Goal: Transaction & Acquisition: Book appointment/travel/reservation

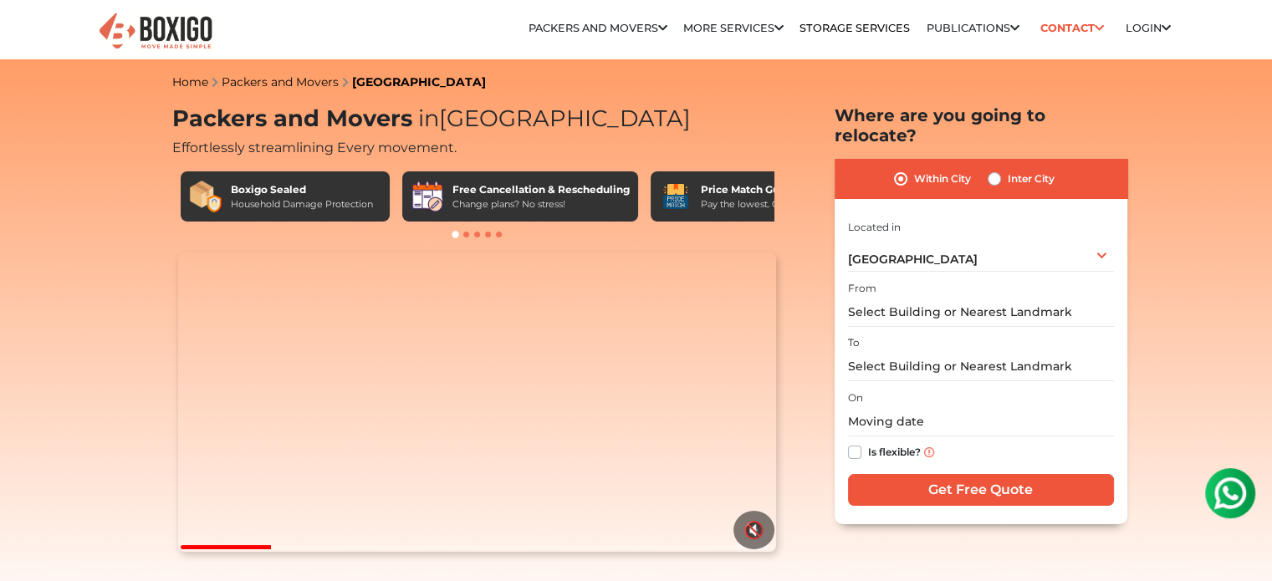
drag, startPoint x: 933, startPoint y: 273, endPoint x: 936, endPoint y: 298, distance: 25.2
click at [936, 298] on div "From" at bounding box center [981, 302] width 266 height 49
click at [936, 298] on input "text" at bounding box center [981, 312] width 266 height 29
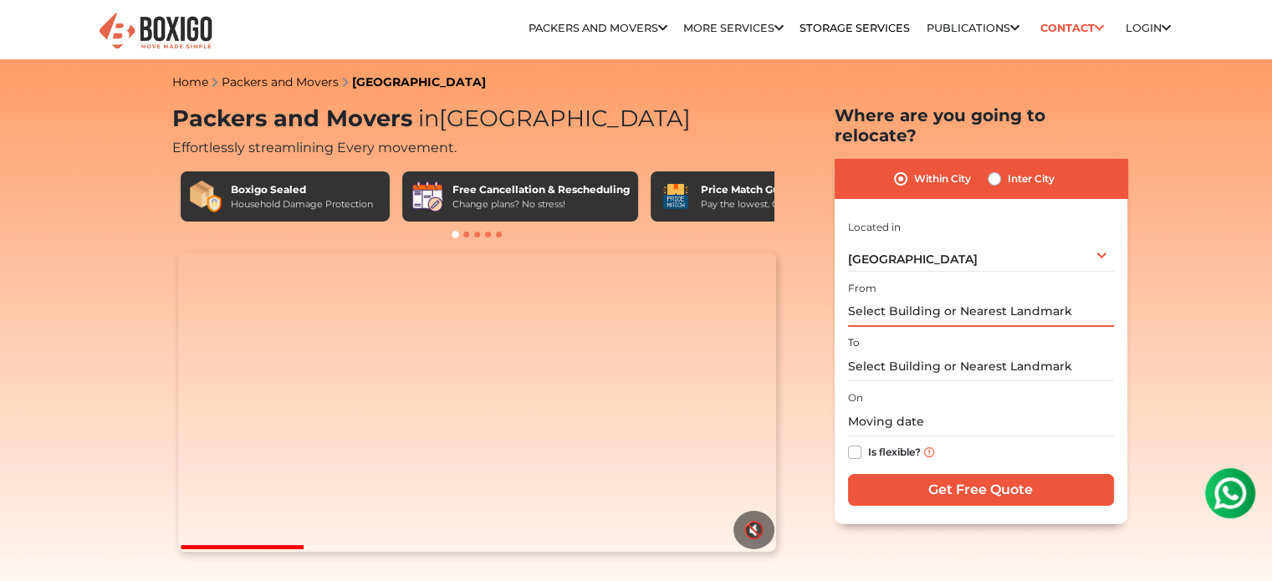
click at [936, 298] on input "text" at bounding box center [981, 312] width 266 height 29
type input "R"
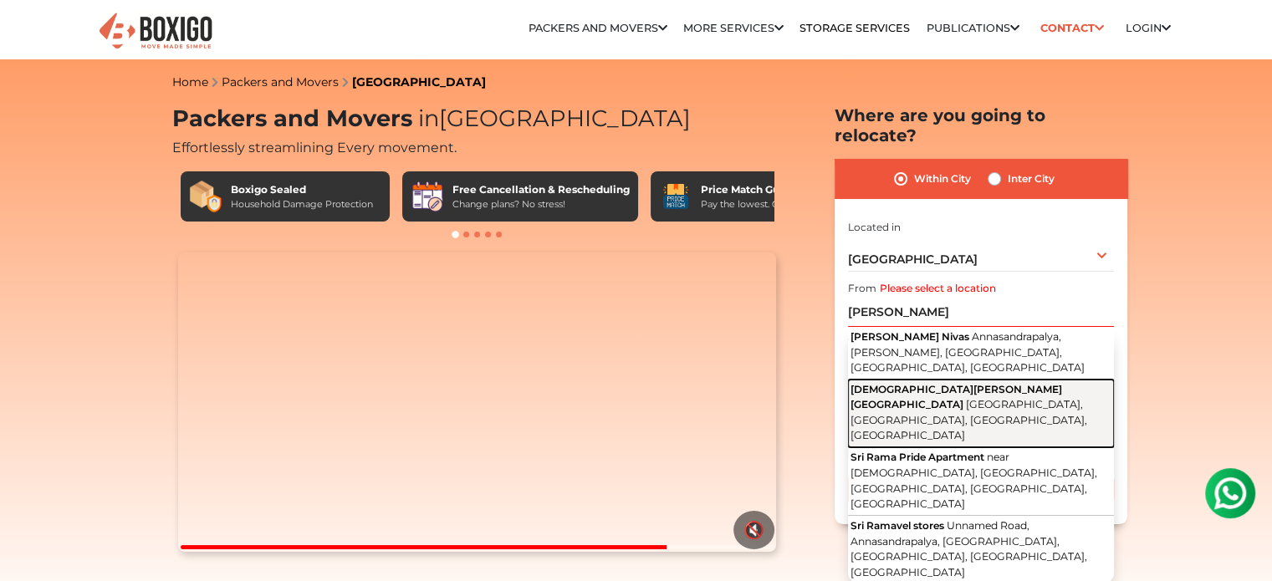
click at [949, 398] on span "Annasandrapalya Main Road, Annasandrapalya, Islampur, Vimanapura, Bengaluru, Ka…" at bounding box center [968, 419] width 237 height 43
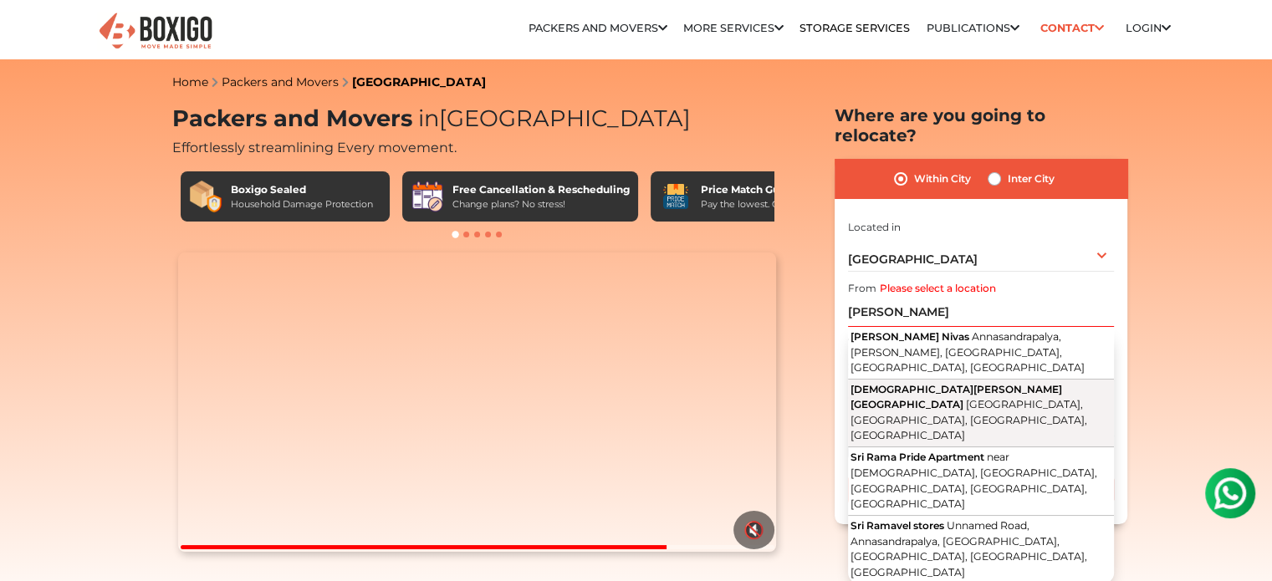
type input "Shri Rama Devara Temple, Annasandrapalya Main Road, Annasandrapalya, Islampur, …"
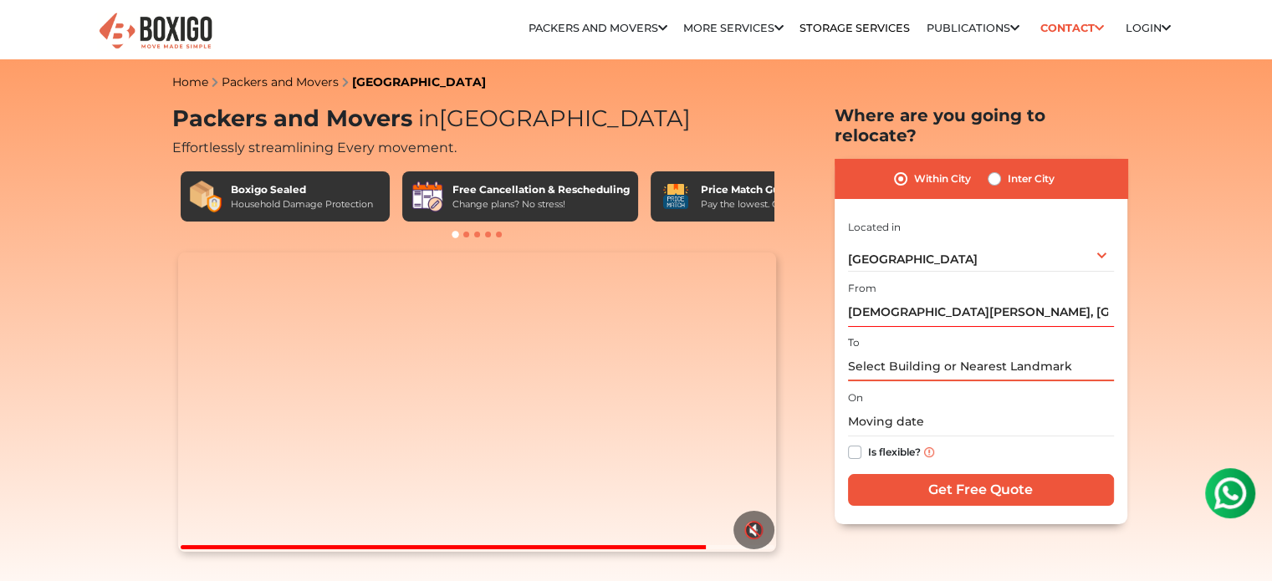
click at [931, 354] on input "text" at bounding box center [981, 366] width 266 height 29
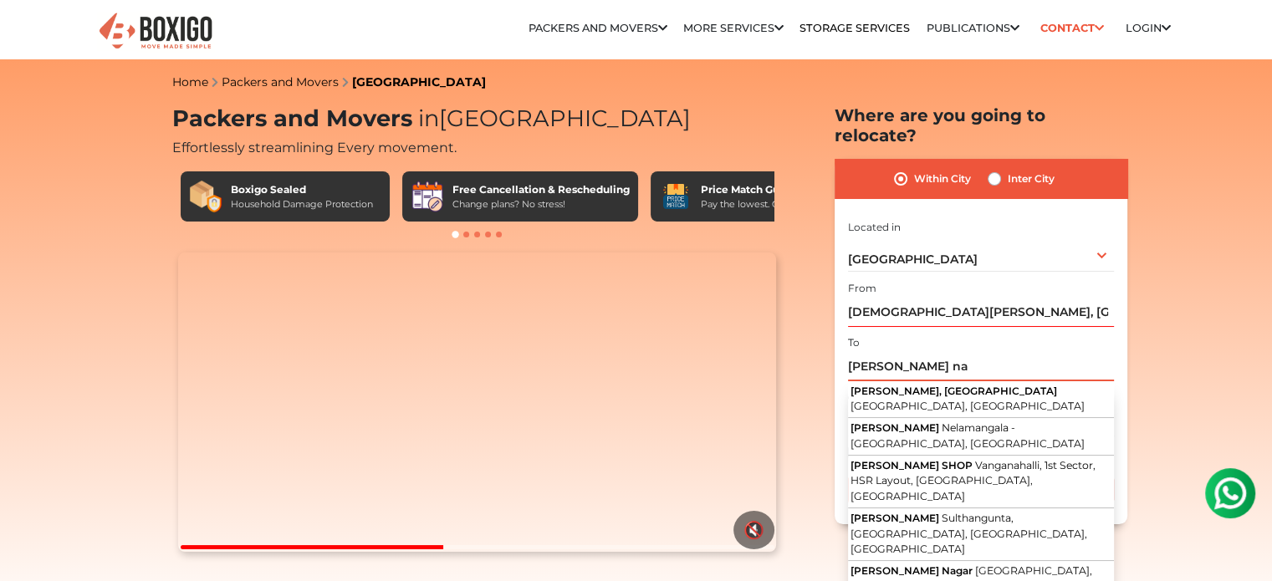
click at [931, 354] on input "jagadesh na" at bounding box center [981, 366] width 266 height 29
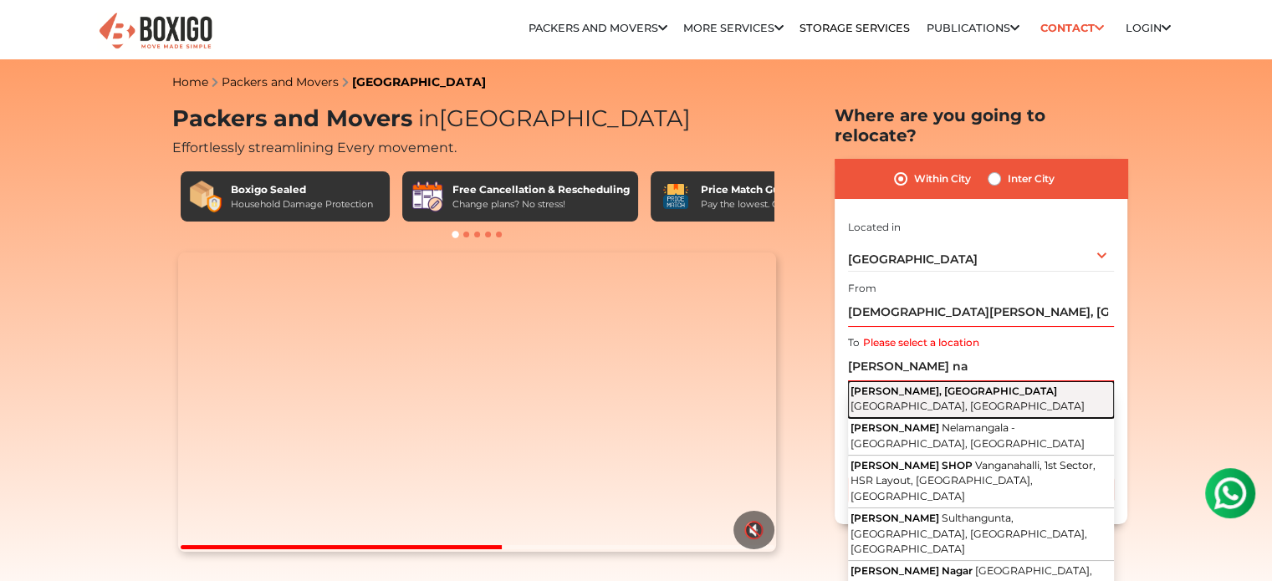
click at [972, 381] on button "Jagadish Nagar, Kaggadasapura Bengaluru, Karnataka" at bounding box center [981, 399] width 266 height 37
type input "Jagadish Nagar, Kaggadasapura, Bengaluru, Karnataka"
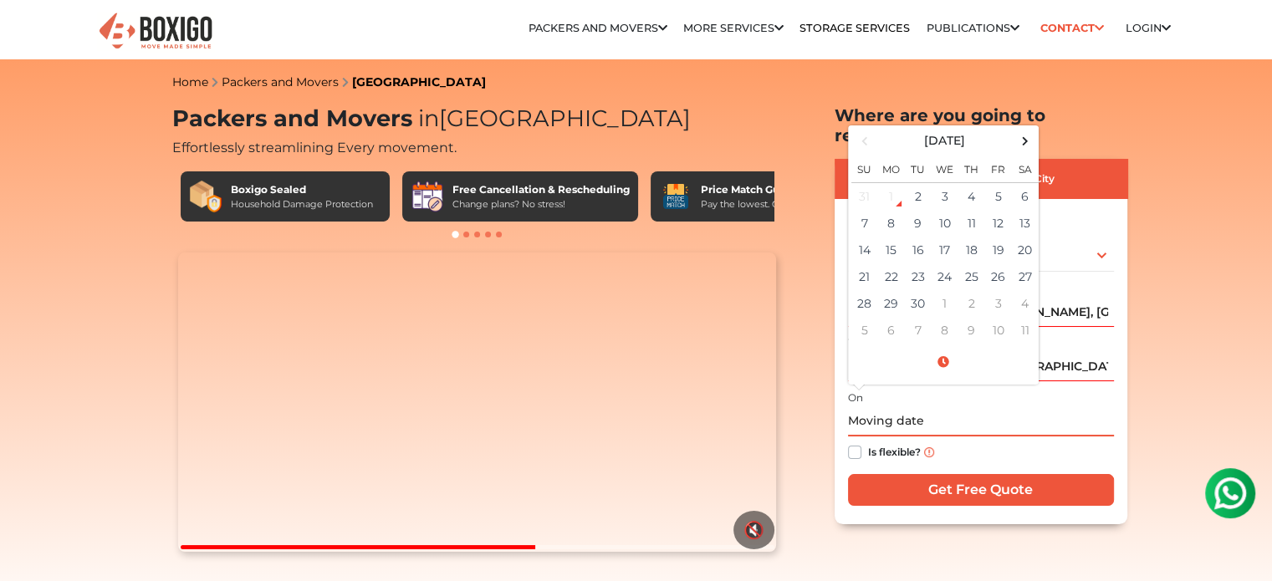
click at [903, 407] on input "text" at bounding box center [981, 421] width 266 height 29
click at [1026, 130] on span at bounding box center [1024, 141] width 23 height 23
click at [872, 130] on span at bounding box center [864, 141] width 23 height 23
click at [859, 290] on td "28" at bounding box center [864, 303] width 27 height 27
type input "09/28/2025 12:00 AM"
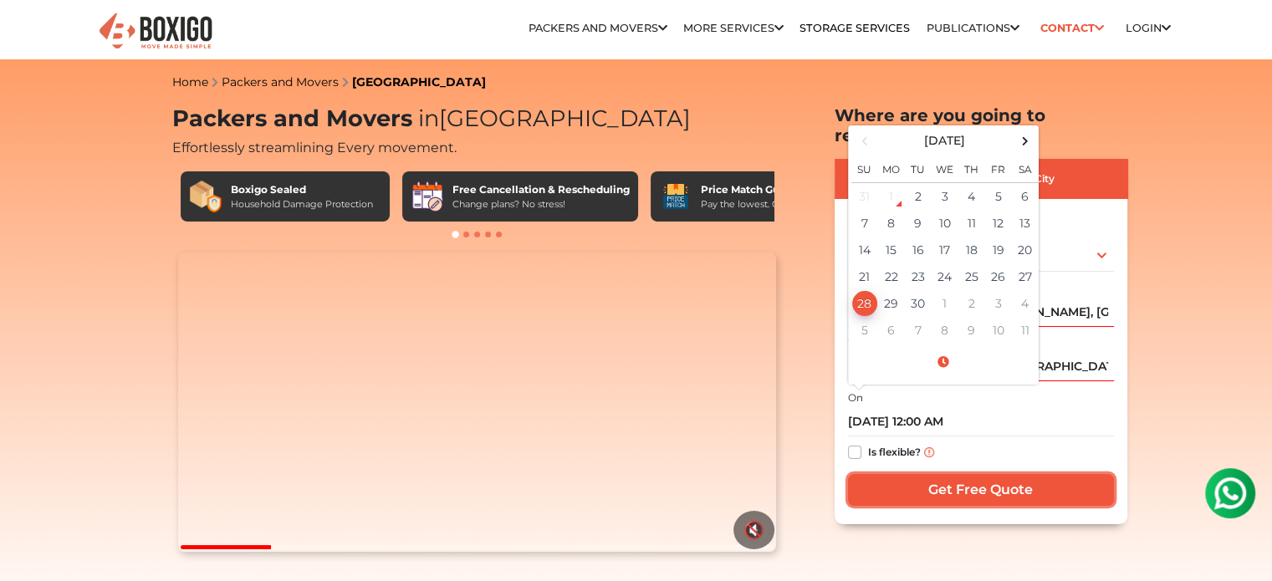
click at [930, 474] on input "Get Free Quote" at bounding box center [981, 490] width 266 height 32
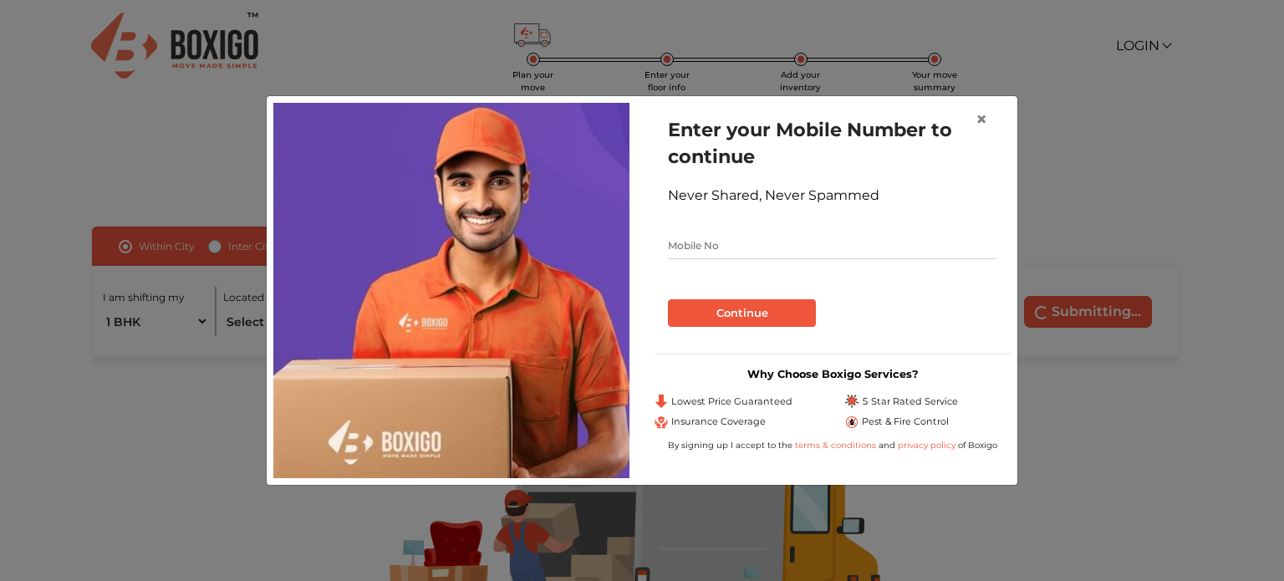
click at [819, 244] on input "text" at bounding box center [832, 245] width 329 height 27
type input "9052639859"
click at [706, 301] on button "Continue" at bounding box center [742, 313] width 148 height 28
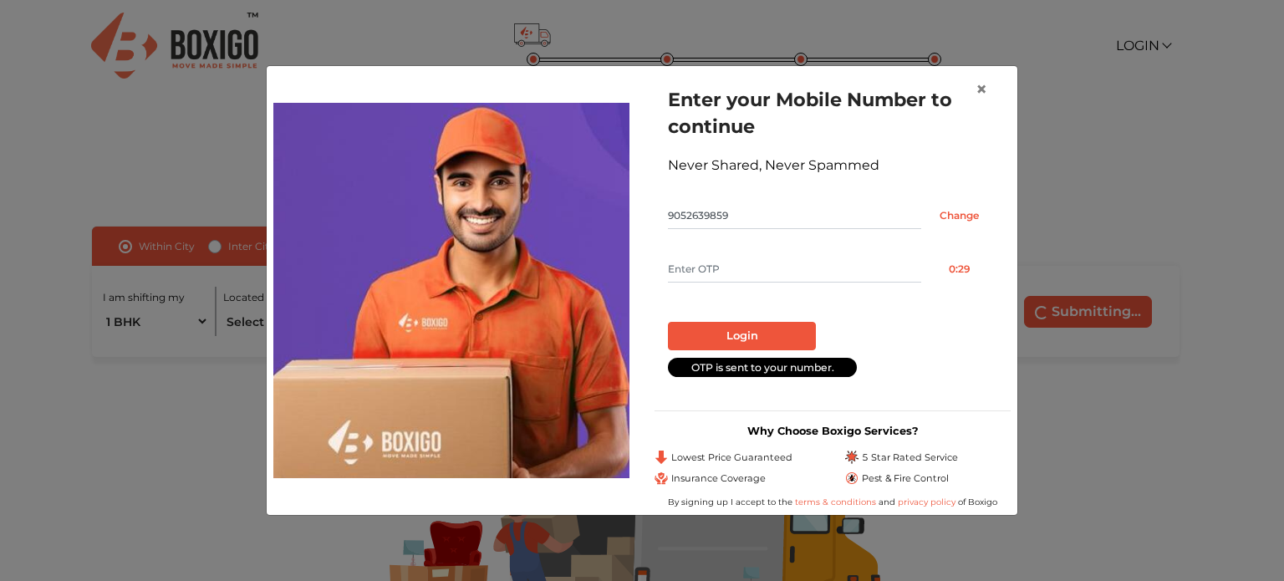
click at [699, 276] on input "text" at bounding box center [794, 269] width 253 height 27
click at [773, 274] on input "text" at bounding box center [794, 269] width 253 height 27
click at [763, 270] on input "text" at bounding box center [794, 269] width 253 height 27
click at [947, 266] on button "Resend OTP" at bounding box center [959, 269] width 76 height 27
click at [829, 269] on input "text" at bounding box center [794, 269] width 253 height 27
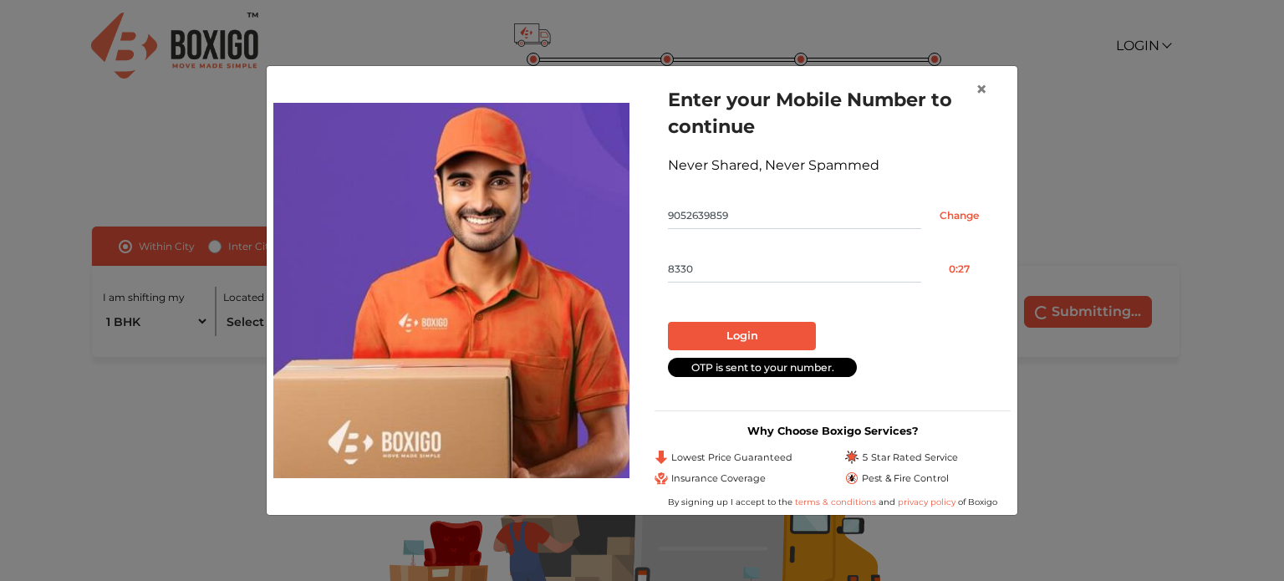
type input "8330"
click at [744, 342] on button "Login" at bounding box center [742, 336] width 148 height 28
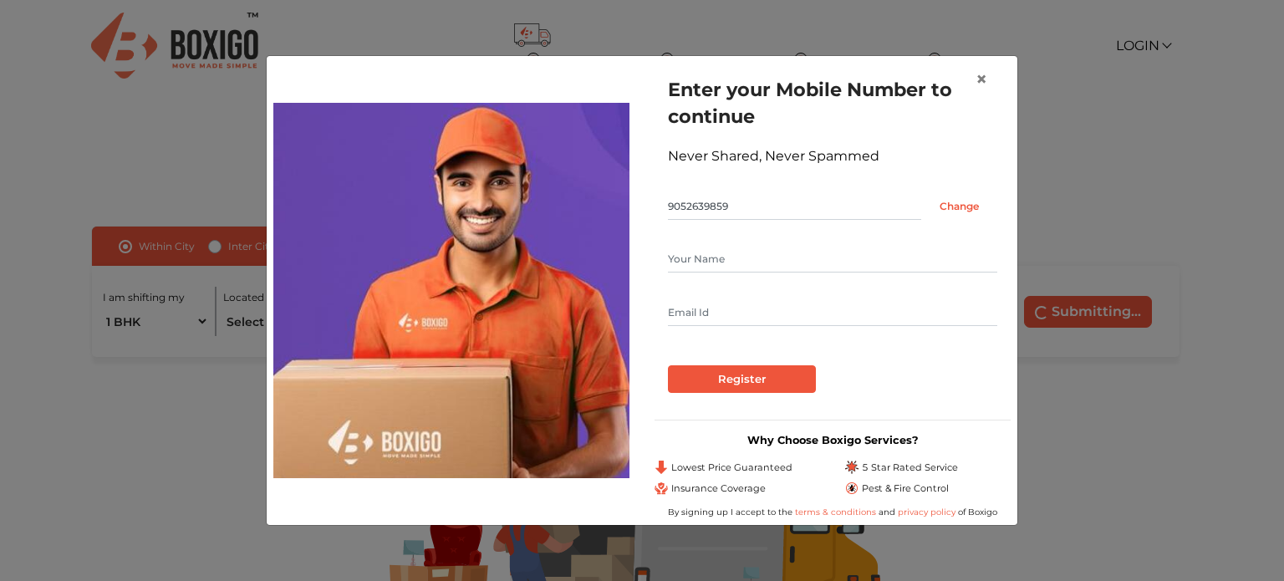
click at [723, 262] on input "text" at bounding box center [832, 259] width 329 height 27
type input "Satya"
type input "snmurthy.patnala@gmail.com"
click at [668, 365] on input "Register" at bounding box center [742, 379] width 148 height 28
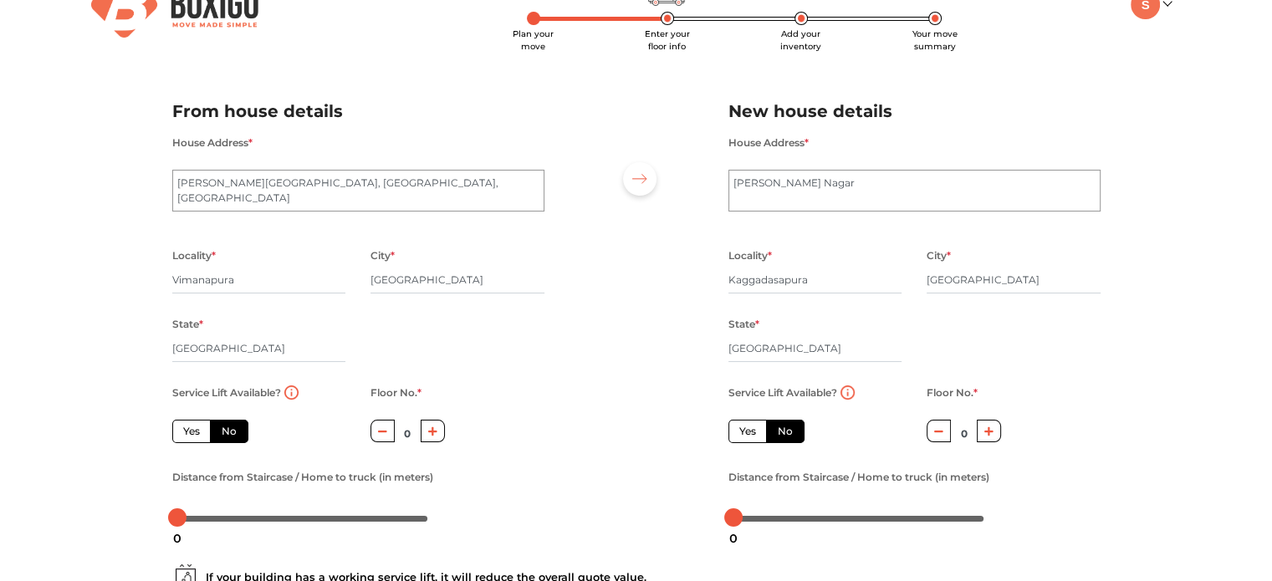
scroll to position [38, 0]
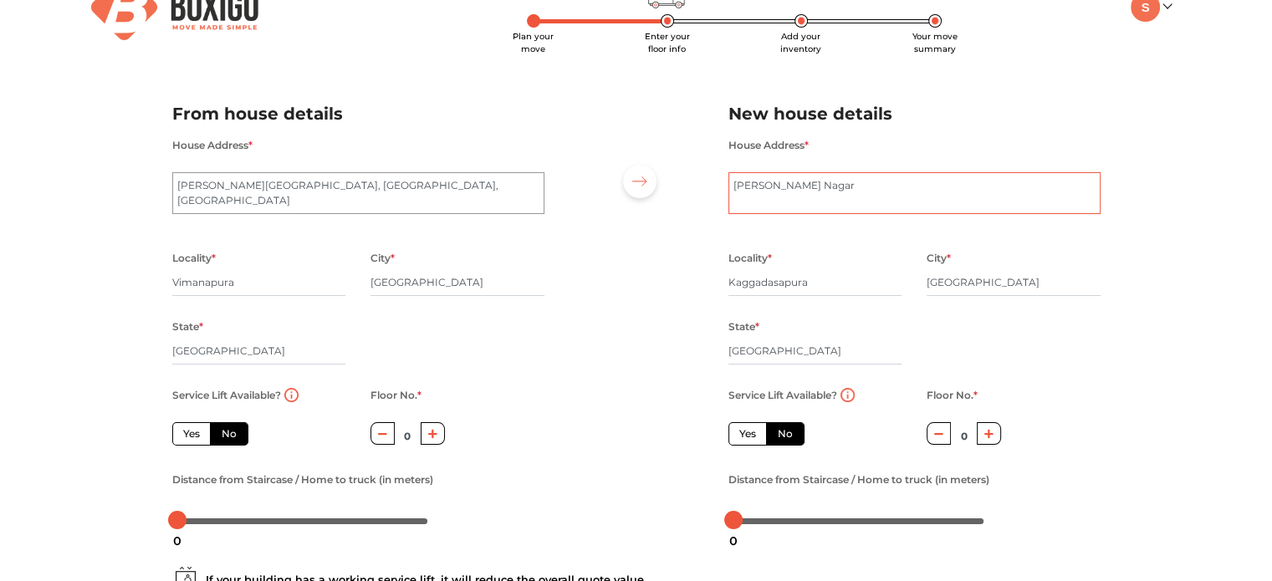
click at [773, 206] on textarea "Jagadish Nagar" at bounding box center [914, 193] width 372 height 42
paste textarea "Address: 154, 4th A Main Rd, New Thippasandra Post, Jagadish Nagar, Kaggadasapu…"
type textarea "Address: 154, 4th A Main Rd, New Thippasandra Post, Jagadish Nagar, Kaggadasapu…"
click at [922, 350] on div "Locality * Kaggadasapura City * Bengaluru State * Karnataka Pincode *" at bounding box center [914, 315] width 397 height 137
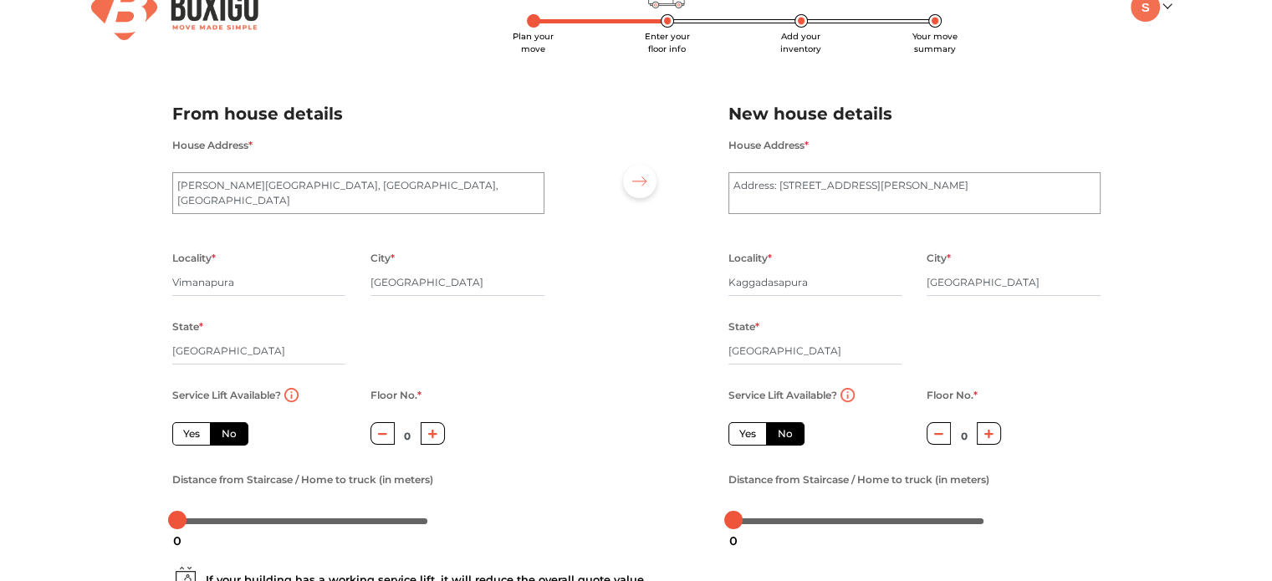
click at [798, 434] on label "No" at bounding box center [785, 433] width 38 height 23
click at [788, 434] on input "No" at bounding box center [783, 431] width 11 height 11
click at [434, 438] on icon "button" at bounding box center [432, 434] width 9 height 10
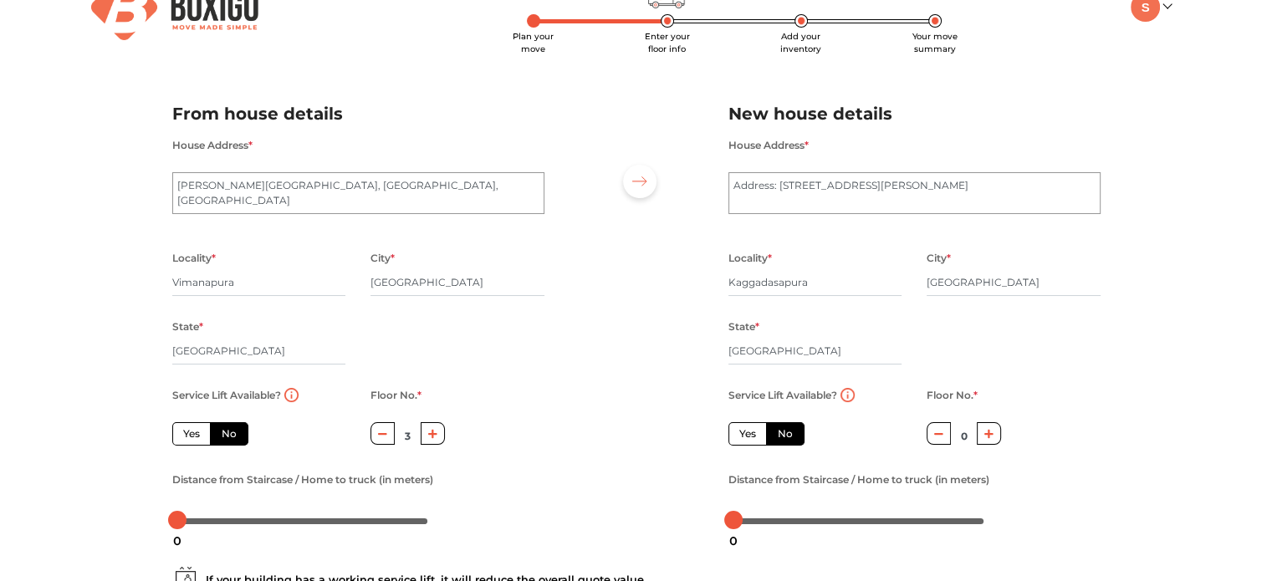
click at [434, 438] on icon "button" at bounding box center [432, 434] width 9 height 10
click at [383, 431] on icon "button" at bounding box center [382, 434] width 9 height 10
type input "3"
click at [993, 436] on button "button" at bounding box center [989, 433] width 24 height 23
type input "1"
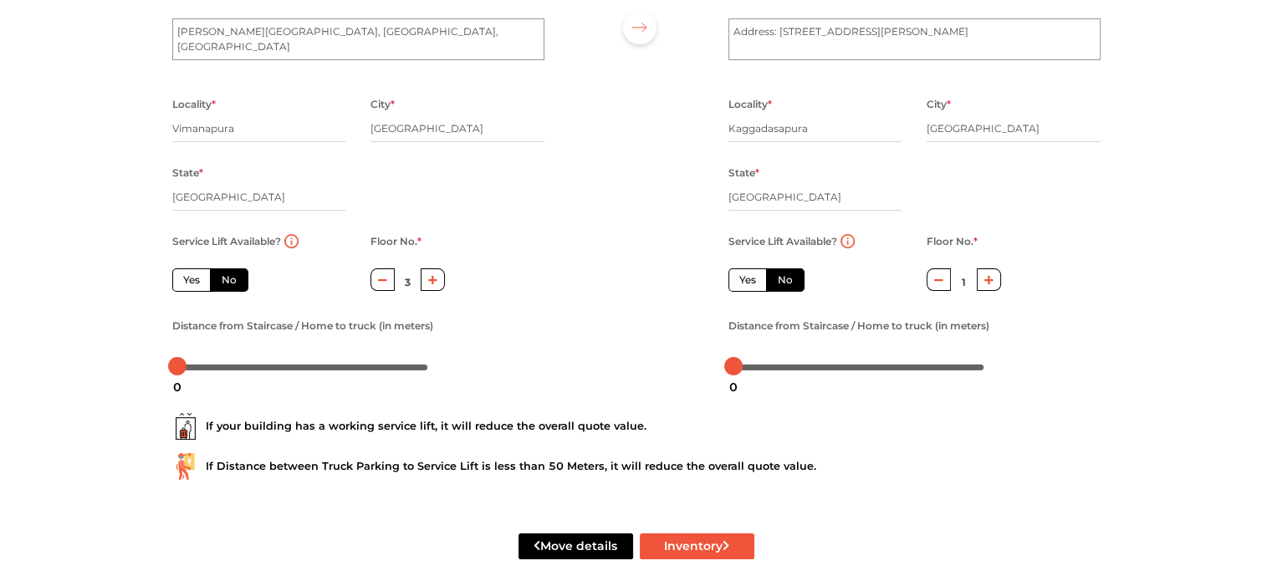
scroll to position [213, 0]
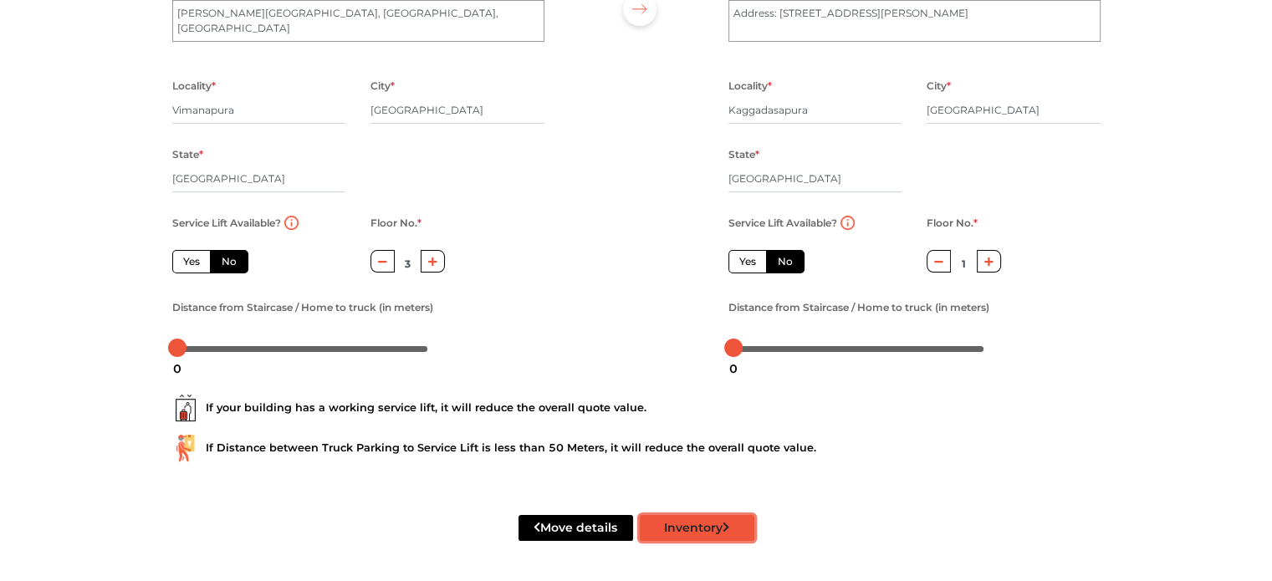
click at [691, 534] on button "Inventory" at bounding box center [697, 528] width 115 height 26
radio input "true"
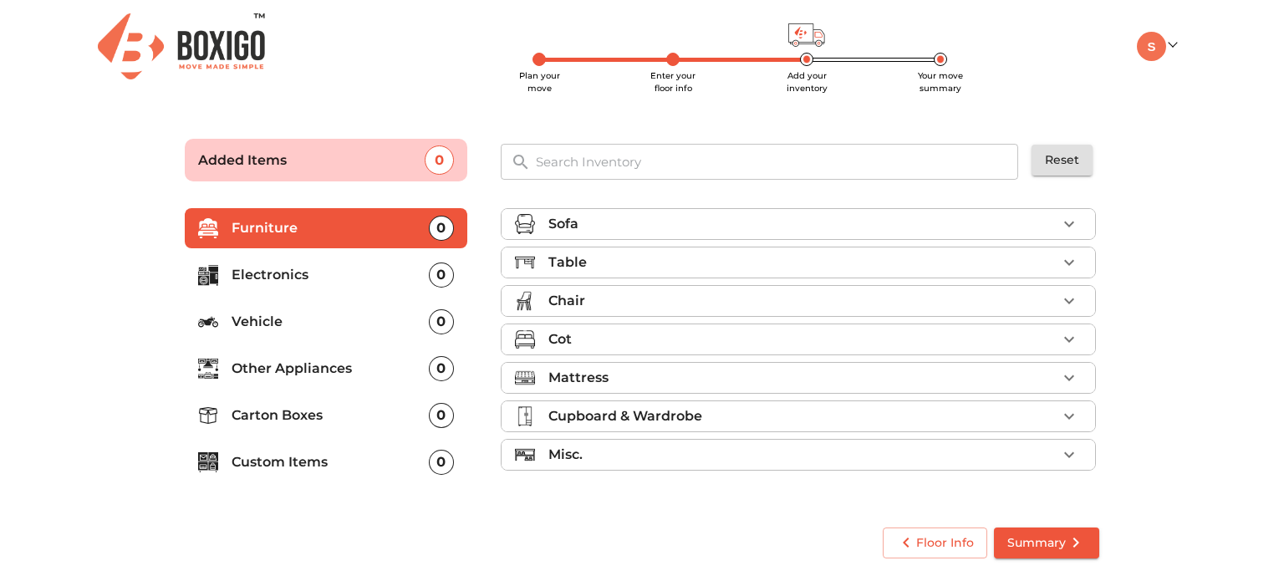
click at [662, 257] on div "Table" at bounding box center [802, 262] width 508 height 20
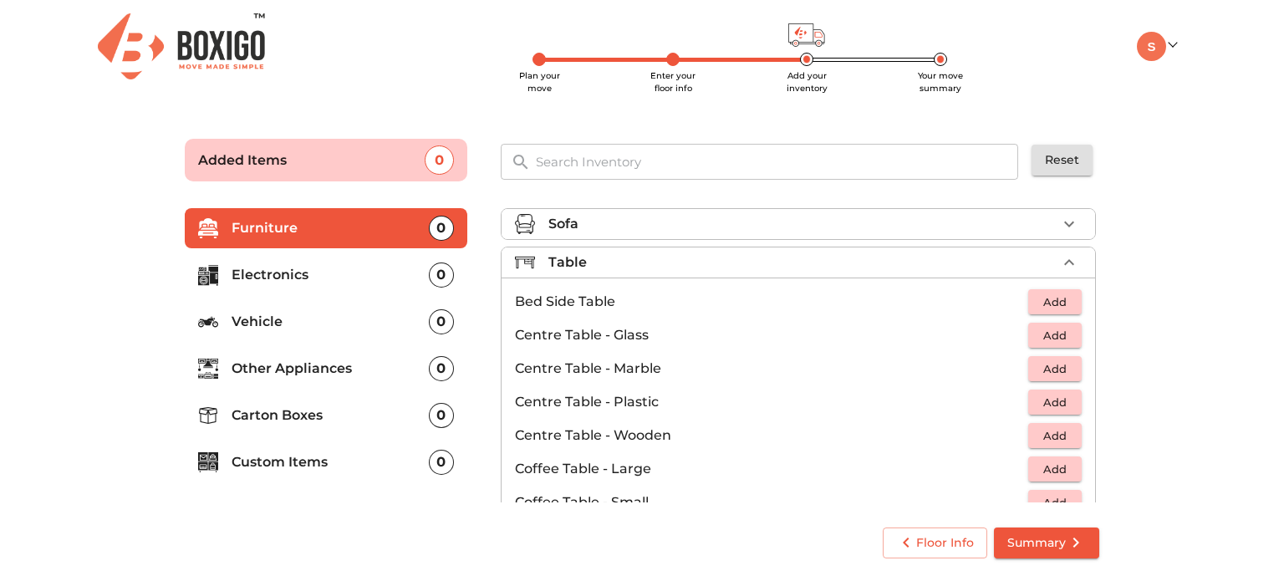
click at [1100, 273] on div "Sofa Table Bed Side Table Add Centre Table - Glass Add Centre Table - Marble Ad…" at bounding box center [800, 352] width 612 height 314
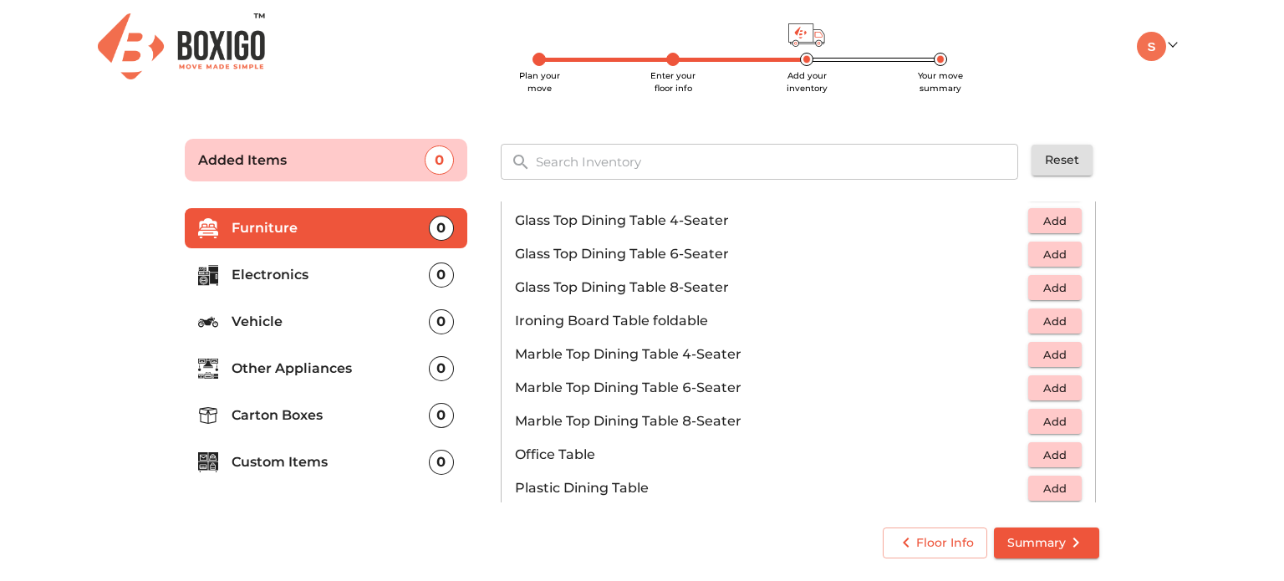
scroll to position [671, 0]
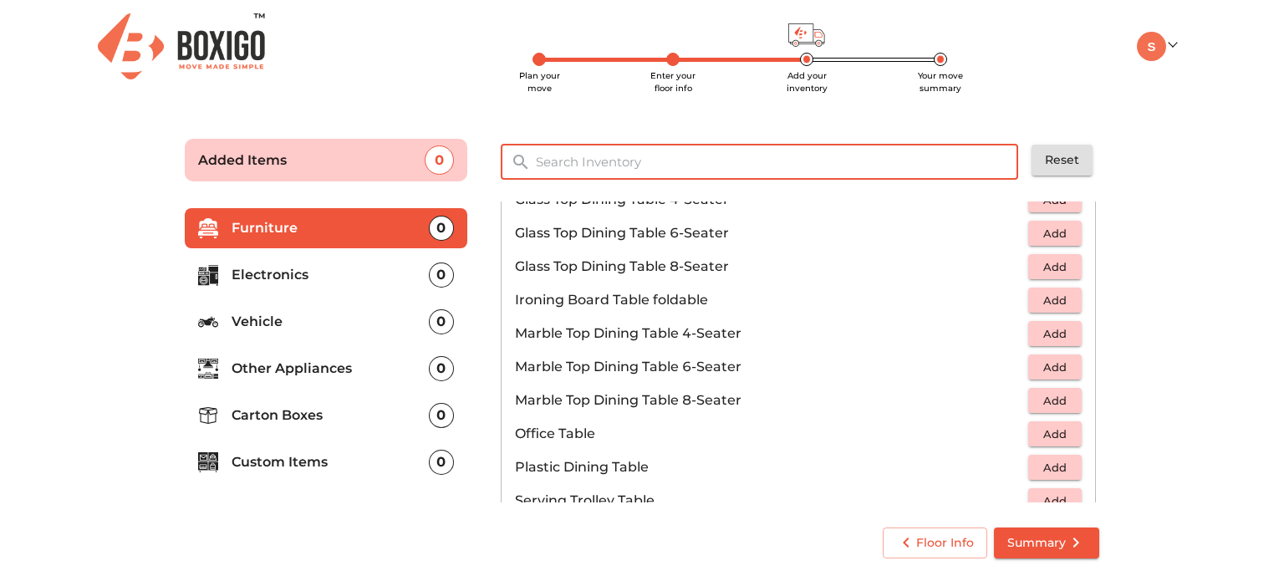
click at [672, 163] on input "text" at bounding box center [778, 162] width 504 height 36
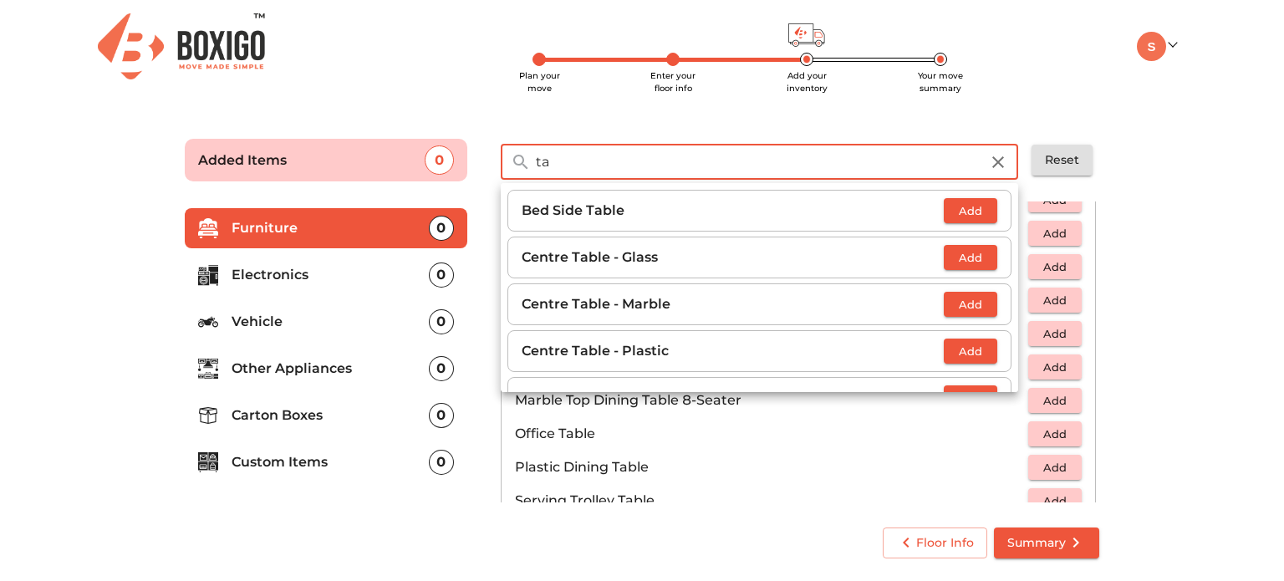
type input "t"
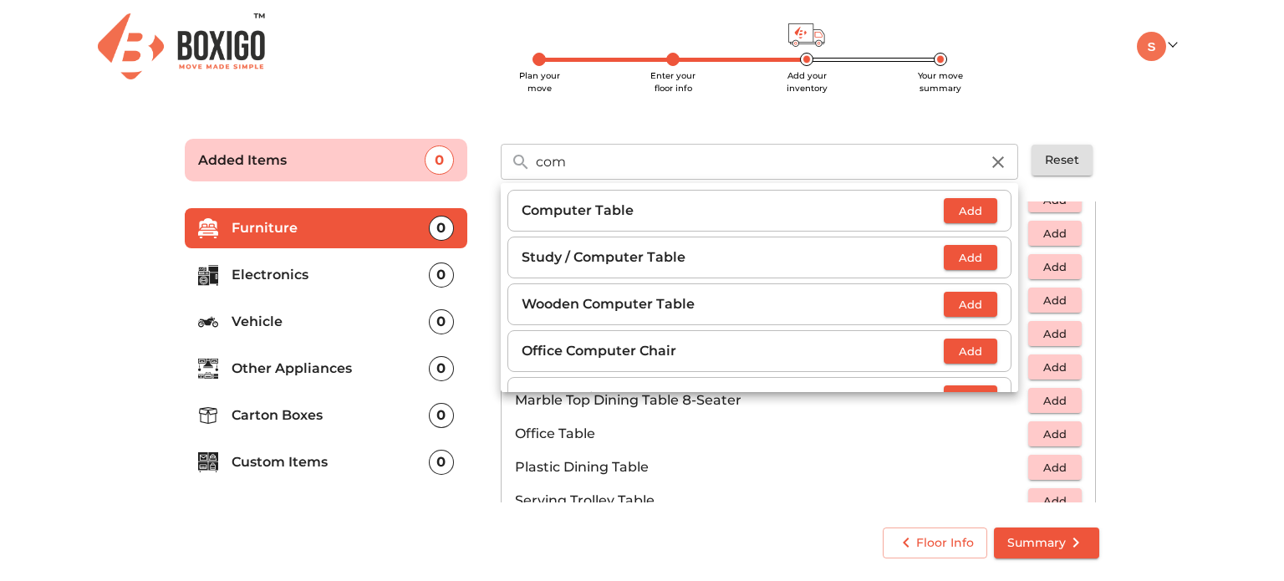
click at [625, 210] on p "Computer Table" at bounding box center [733, 211] width 422 height 20
click at [956, 213] on span "Add" at bounding box center [970, 210] width 37 height 19
click at [963, 103] on div "Plan your move Enter your floor info Add your inventory Your move summary My Mo…" at bounding box center [642, 287] width 1284 height 575
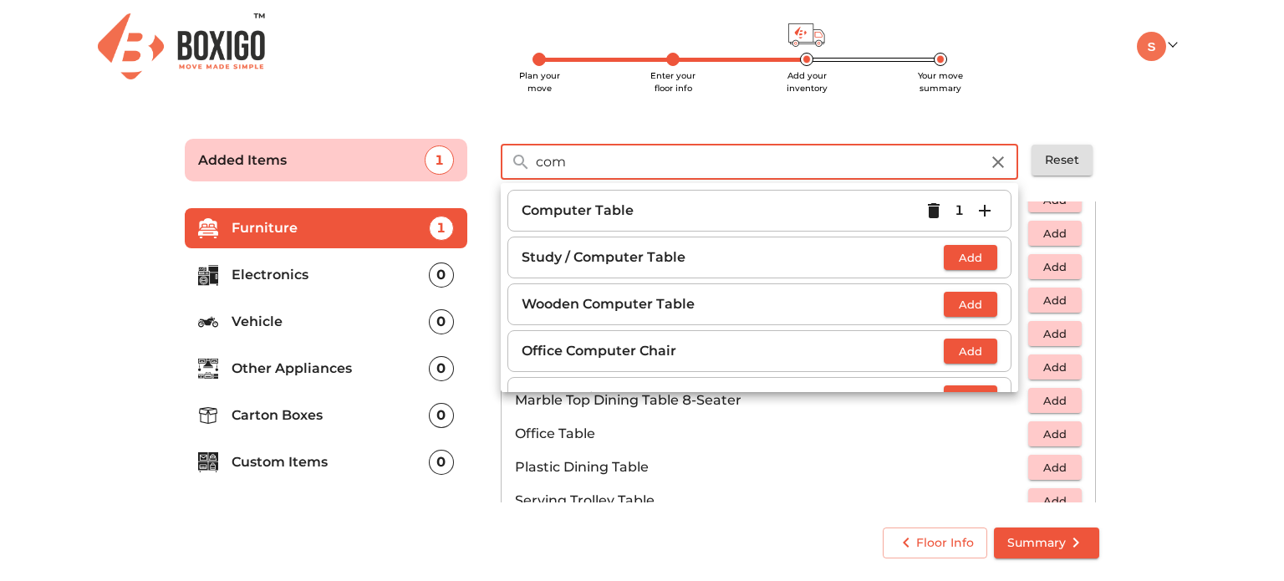
click at [744, 166] on input "com" at bounding box center [758, 162] width 464 height 36
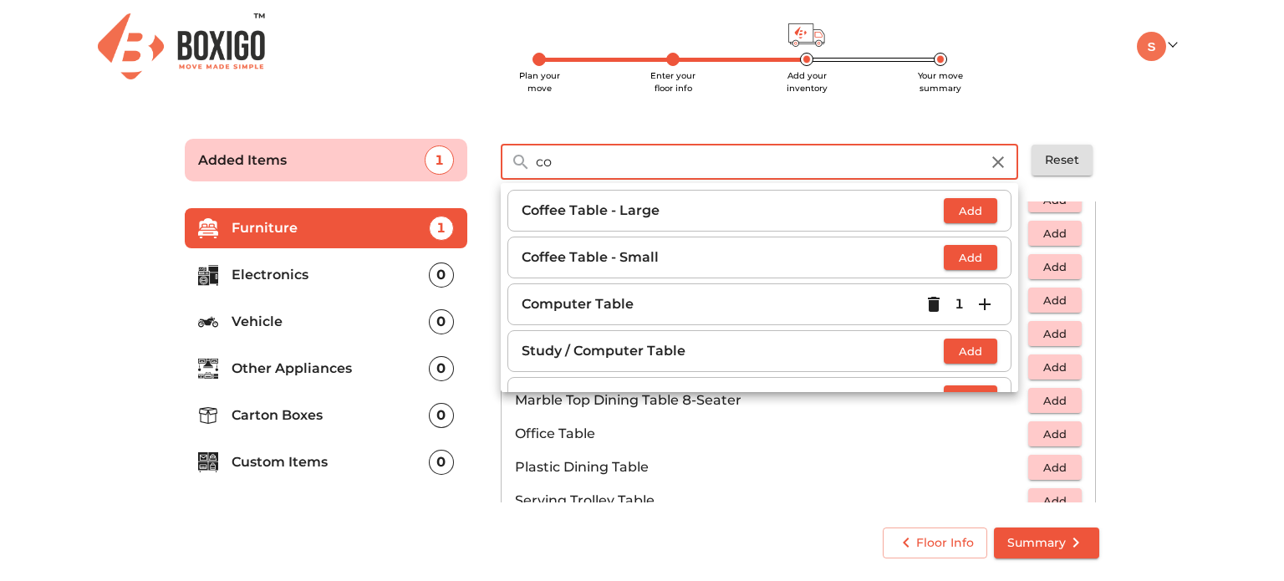
type input "c"
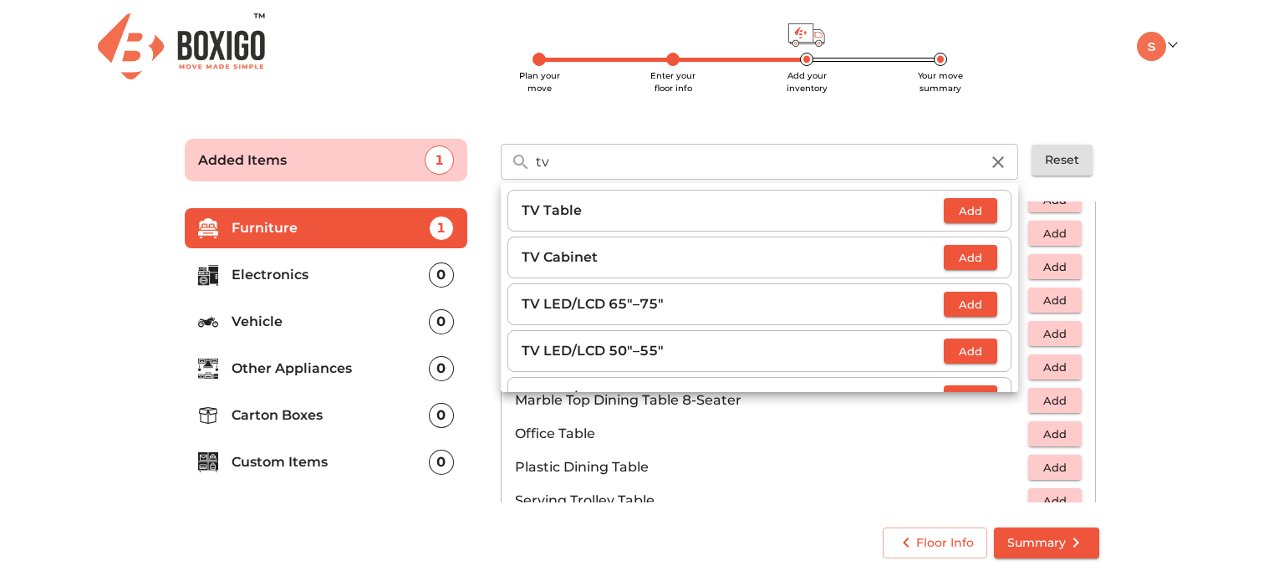
click at [615, 213] on p "TV Table" at bounding box center [733, 211] width 422 height 20
click at [952, 216] on span "Add" at bounding box center [970, 210] width 37 height 19
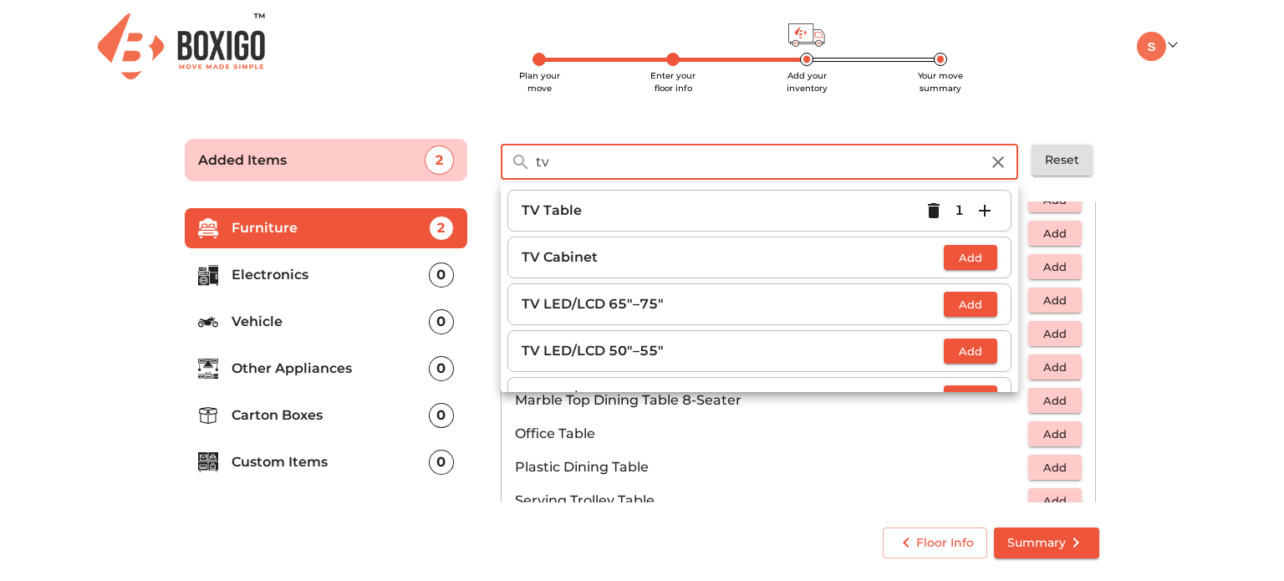
click at [682, 156] on input "tv" at bounding box center [758, 162] width 464 height 36
type input "t"
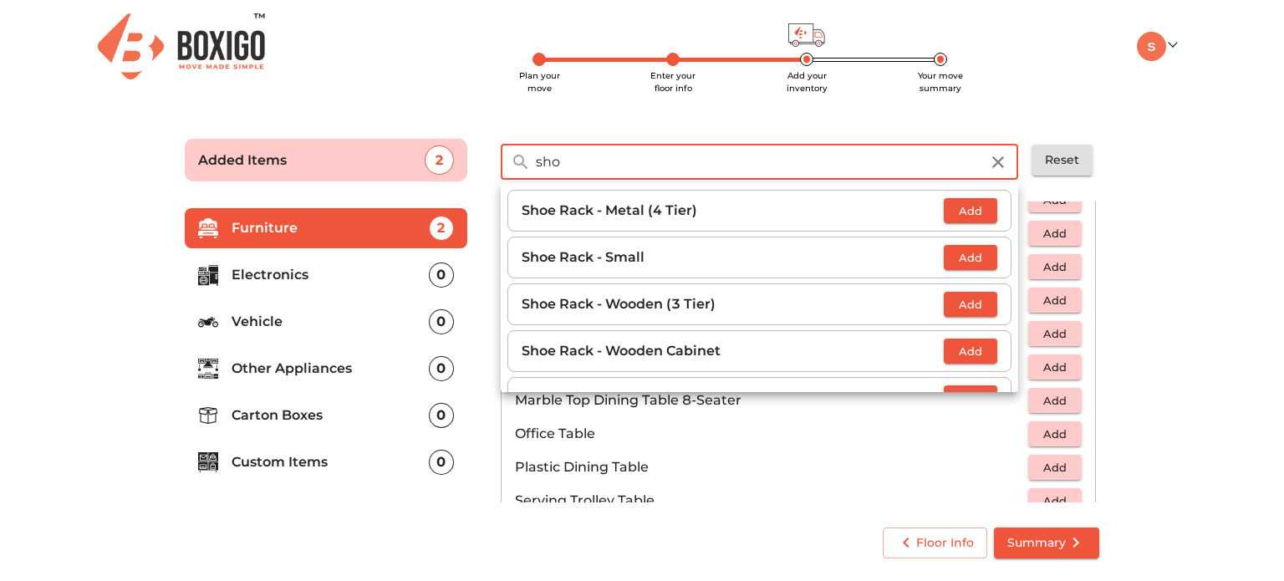
type input "sho"
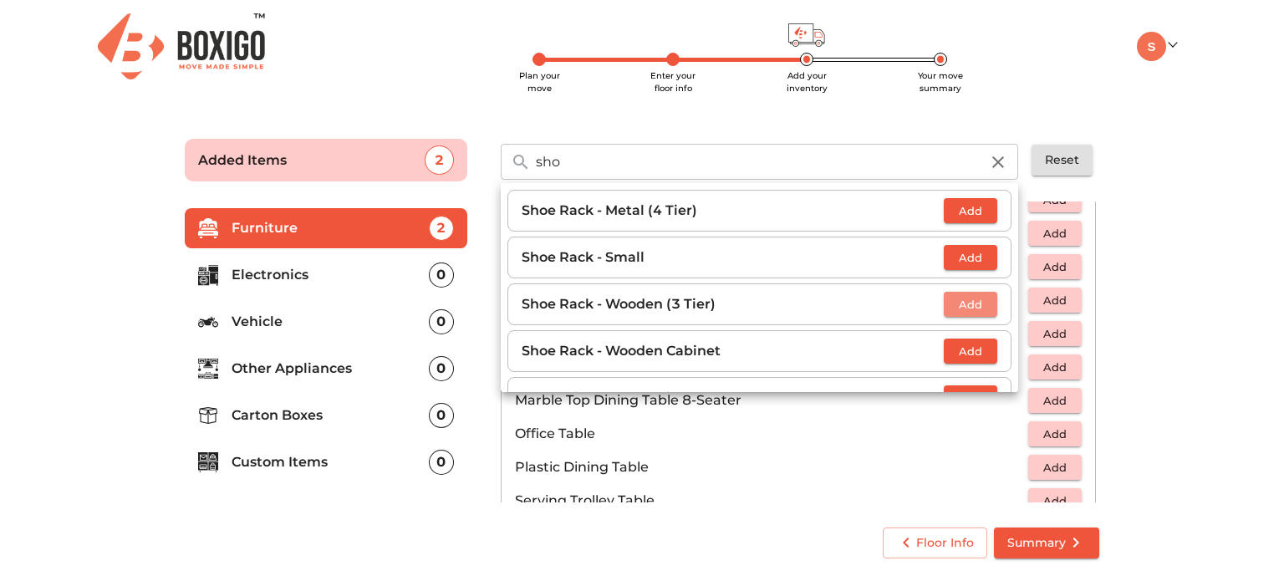
click at [953, 309] on span "Add" at bounding box center [970, 304] width 37 height 19
click at [956, 115] on div "Added Items 3 sho ​ Shoe Rack - Metal (4 Tier) Add Shoe Rack - Small Add Shoe R…" at bounding box center [642, 154] width 948 height 79
click at [1000, 163] on icon "button" at bounding box center [998, 162] width 12 height 12
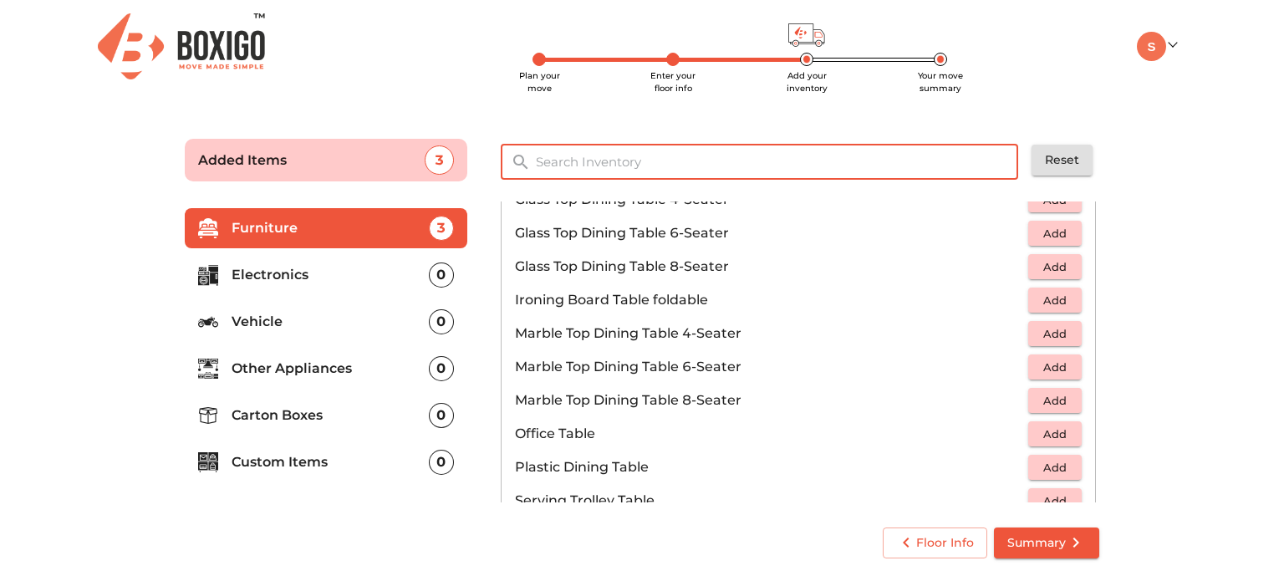
click at [900, 146] on input "text" at bounding box center [778, 162] width 504 height 36
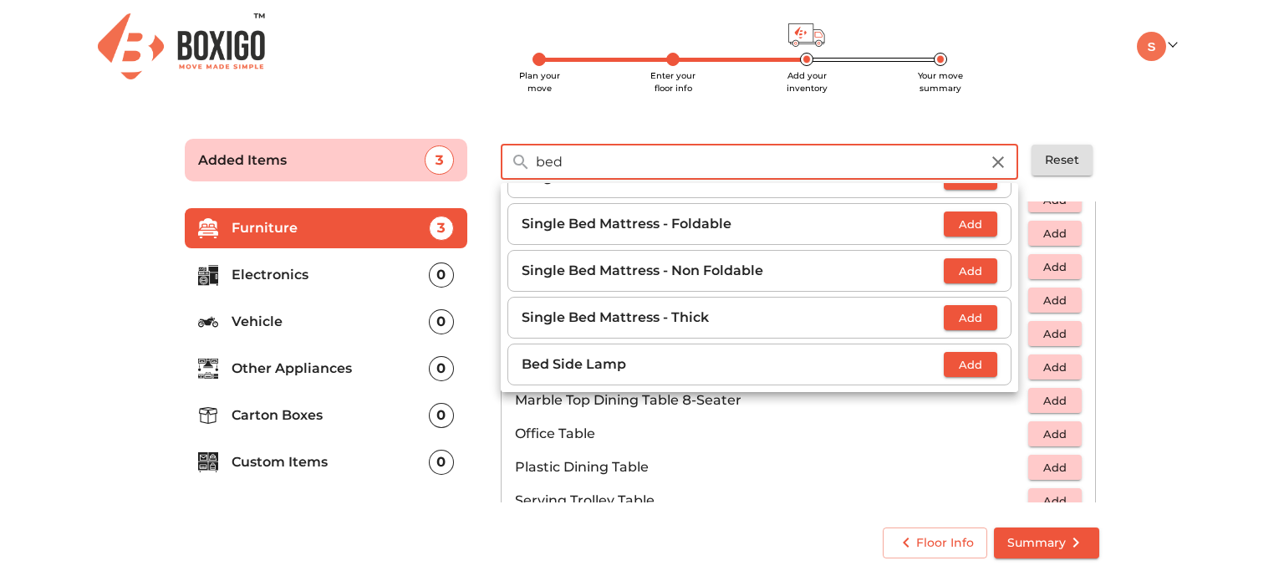
scroll to position [315, 0]
type input "b"
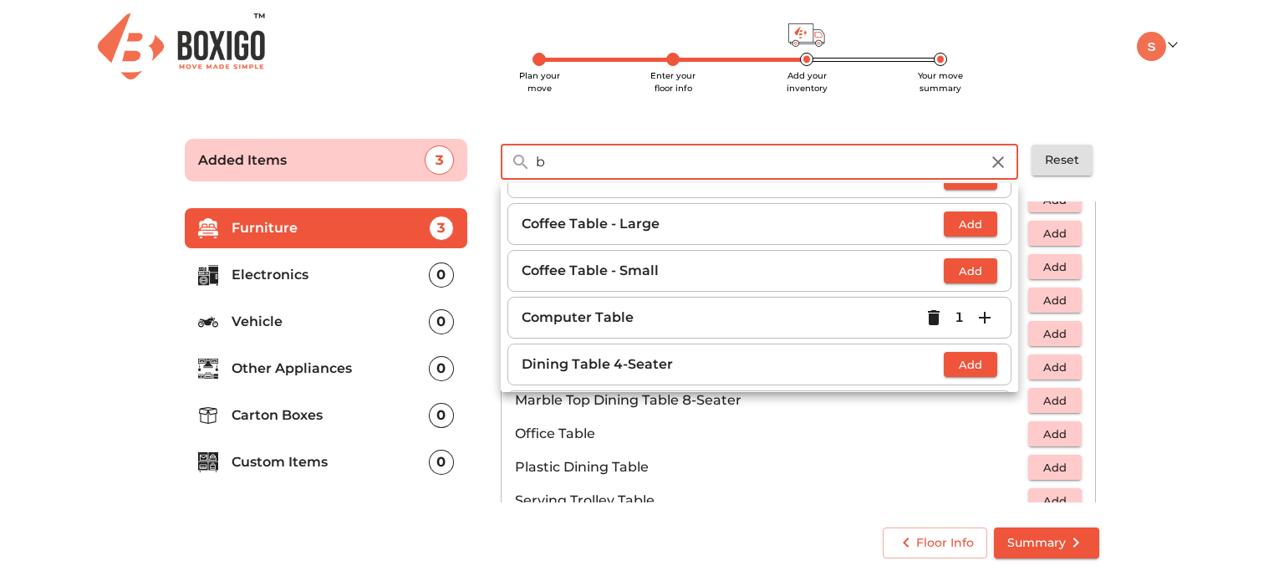
scroll to position [2454, 0]
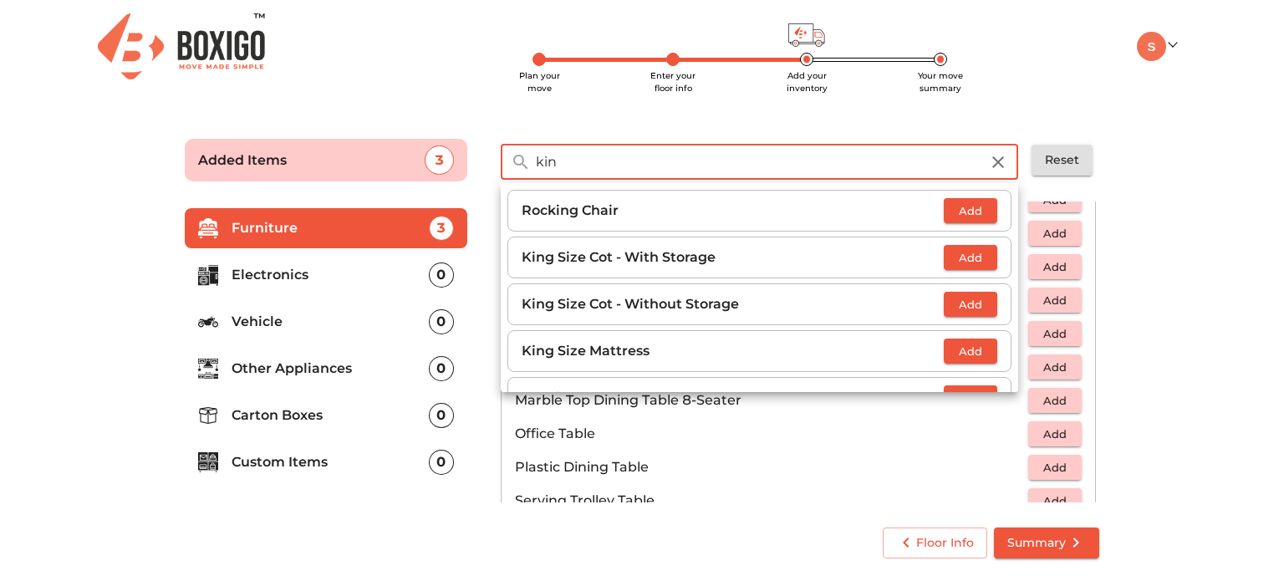
type input "kin"
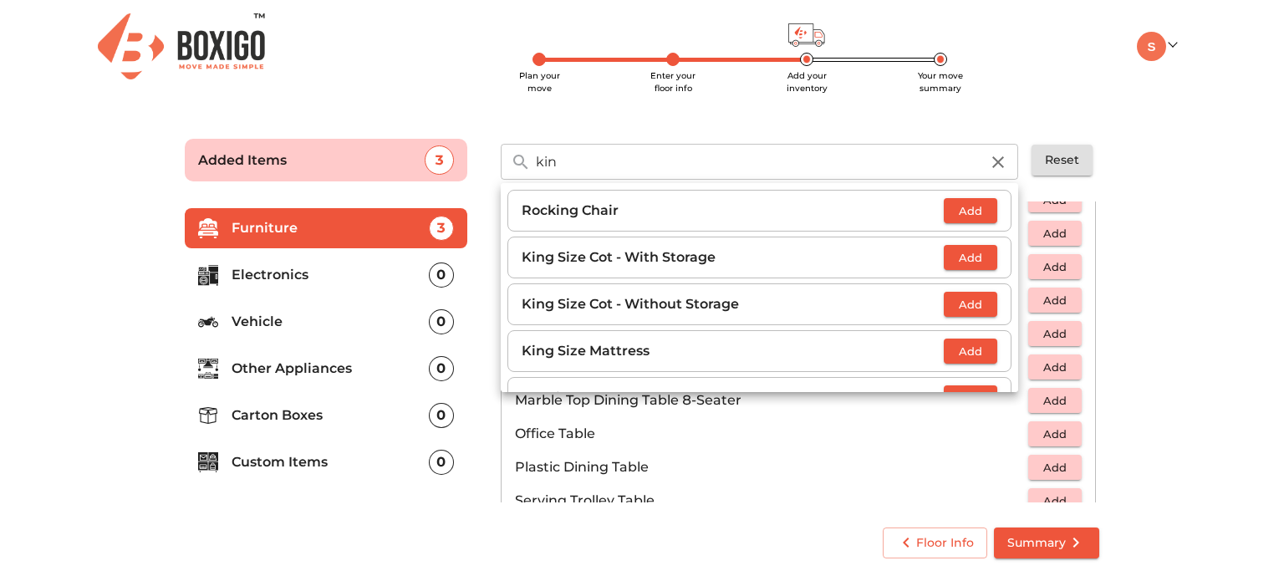
click at [768, 263] on p "King Size Cot - With Storage" at bounding box center [733, 257] width 422 height 20
click at [952, 255] on span "Add" at bounding box center [970, 257] width 37 height 19
click at [863, 126] on div "kin ​ Rocking Chair Add King Size Cot - With Storage 1 King Size Cot - Without …" at bounding box center [800, 154] width 632 height 69
click at [859, 127] on div "kin ​ Rocking Chair Add King Size Cot - With Storage 1 King Size Cot - Without …" at bounding box center [800, 154] width 632 height 69
click at [1050, 99] on div "Plan your move Enter your floor info Add your inventory Your move summary My Mo…" at bounding box center [642, 287] width 1284 height 575
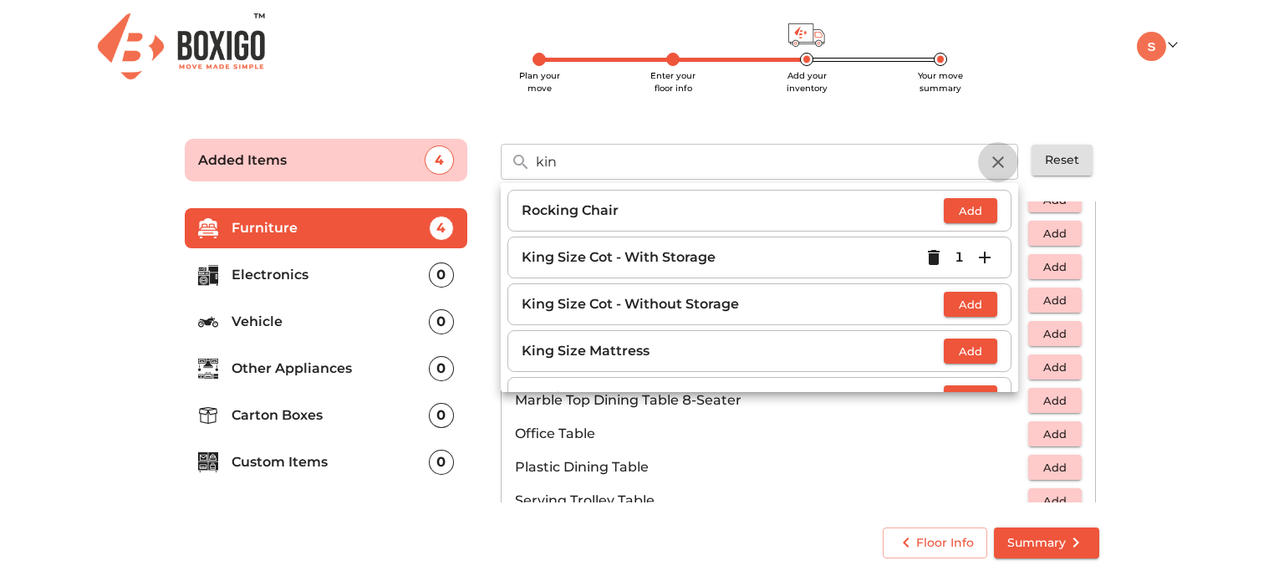
click at [1001, 152] on icon "button" at bounding box center [998, 162] width 20 height 20
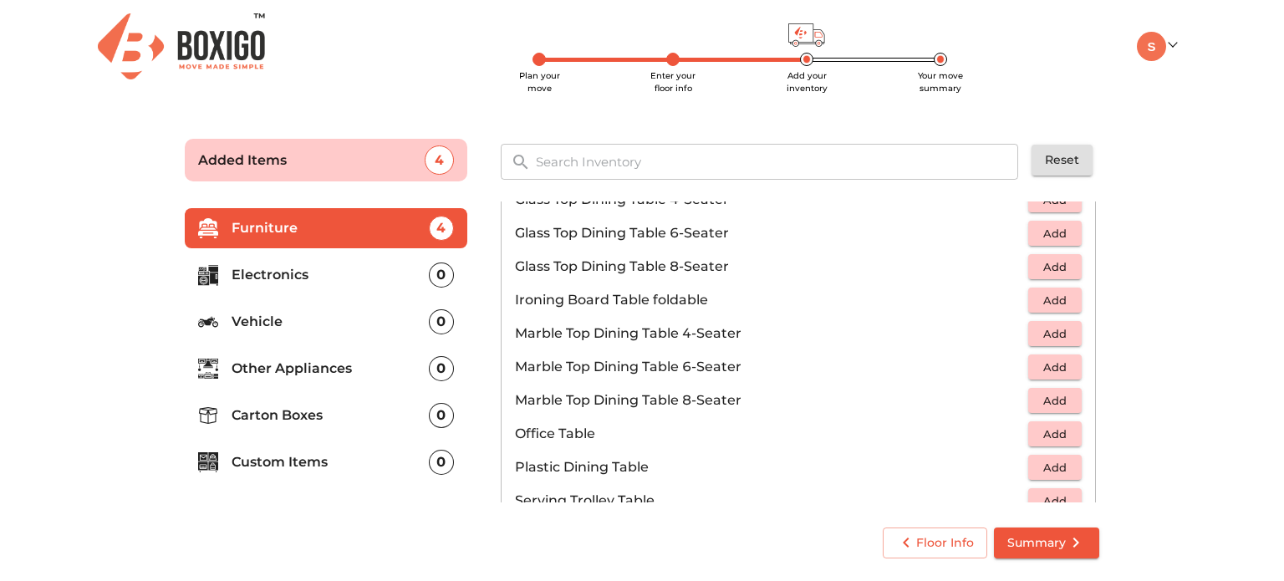
click at [367, 271] on p "Electronics" at bounding box center [330, 275] width 197 height 20
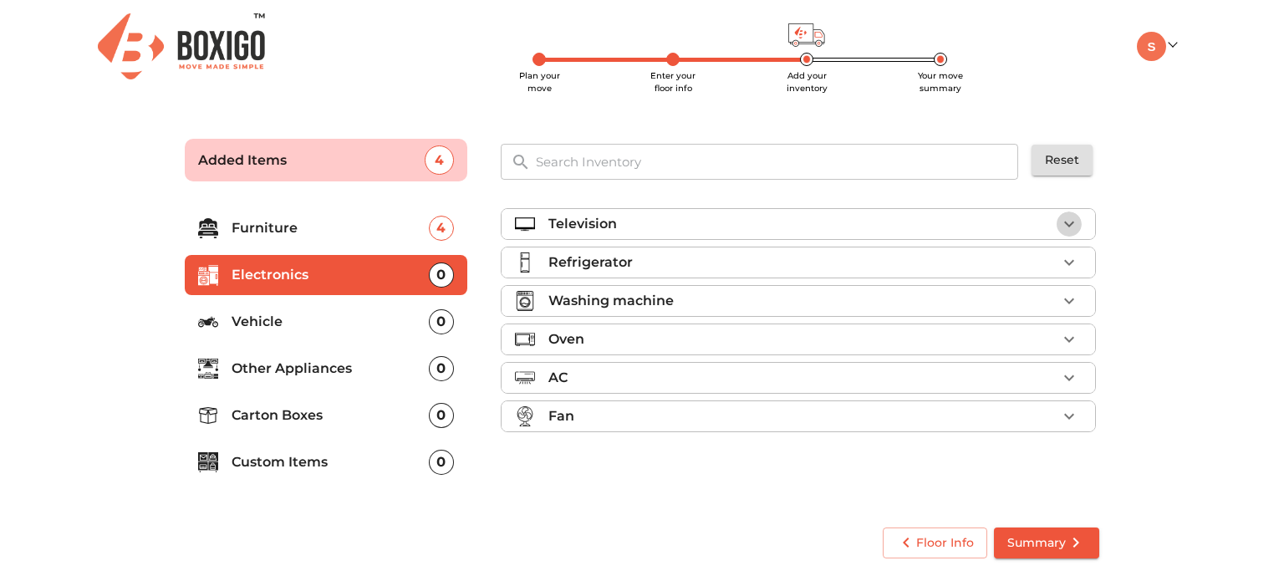
click at [1075, 223] on icon "button" at bounding box center [1069, 224] width 20 height 20
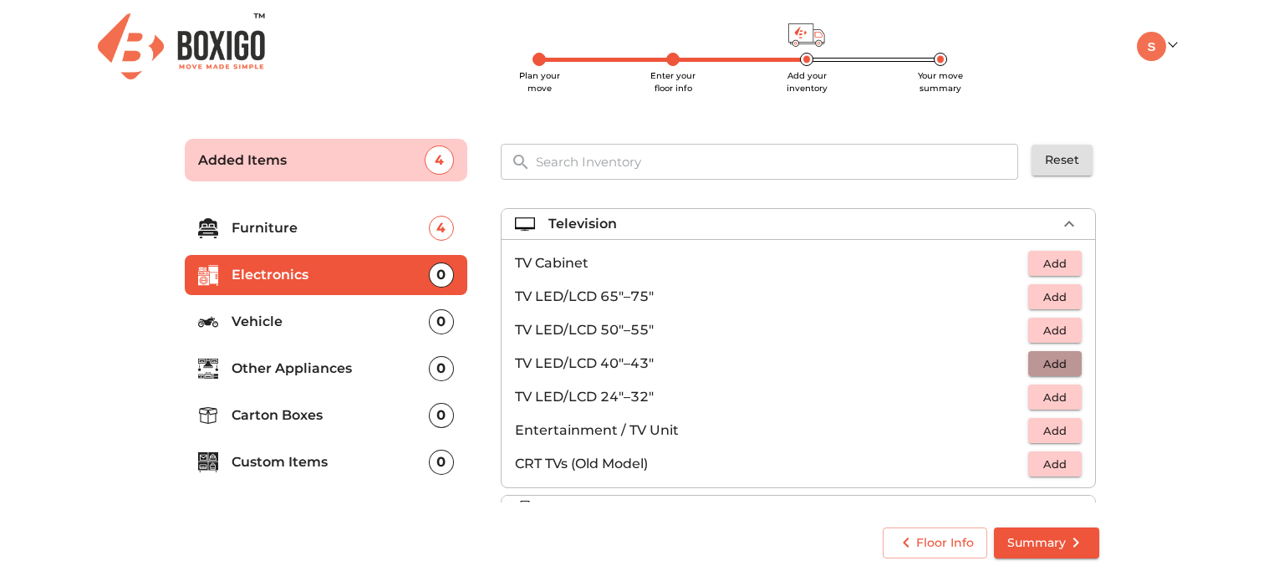
click at [1042, 361] on span "Add" at bounding box center [1055, 363] width 37 height 19
click at [692, 158] on input "text" at bounding box center [778, 162] width 504 height 36
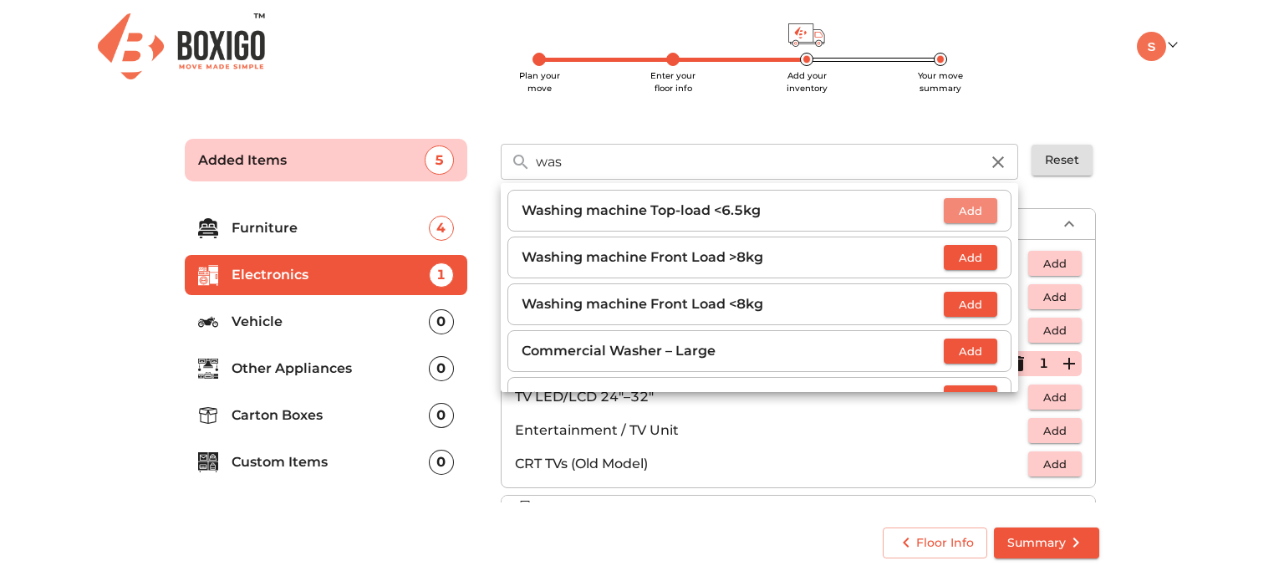
click at [962, 215] on span "Add" at bounding box center [970, 210] width 37 height 19
click at [968, 103] on div "Plan your move Enter your floor info Add your inventory Your move summary My Mo…" at bounding box center [642, 287] width 1284 height 575
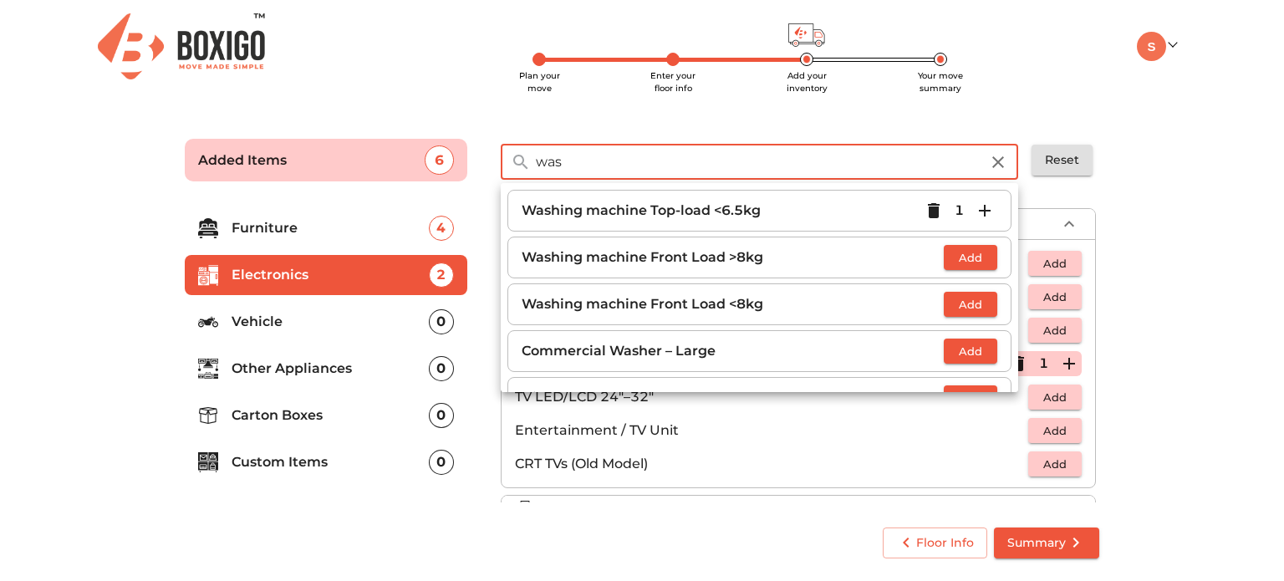
click at [712, 167] on input "was" at bounding box center [758, 162] width 464 height 36
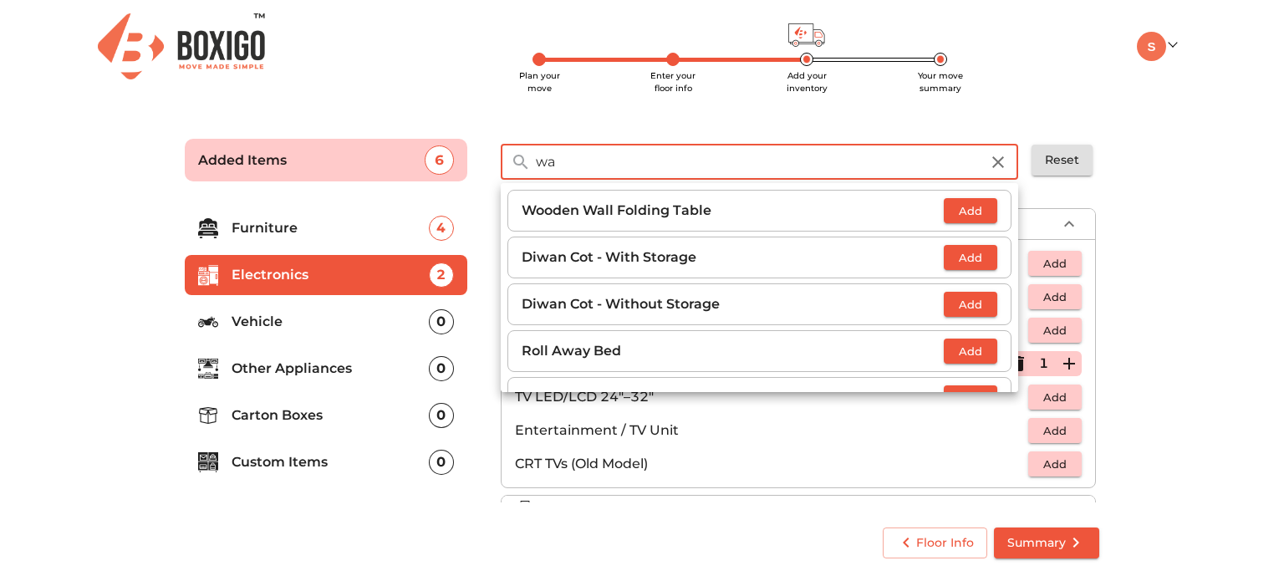
type input "w"
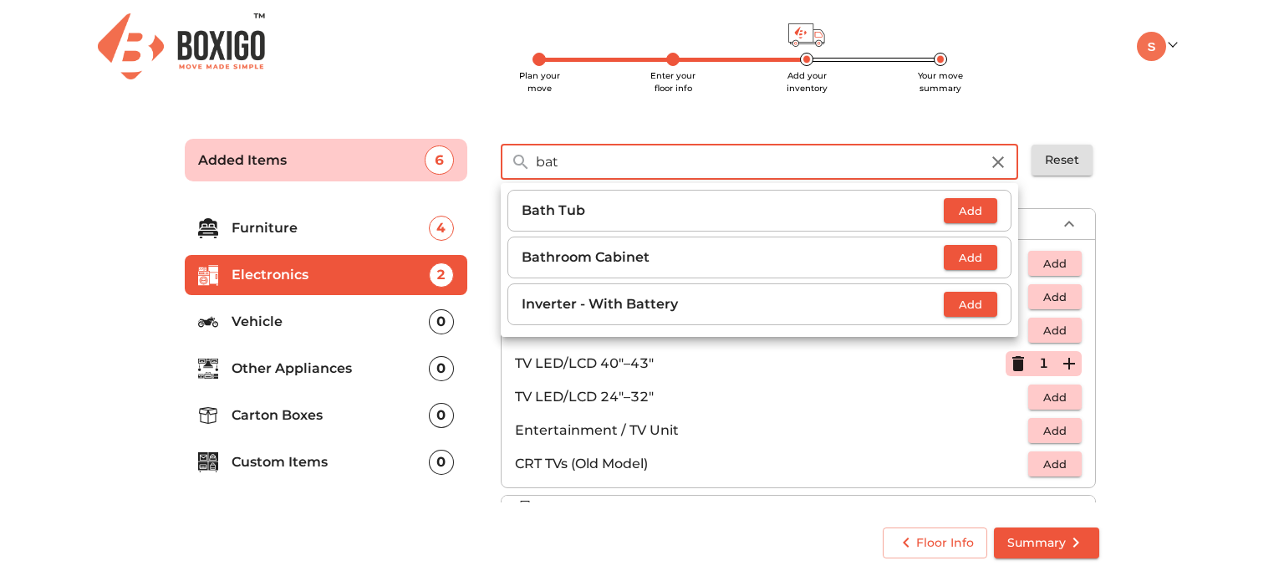
type input "bat"
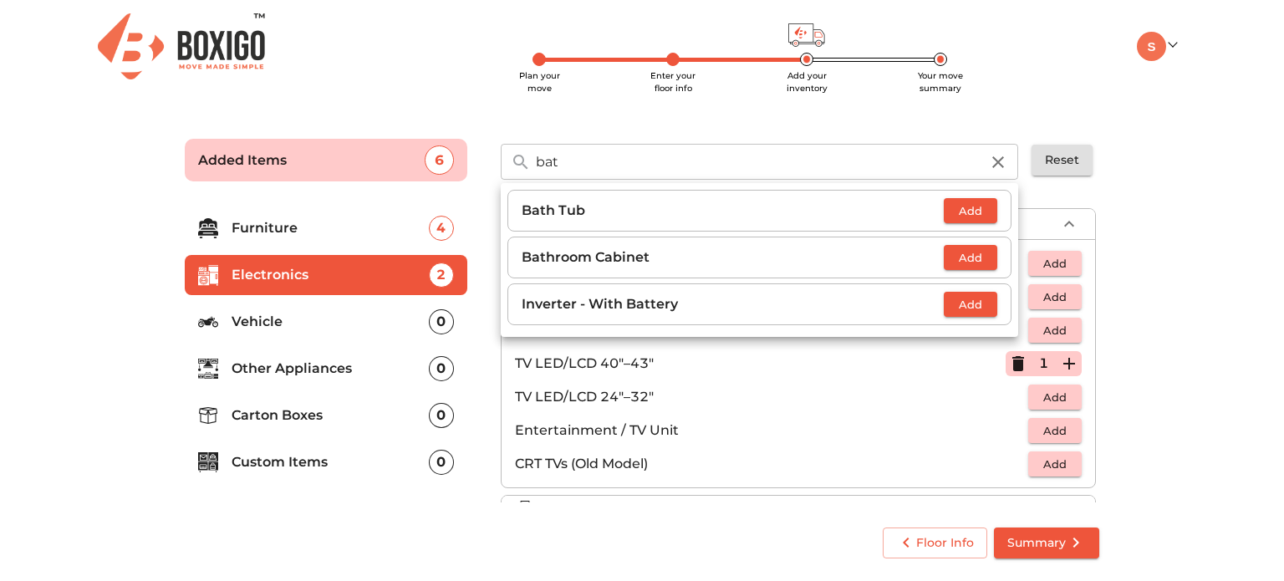
click at [793, 313] on p "Inverter - With Battery" at bounding box center [733, 304] width 422 height 20
click at [984, 307] on span "Add" at bounding box center [970, 304] width 37 height 19
click at [946, 130] on div "bat ​ Bath Tub Add Bathroom Cabinet Add Inverter - With Battery 1 Reset" at bounding box center [800, 154] width 632 height 69
click at [441, 414] on div "0" at bounding box center [441, 415] width 25 height 25
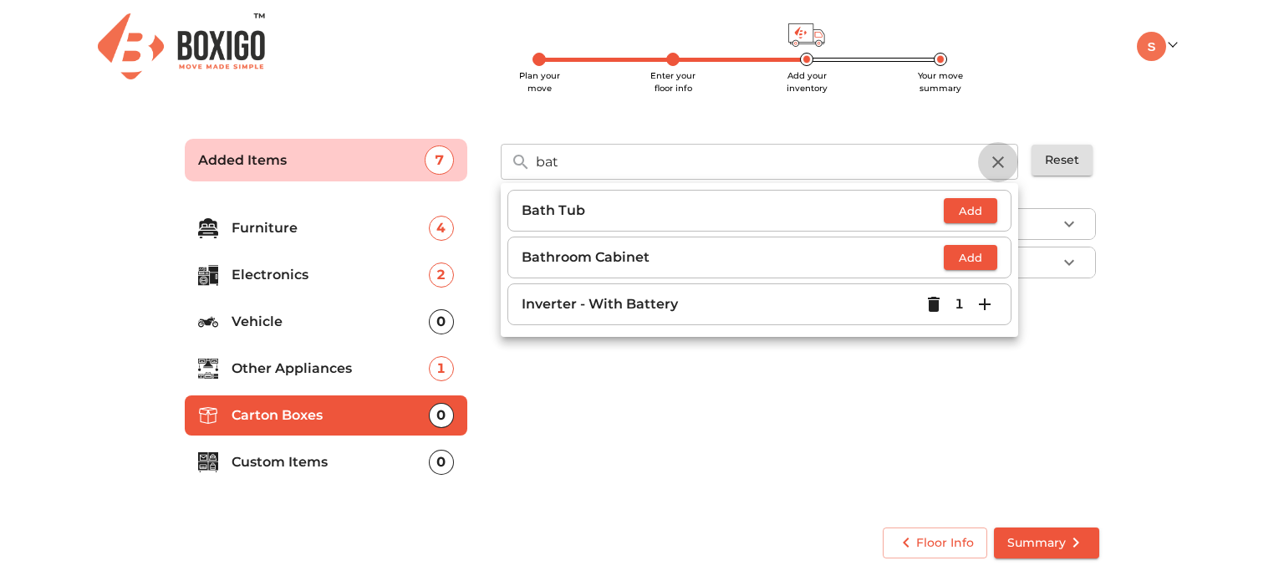
click at [997, 160] on icon "button" at bounding box center [998, 162] width 12 height 12
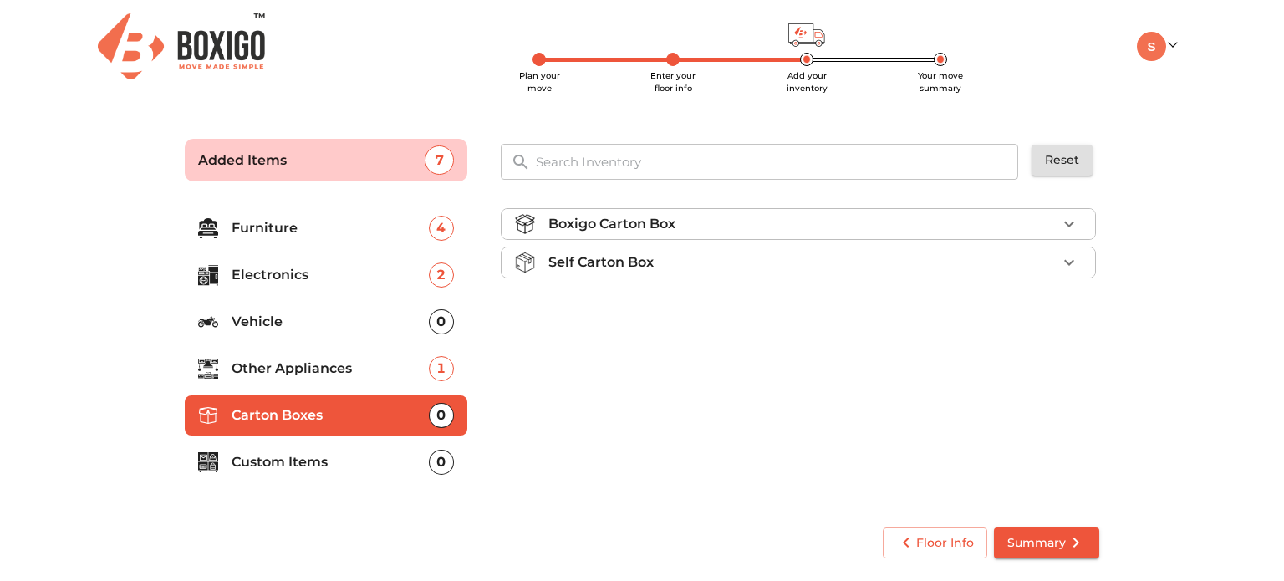
click at [793, 263] on div "Self Carton Box" at bounding box center [802, 262] width 508 height 20
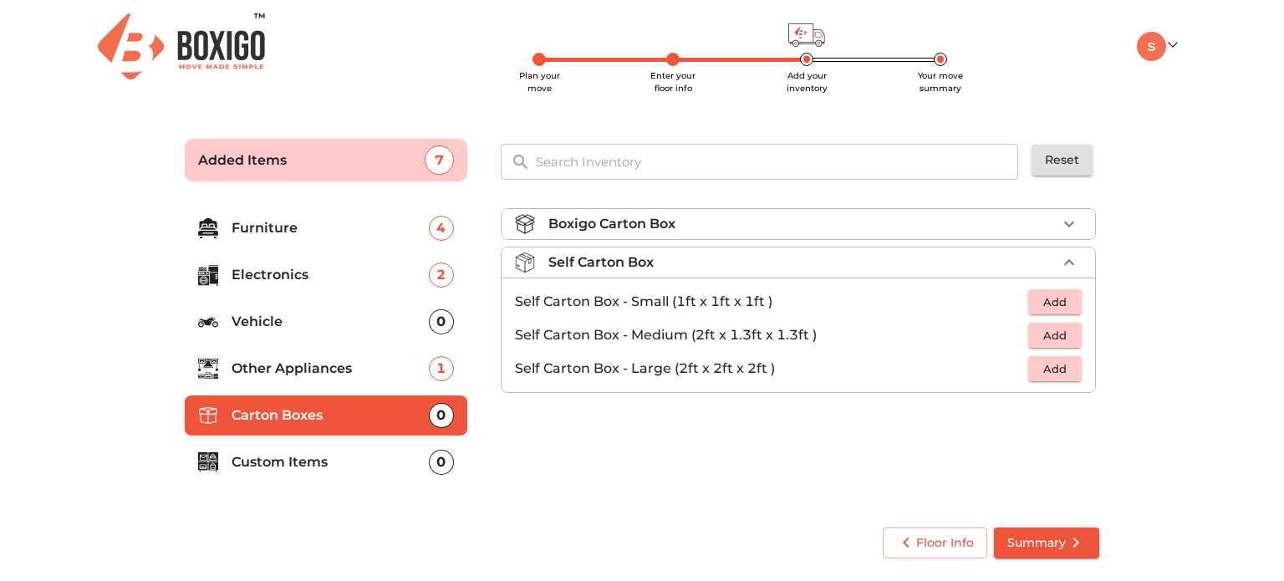
click at [763, 232] on div "Boxigo Carton Box" at bounding box center [802, 224] width 508 height 20
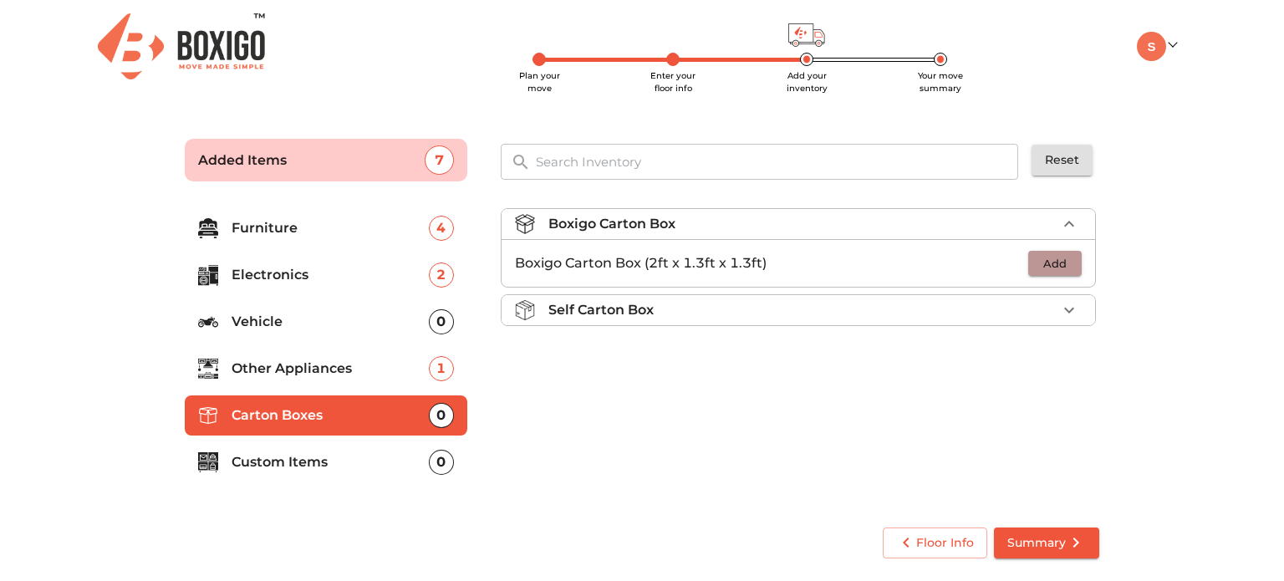
click at [1061, 263] on span "Add" at bounding box center [1055, 263] width 37 height 19
click at [1070, 266] on icon "button" at bounding box center [1069, 263] width 20 height 20
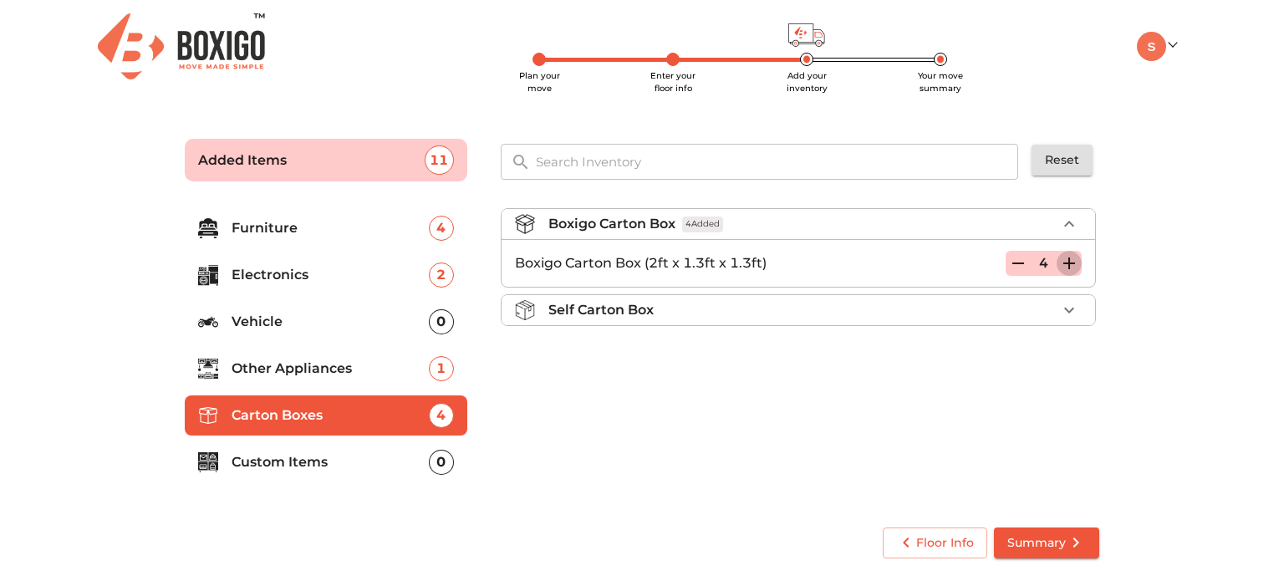
click at [1070, 266] on icon "button" at bounding box center [1069, 263] width 20 height 20
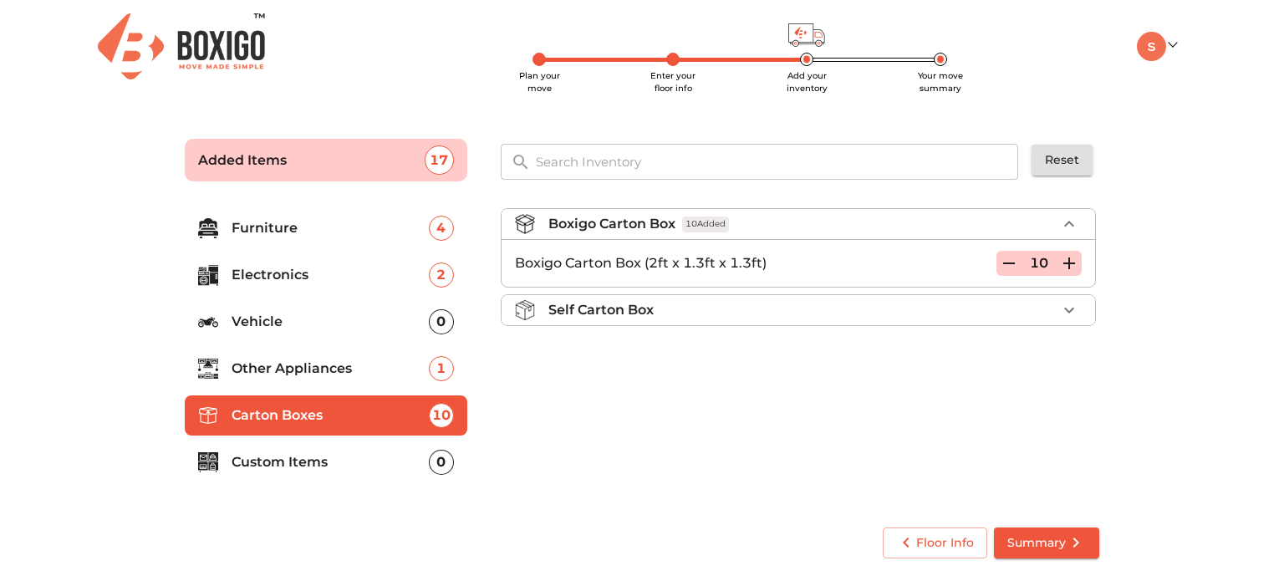
click at [293, 472] on p "Custom Items" at bounding box center [330, 462] width 197 height 20
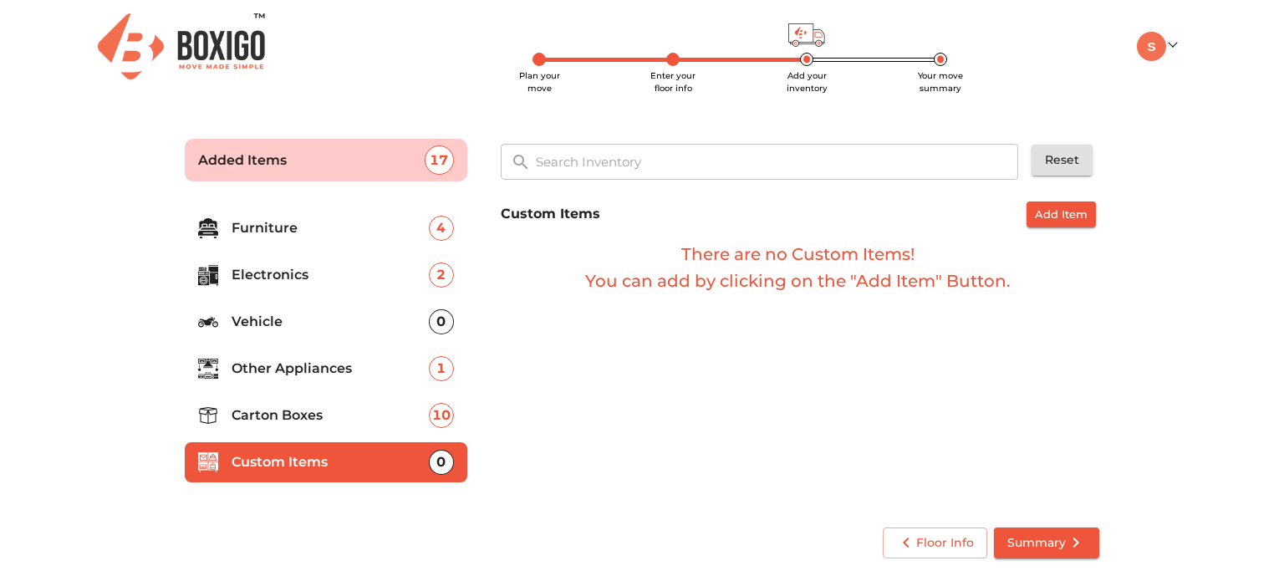
click at [293, 370] on p "Other Appliances" at bounding box center [330, 369] width 197 height 20
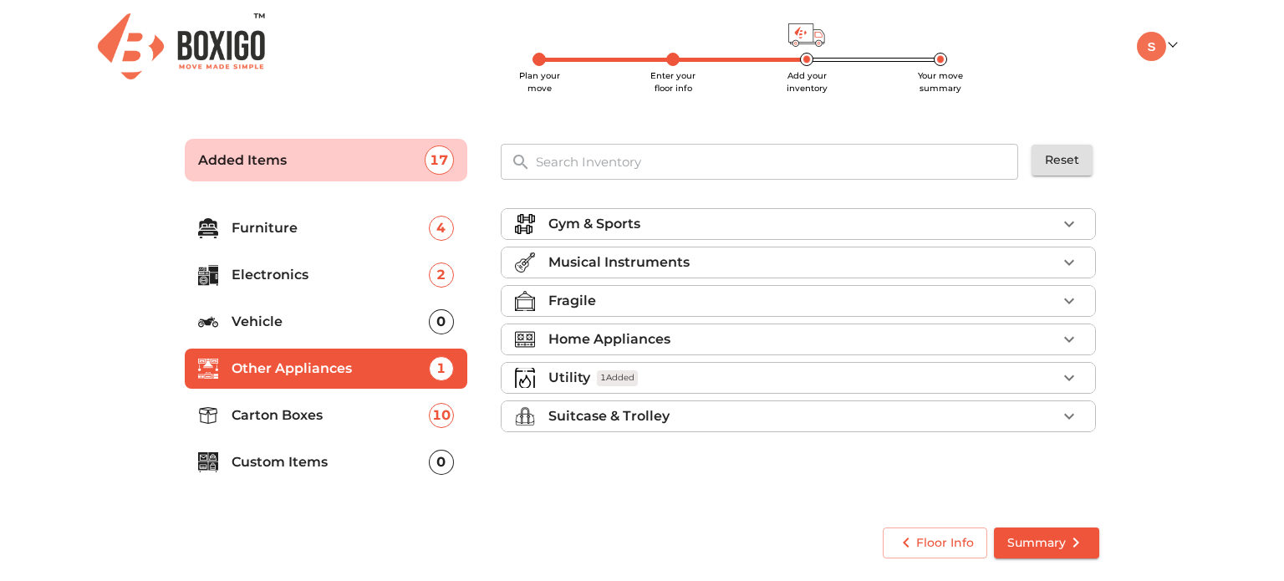
click at [293, 334] on li "Vehicle 0" at bounding box center [326, 322] width 283 height 40
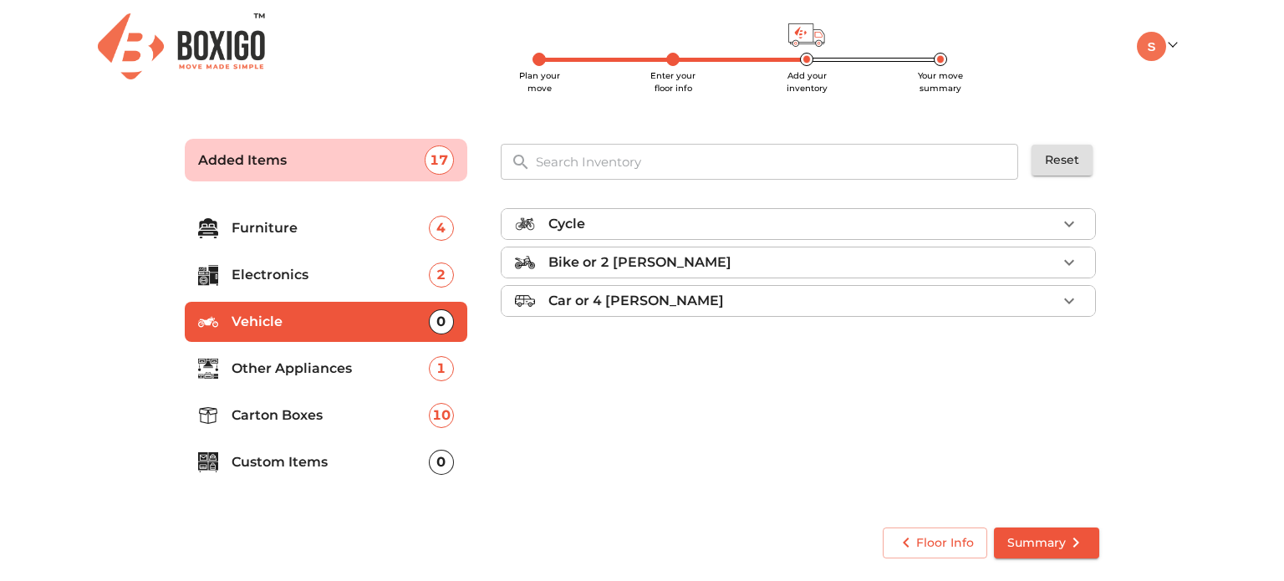
click at [272, 363] on p "Other Appliances" at bounding box center [330, 369] width 197 height 20
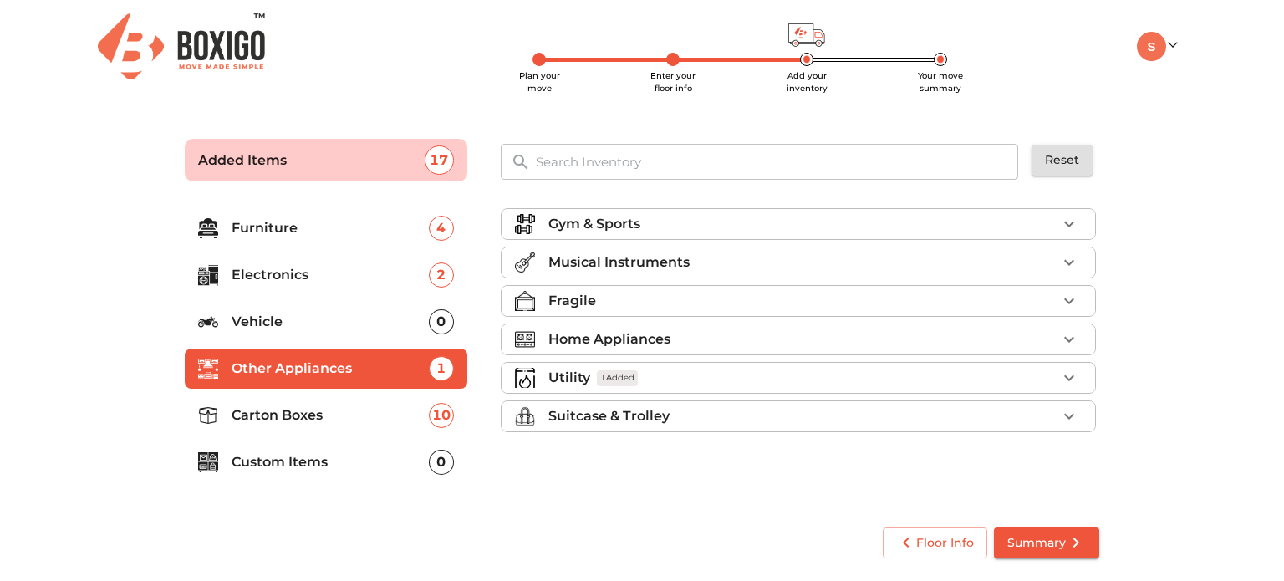
click at [247, 297] on ul "Furniture 4 Electronics 2 Vehicle 0 Other Appliances 1 Carton Boxes 10 Custom I…" at bounding box center [326, 348] width 283 height 294
click at [234, 274] on p "Electronics" at bounding box center [330, 275] width 197 height 20
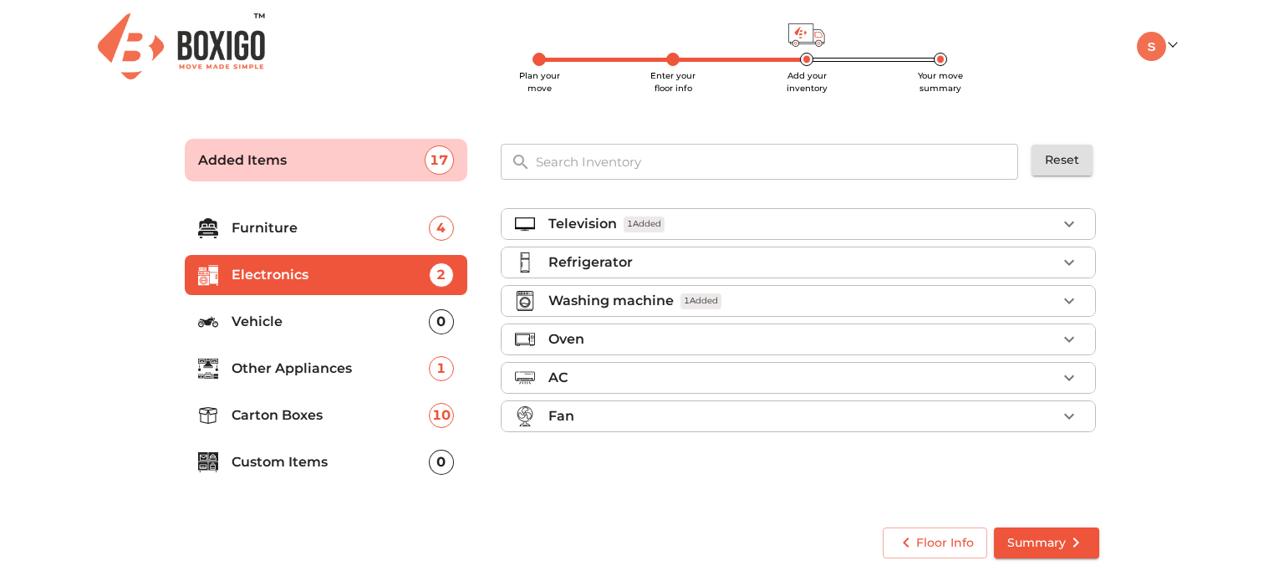
click at [1043, 343] on div "Oven" at bounding box center [802, 339] width 508 height 20
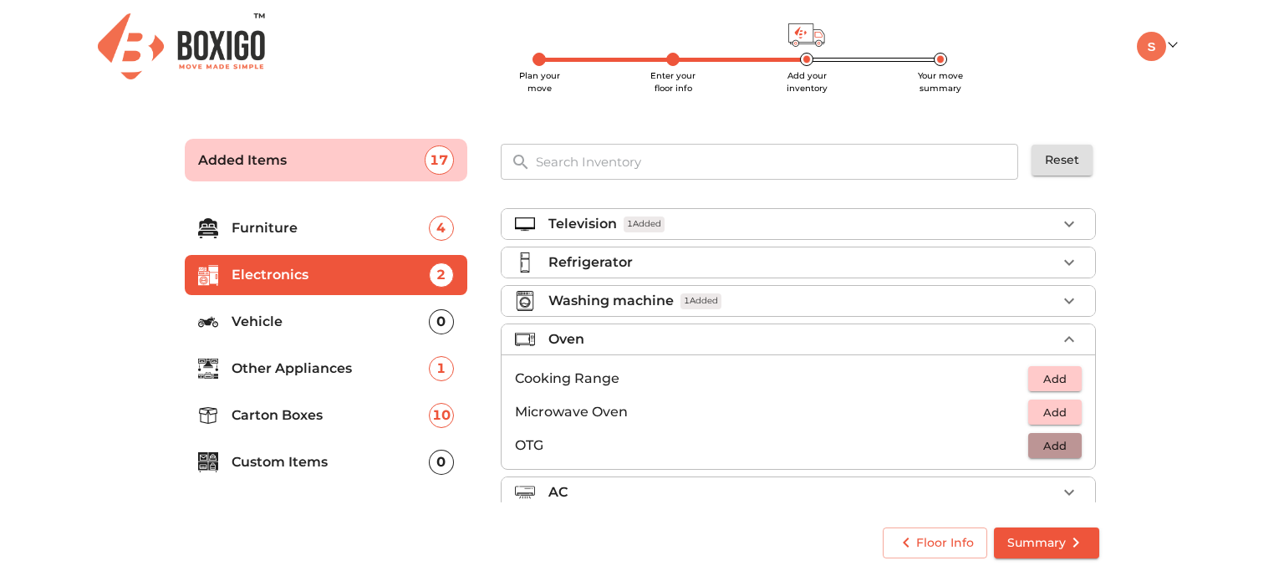
click at [1037, 436] on span "Add" at bounding box center [1055, 445] width 37 height 19
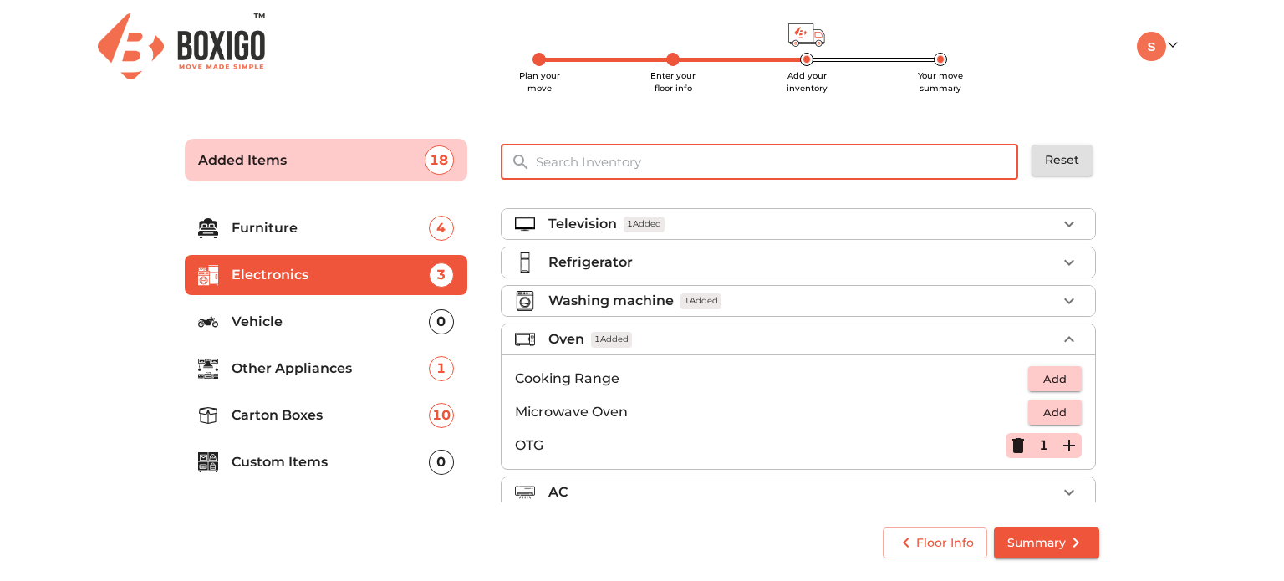
click at [731, 170] on input "text" at bounding box center [778, 162] width 504 height 36
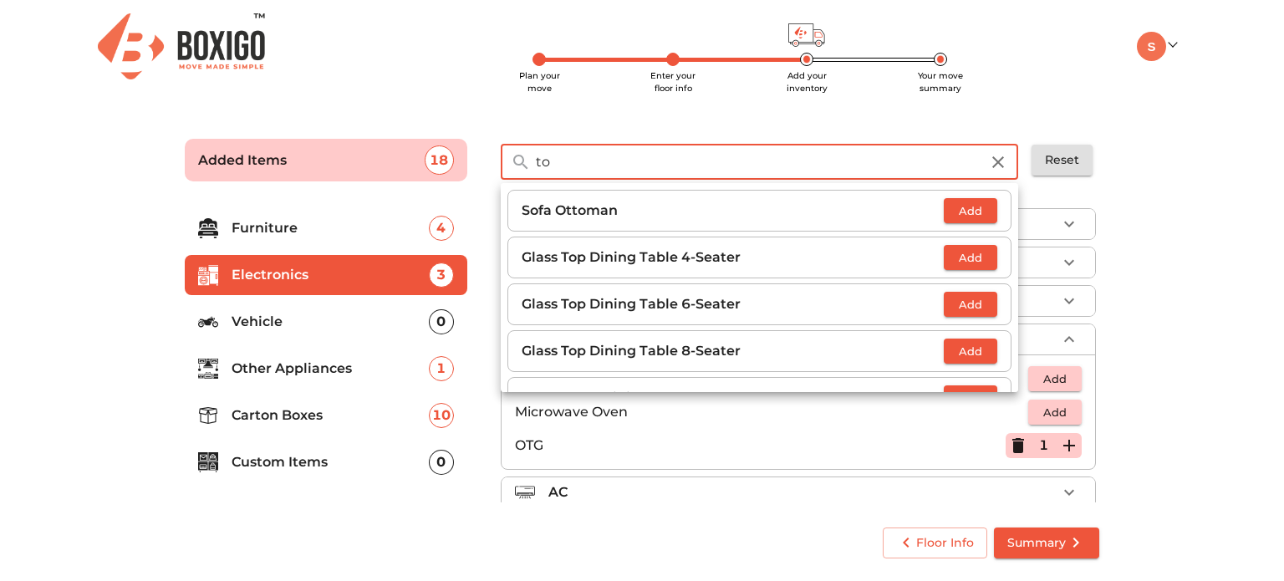
type input "t"
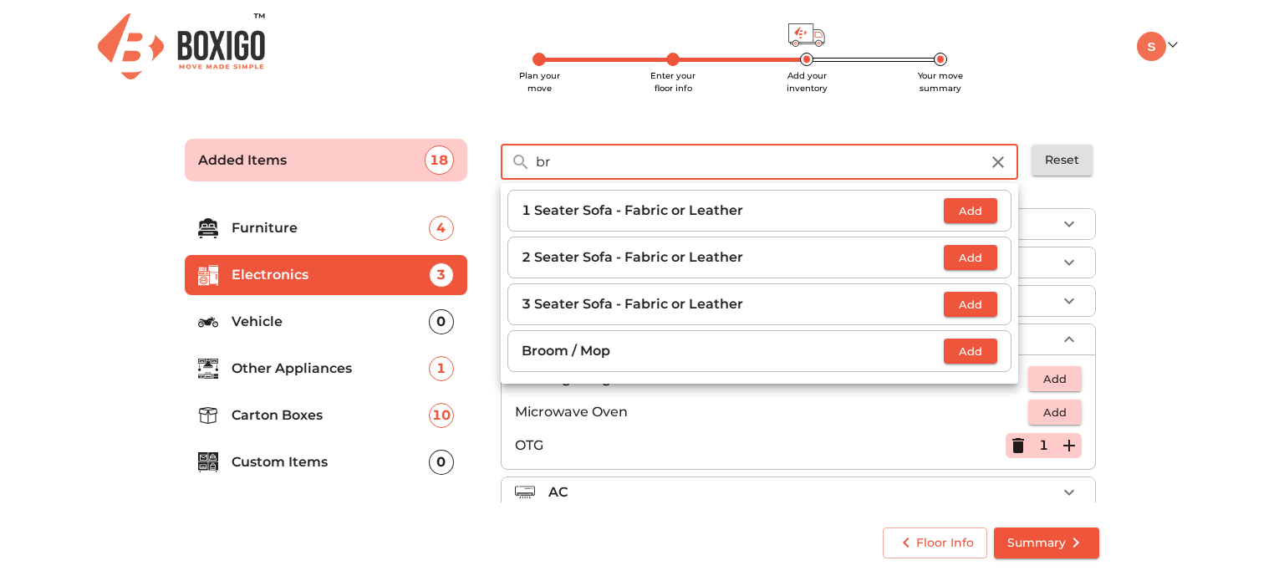
type input "b"
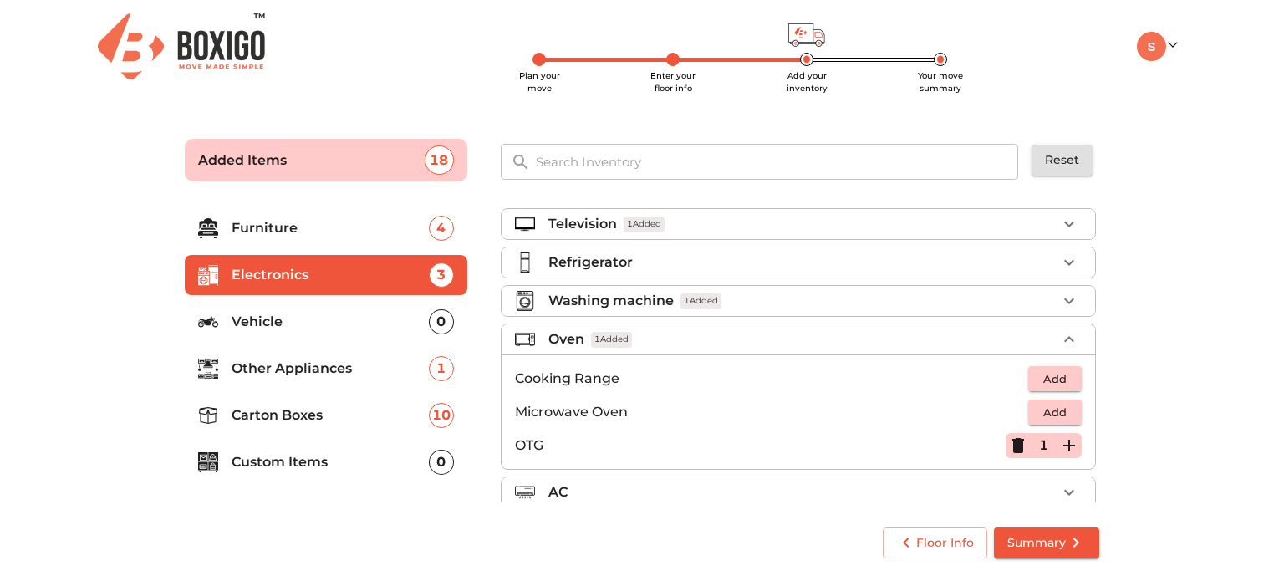
click at [438, 414] on div "10" at bounding box center [441, 415] width 25 height 25
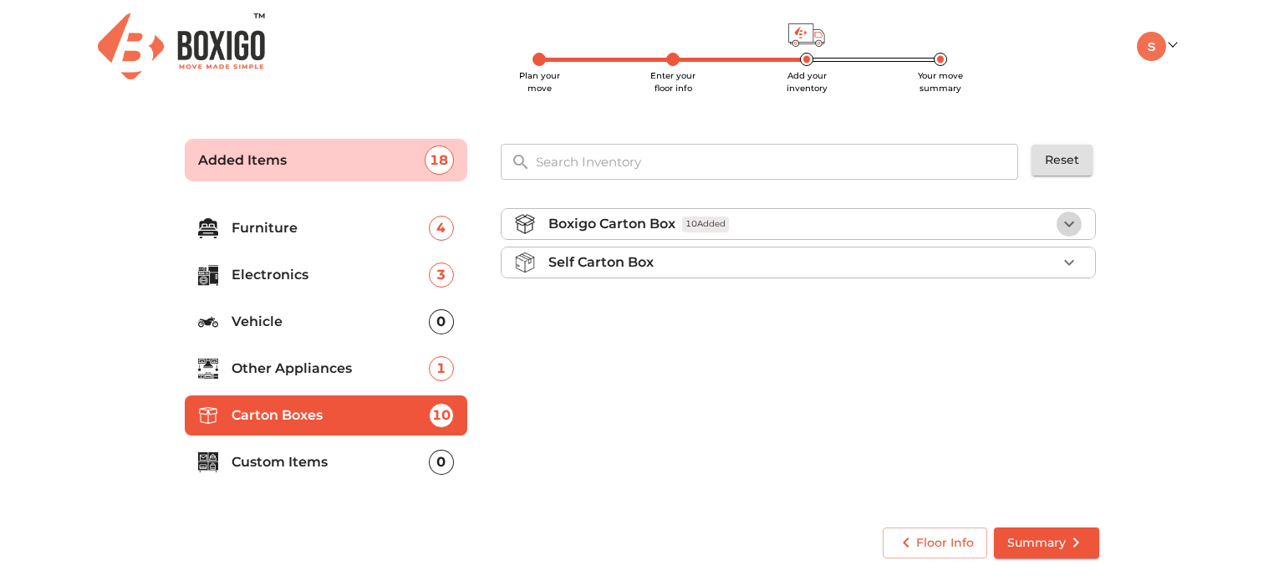
click at [1071, 226] on icon "button" at bounding box center [1069, 224] width 20 height 20
click at [1067, 263] on icon "button" at bounding box center [1069, 264] width 12 height 12
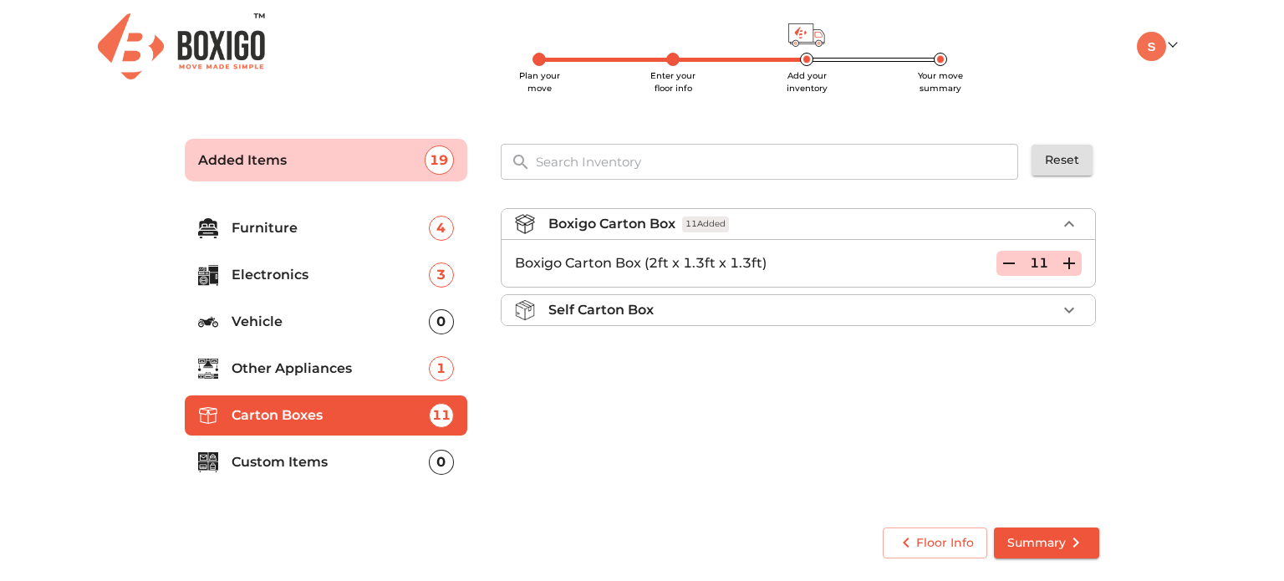
click at [1067, 263] on icon "button" at bounding box center [1069, 264] width 12 height 12
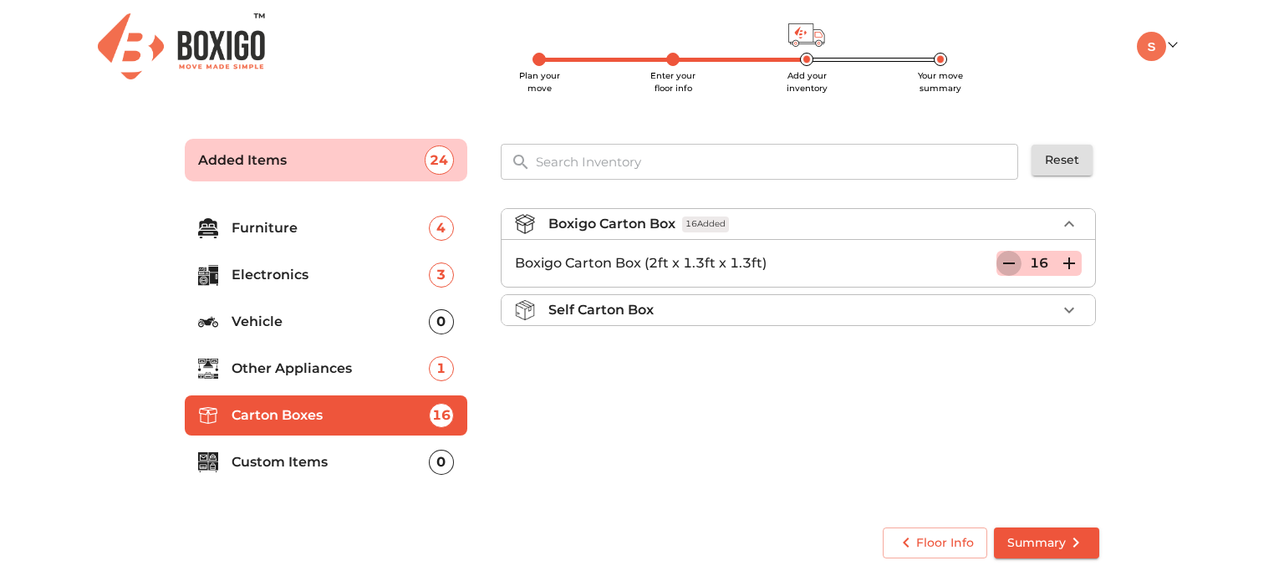
click at [1007, 262] on icon "button" at bounding box center [1009, 263] width 20 height 20
click at [304, 227] on p "Furniture" at bounding box center [330, 228] width 197 height 20
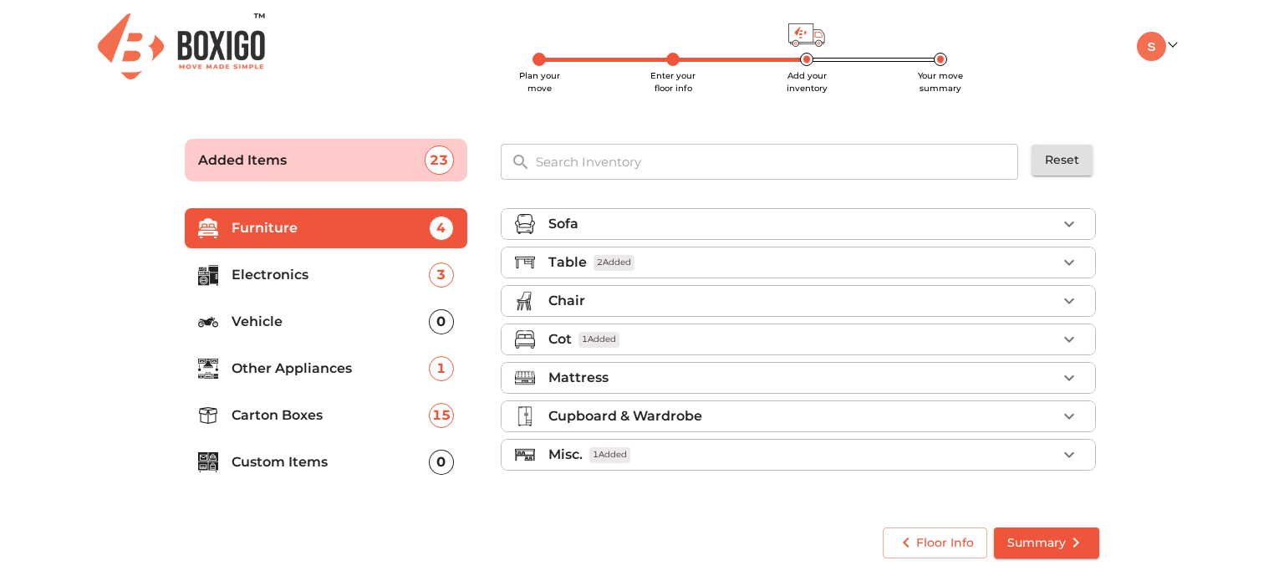
click at [793, 300] on div "Chair" at bounding box center [802, 301] width 508 height 20
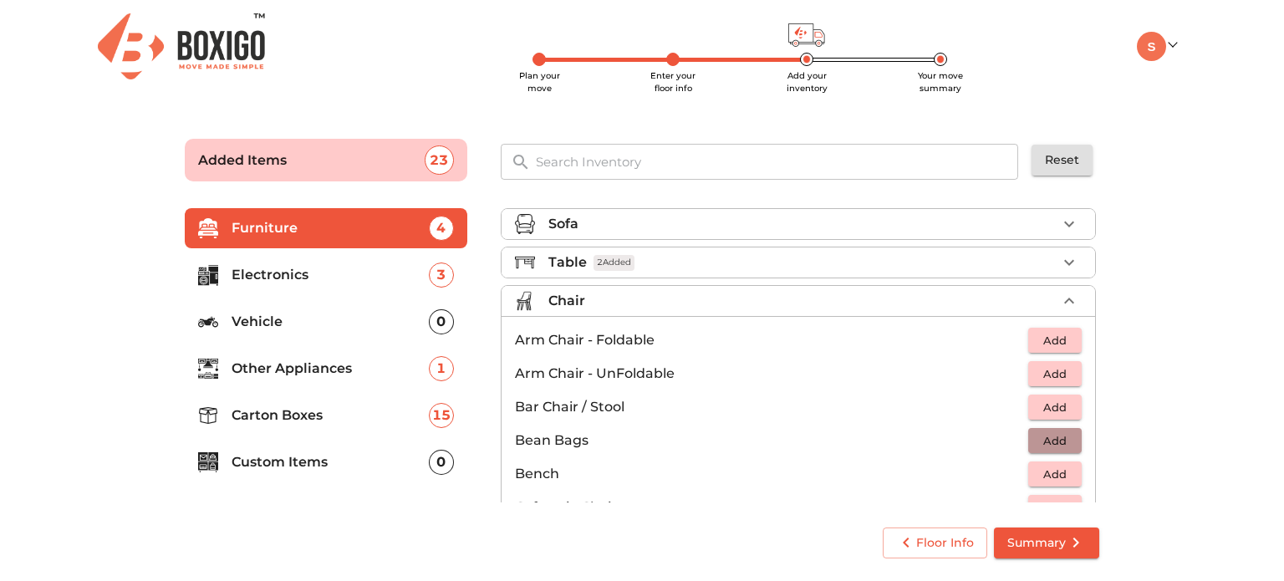
click at [1049, 448] on span "Add" at bounding box center [1055, 440] width 37 height 19
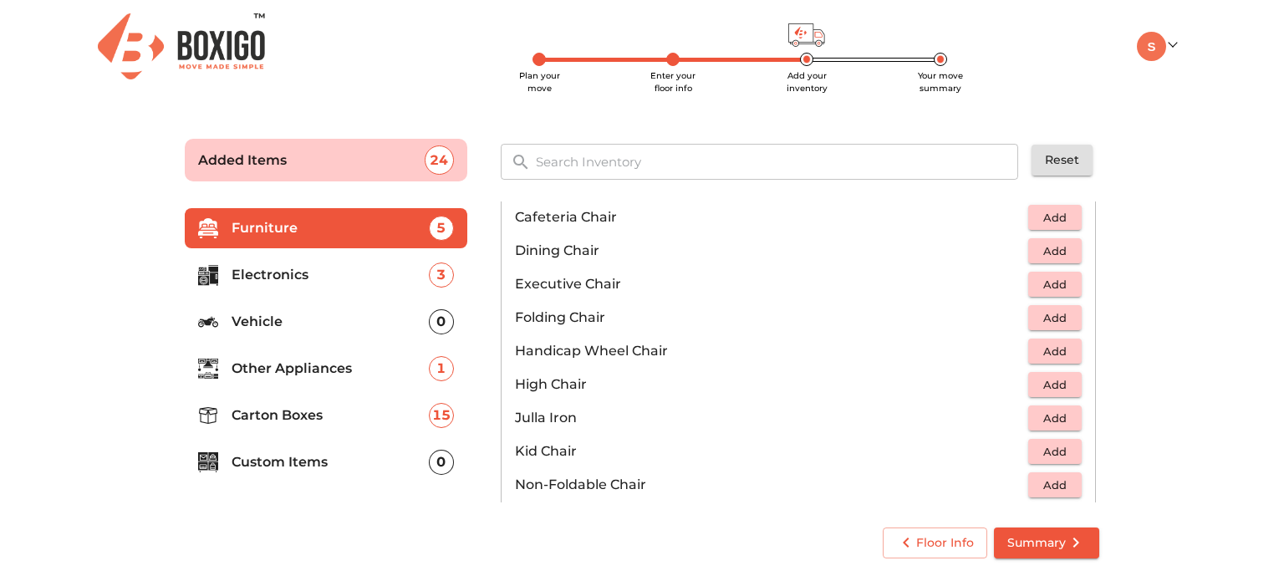
scroll to position [301, 0]
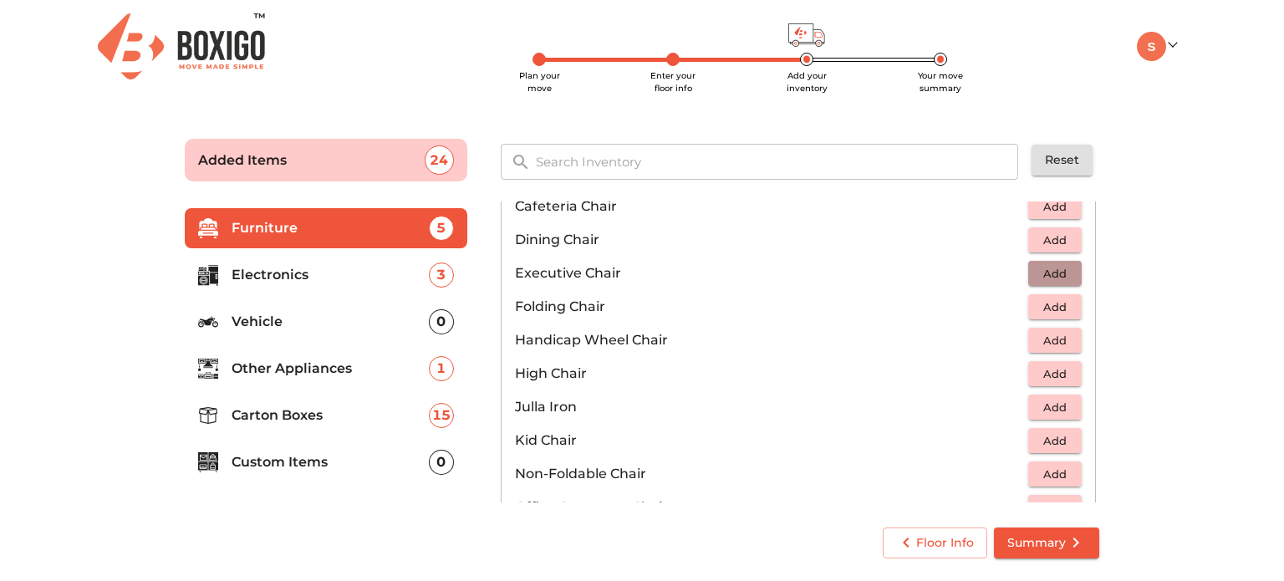
click at [1057, 278] on span "Add" at bounding box center [1055, 273] width 37 height 19
click at [1057, 431] on span "Add" at bounding box center [1055, 440] width 37 height 19
click at [1092, 503] on div "Sofa Table 2 Added Chair 3 Added Arm Chair - Foldable Add Arm Chair - UnFoldabl…" at bounding box center [800, 352] width 612 height 314
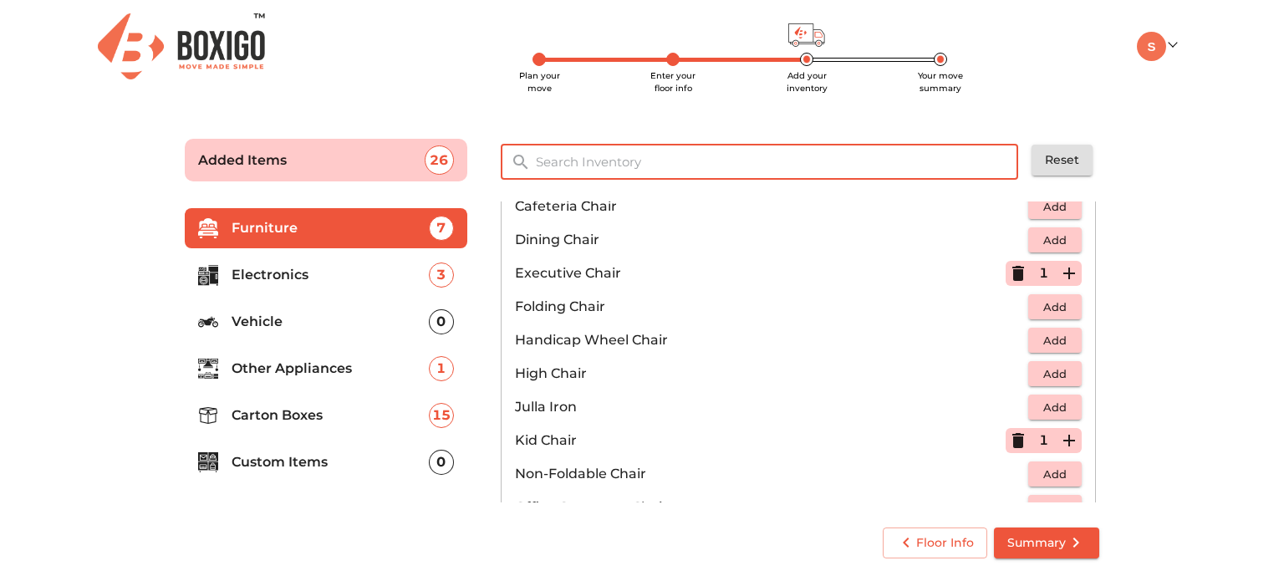
click at [682, 172] on input "text" at bounding box center [778, 162] width 504 height 36
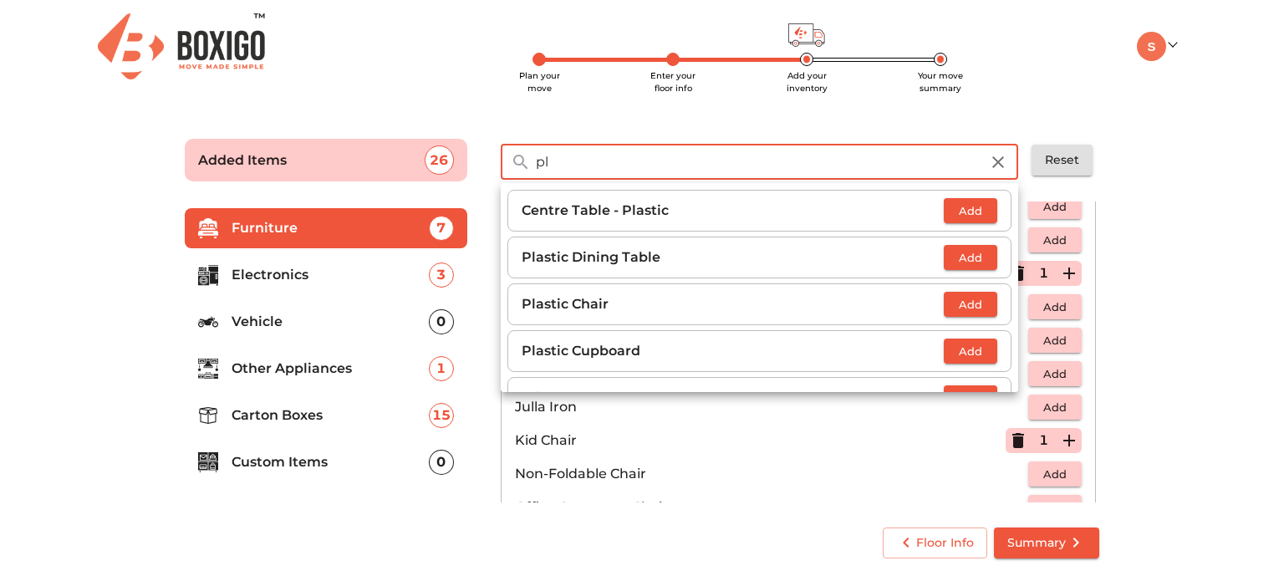
type input "pl"
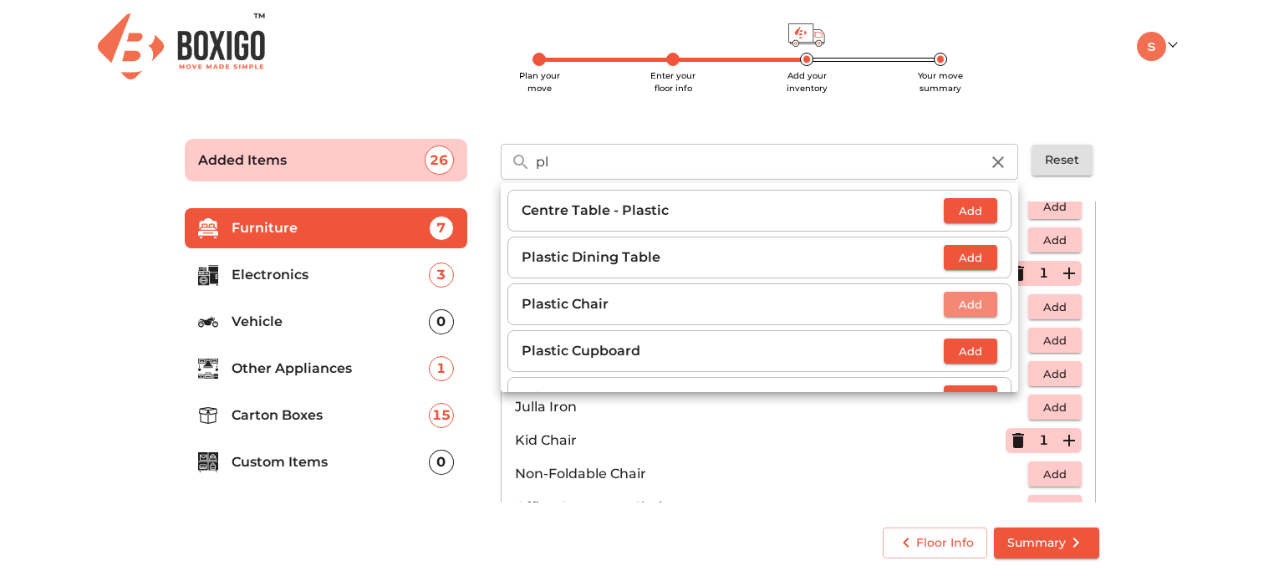
click at [970, 311] on span "Add" at bounding box center [970, 304] width 37 height 19
click at [979, 306] on icon "button" at bounding box center [985, 304] width 12 height 12
click at [1002, 164] on icon "button" at bounding box center [998, 162] width 12 height 12
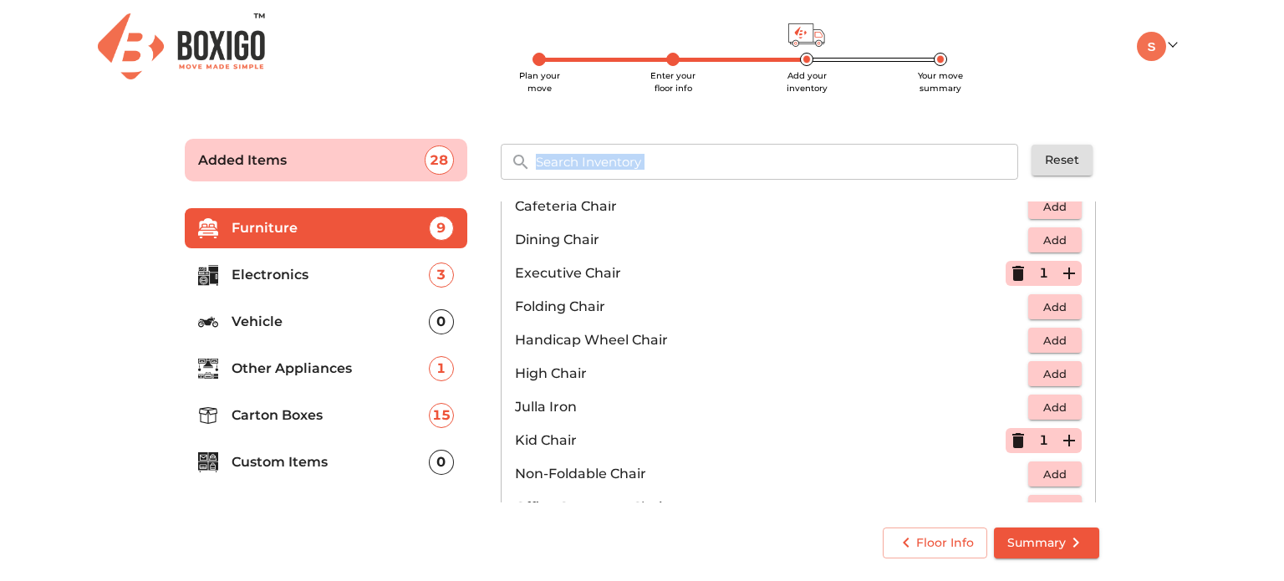
drag, startPoint x: 706, startPoint y: 183, endPoint x: 697, endPoint y: 156, distance: 28.3
click at [697, 156] on div "​" at bounding box center [760, 160] width 518 height 46
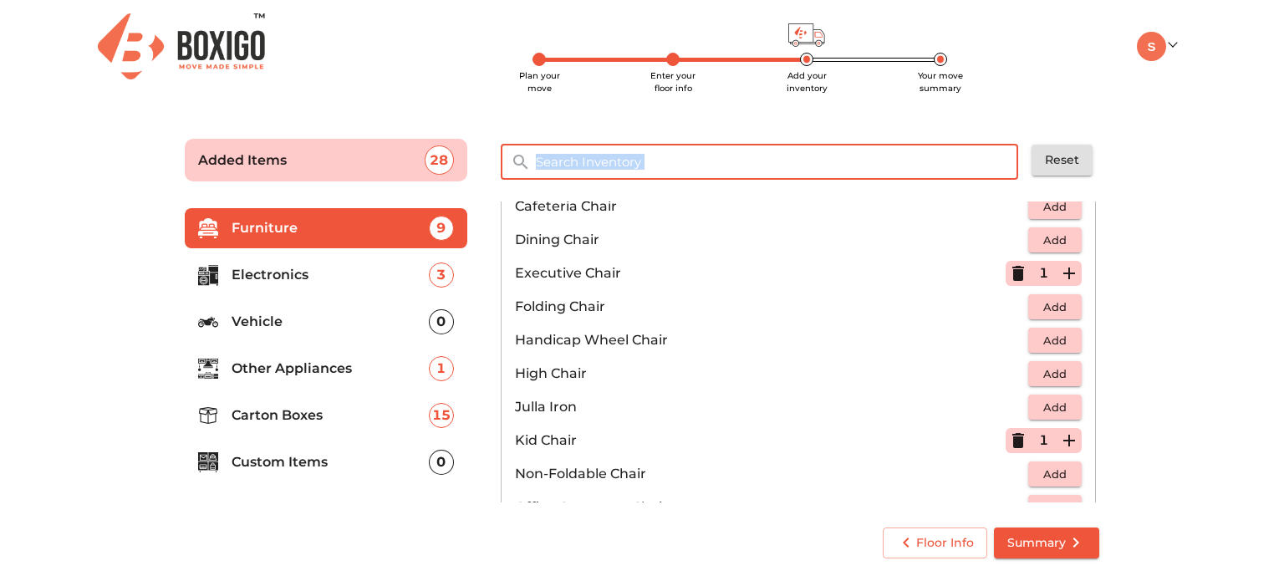
click at [697, 156] on input "text" at bounding box center [778, 162] width 504 height 36
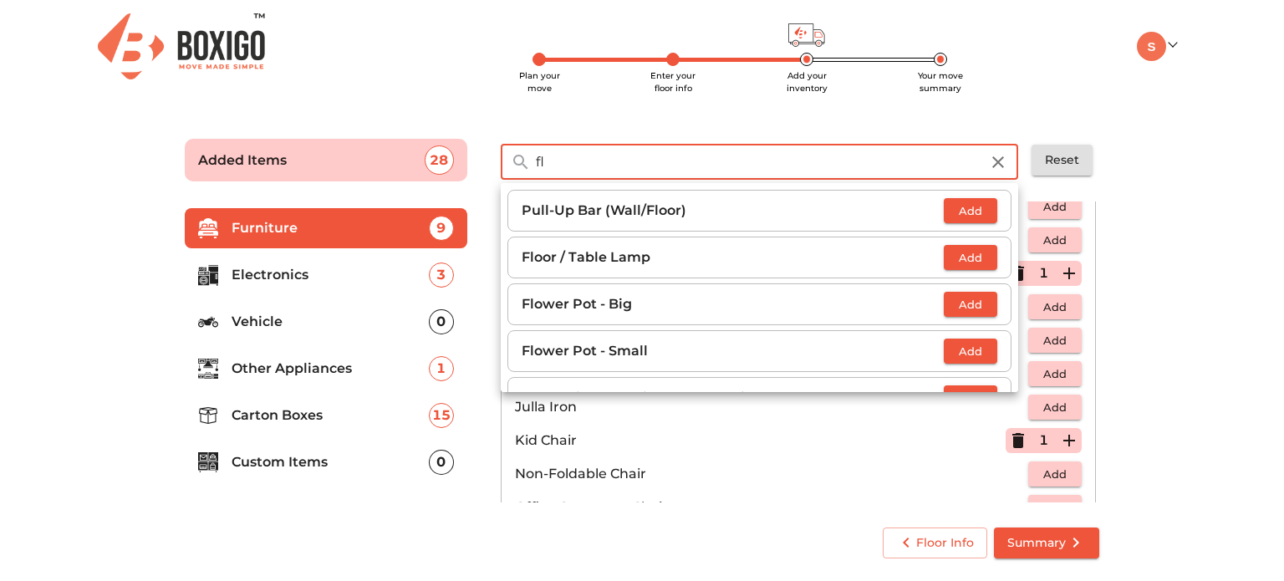
type input "f"
type input "fold"
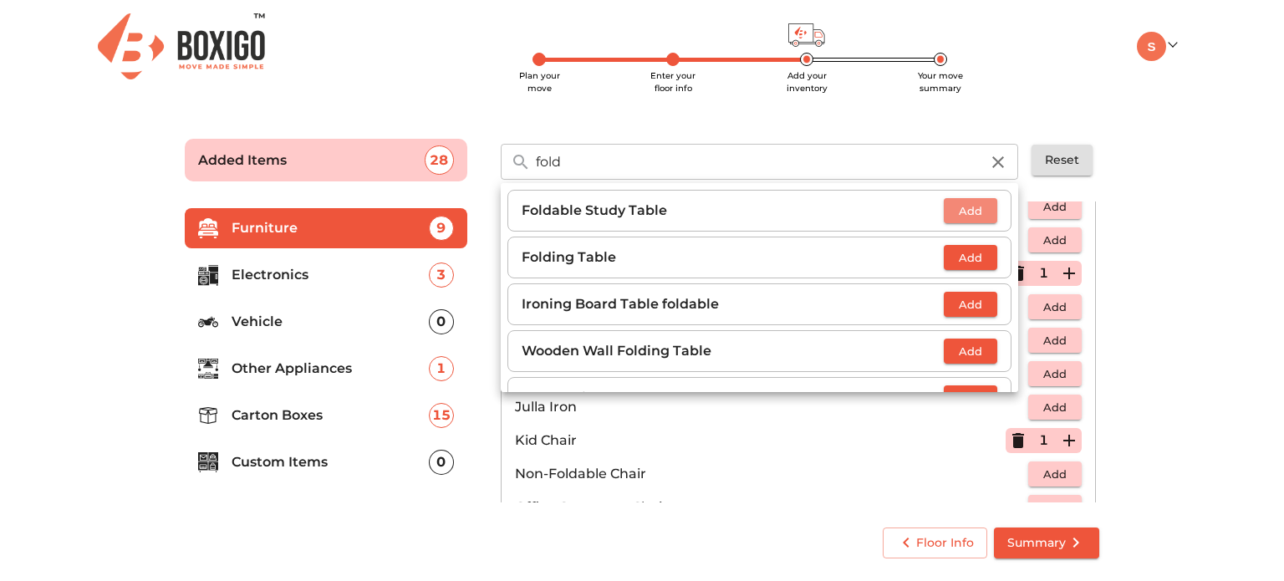
click at [957, 218] on span "Add" at bounding box center [970, 210] width 37 height 19
click at [893, 347] on p "Wooden Wall Folding Table" at bounding box center [733, 351] width 422 height 20
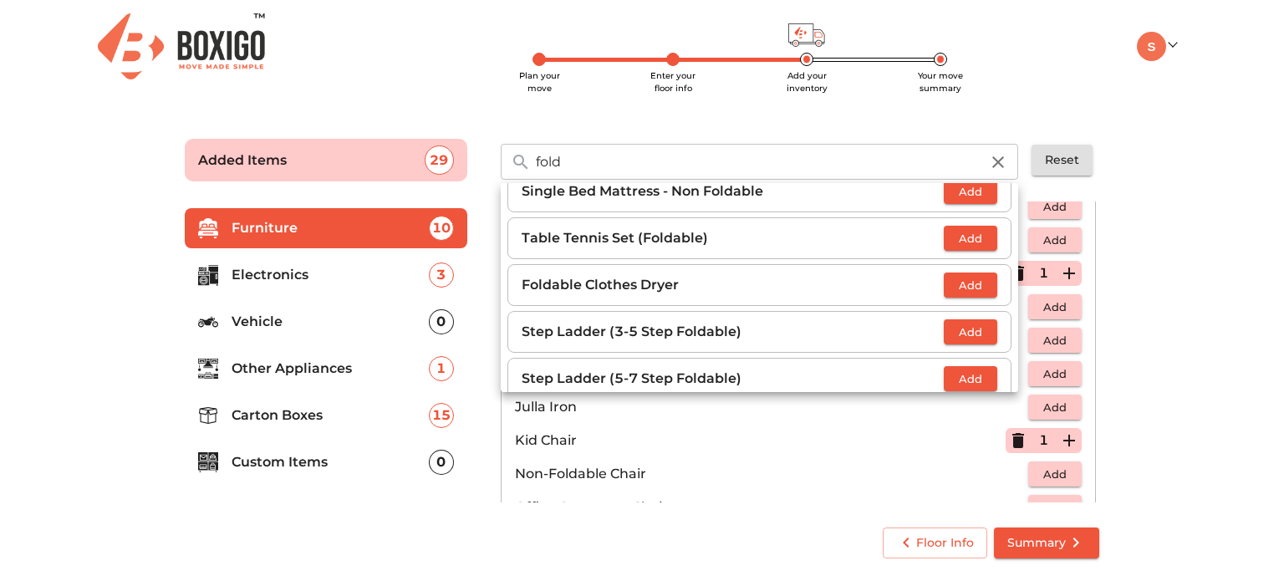
scroll to position [594, 0]
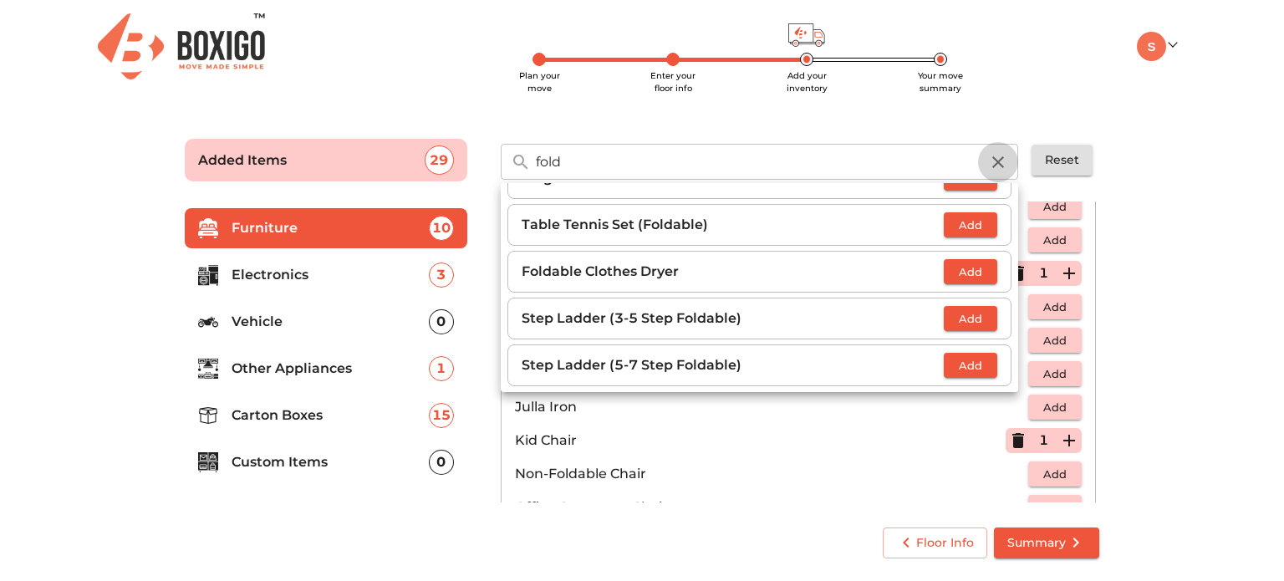
click at [996, 155] on icon "button" at bounding box center [998, 162] width 20 height 20
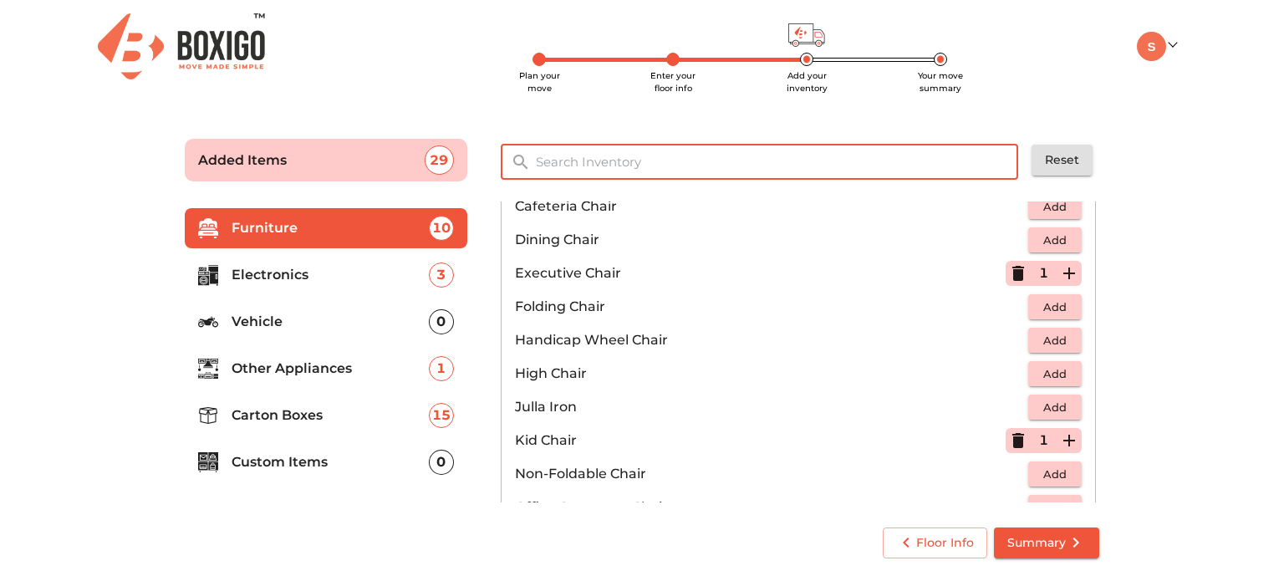
click at [742, 156] on input "text" at bounding box center [778, 162] width 504 height 36
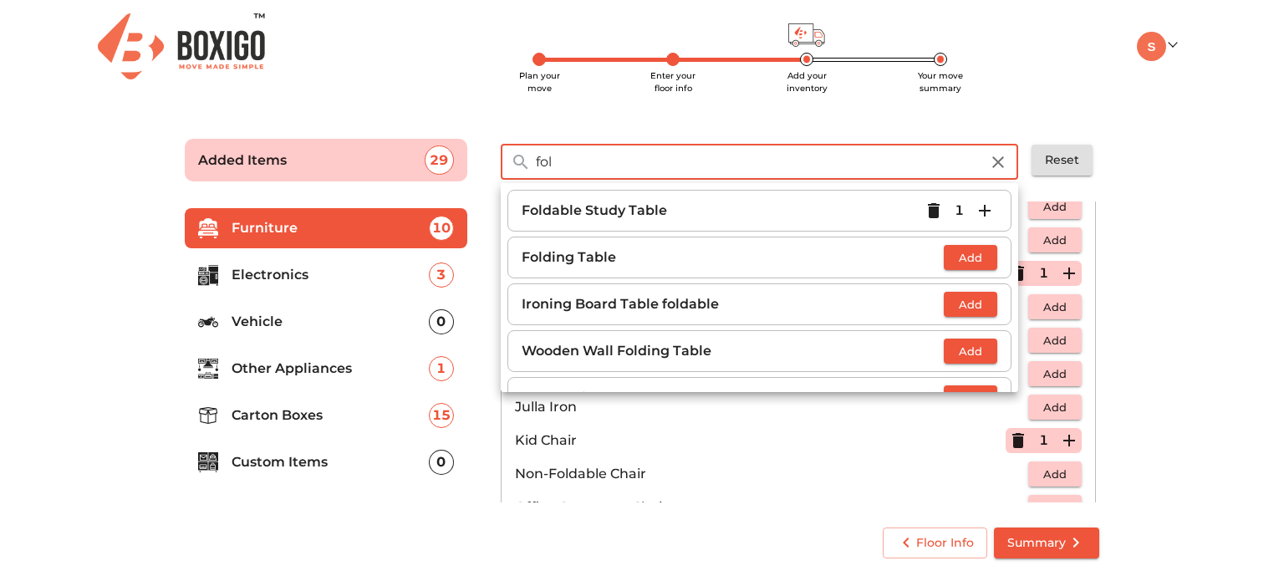
type input "fol"
click at [973, 264] on span "Add" at bounding box center [970, 257] width 37 height 19
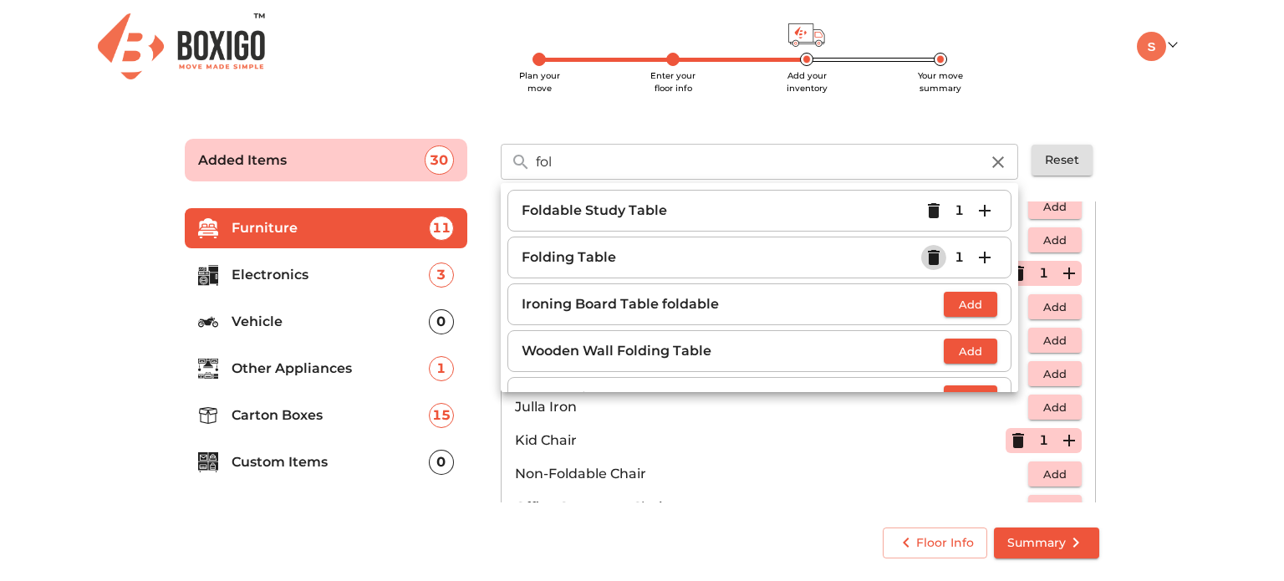
click at [929, 262] on icon "button" at bounding box center [934, 257] width 12 height 15
click at [979, 212] on icon "button" at bounding box center [985, 211] width 12 height 12
click at [1184, 217] on main "Plan your move Enter your floor info Add your inventory Your move summary Added…" at bounding box center [642, 345] width 1284 height 460
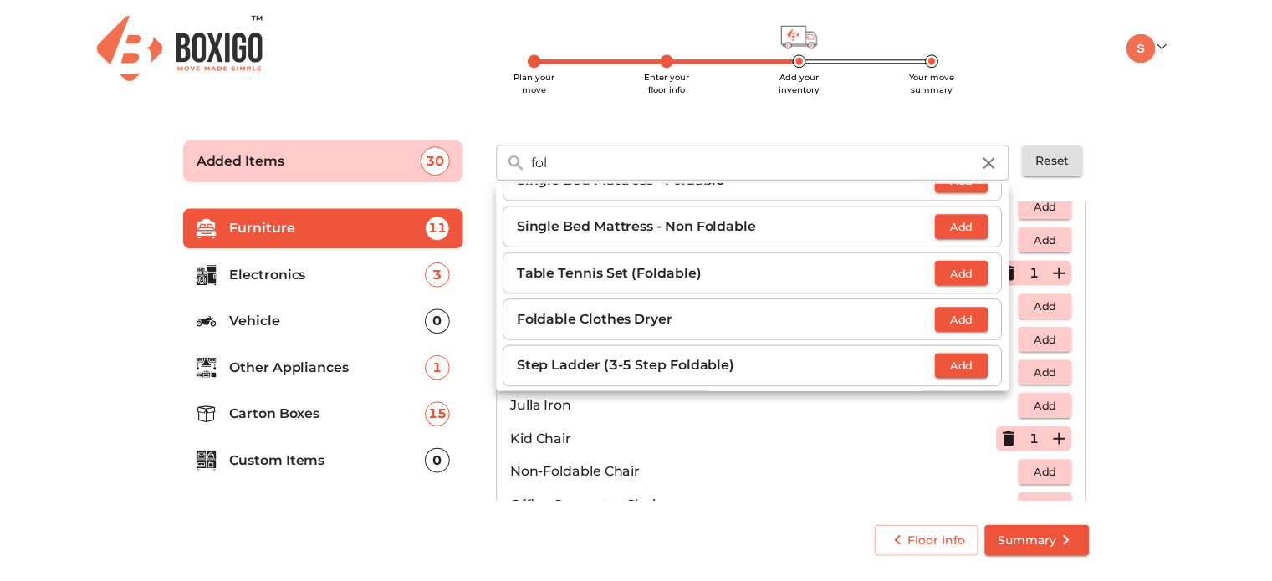
scroll to position [593, 0]
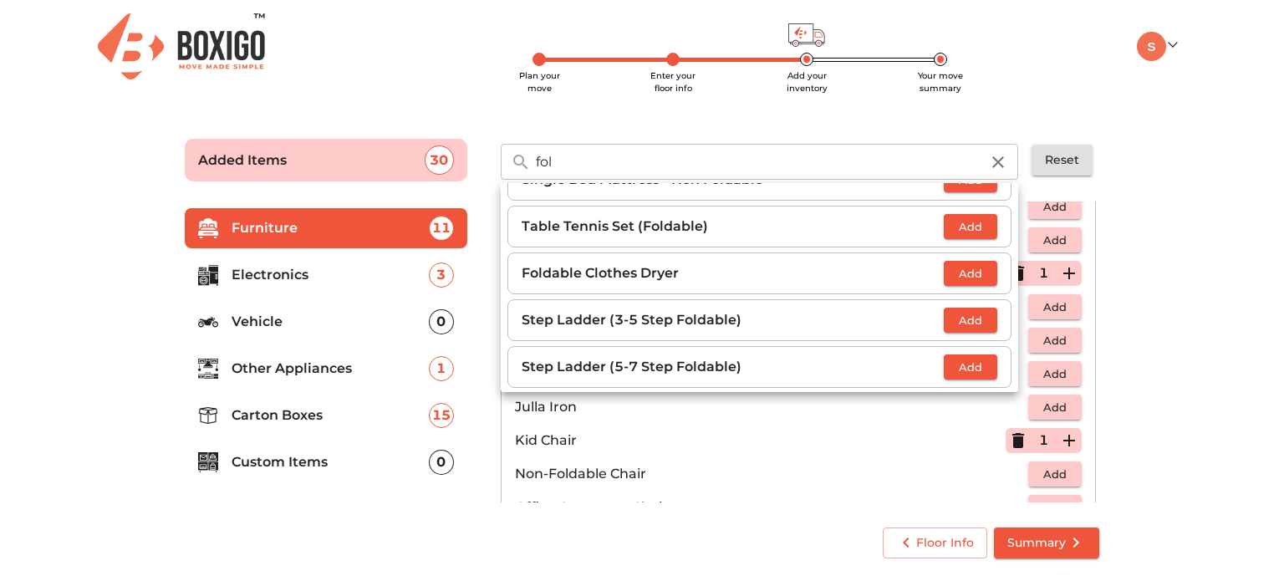
click at [805, 128] on div "fol ​ Foldable Study Table 2 Folding Table Add Ironing Board Table foldable Add…" at bounding box center [800, 154] width 632 height 69
click at [1023, 551] on span "Summary" at bounding box center [1046, 543] width 79 height 21
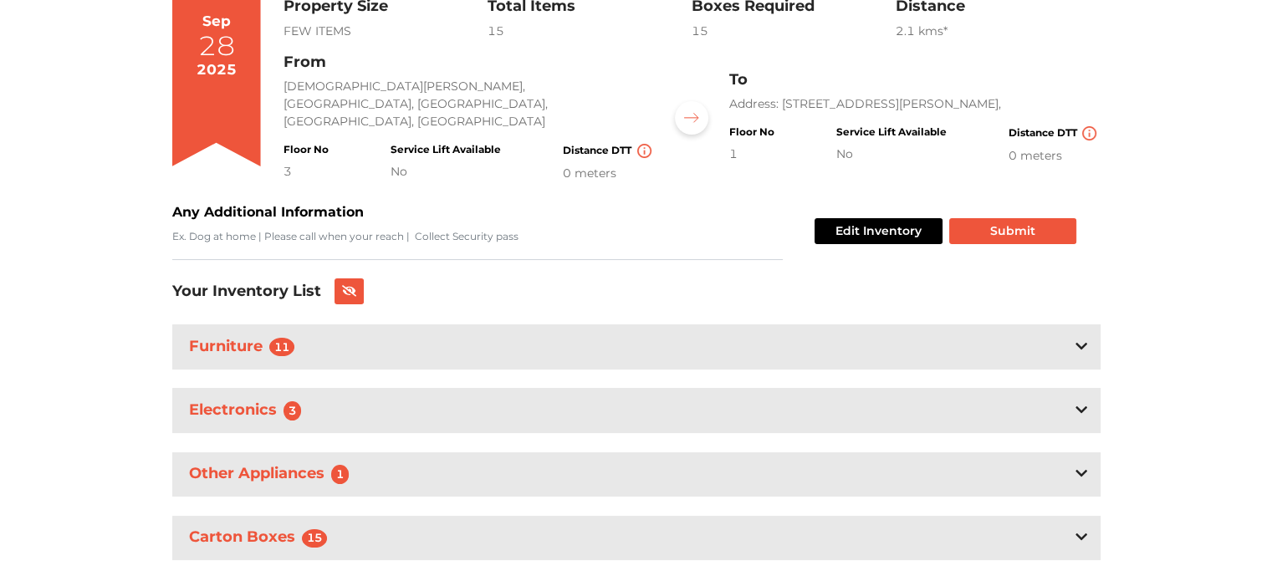
scroll to position [198, 0]
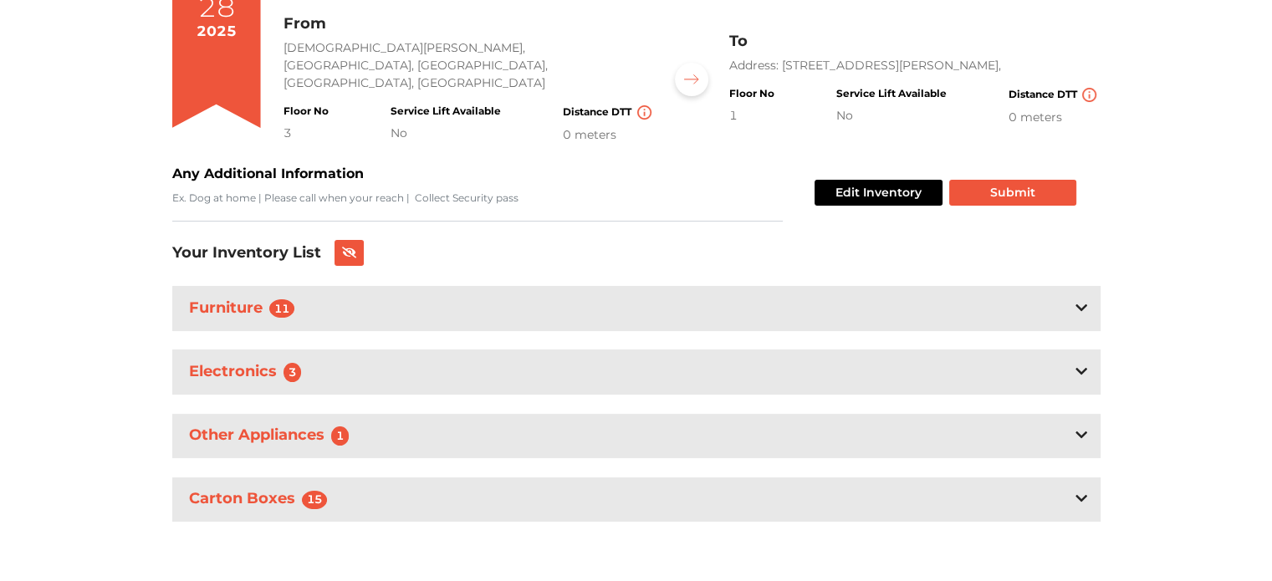
click at [655, 152] on div "Your move summary Sep 28 2025 Property Size FEW ITEMS Total Items 15 Boxes Requ…" at bounding box center [636, 251] width 928 height 660
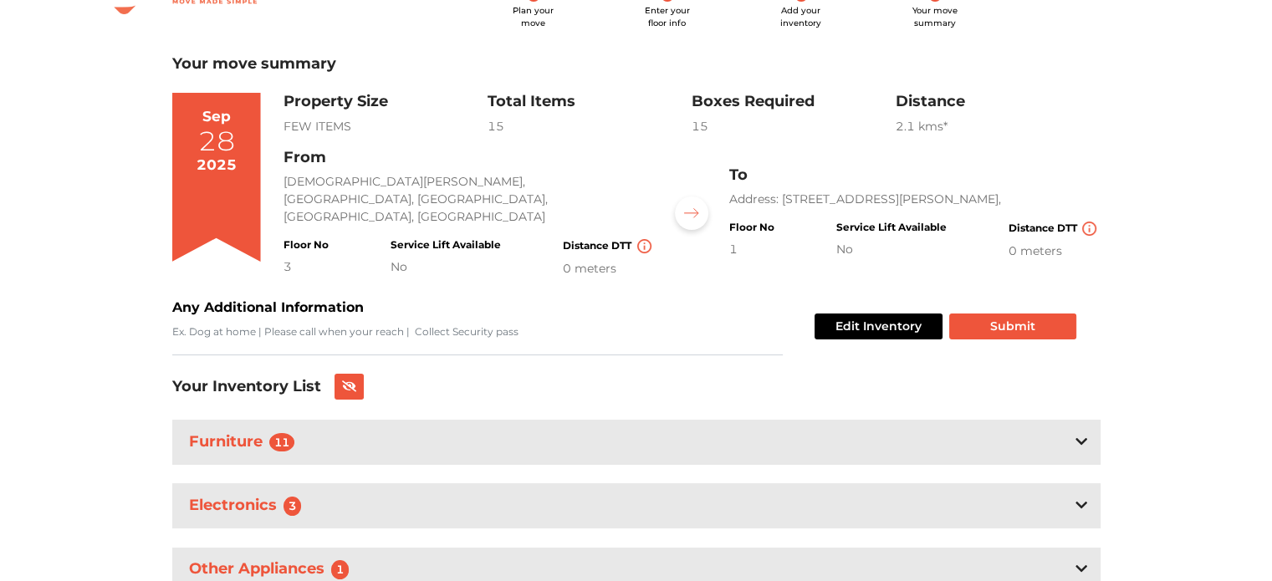
scroll to position [31, 0]
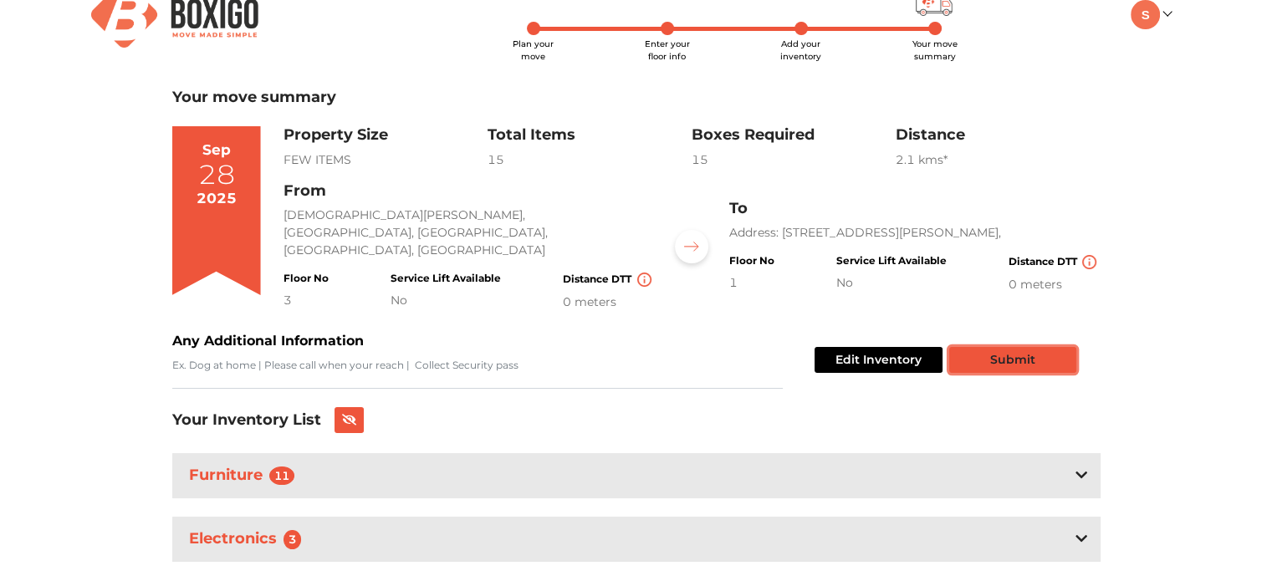
click at [1010, 364] on button "Submit" at bounding box center [1012, 360] width 127 height 26
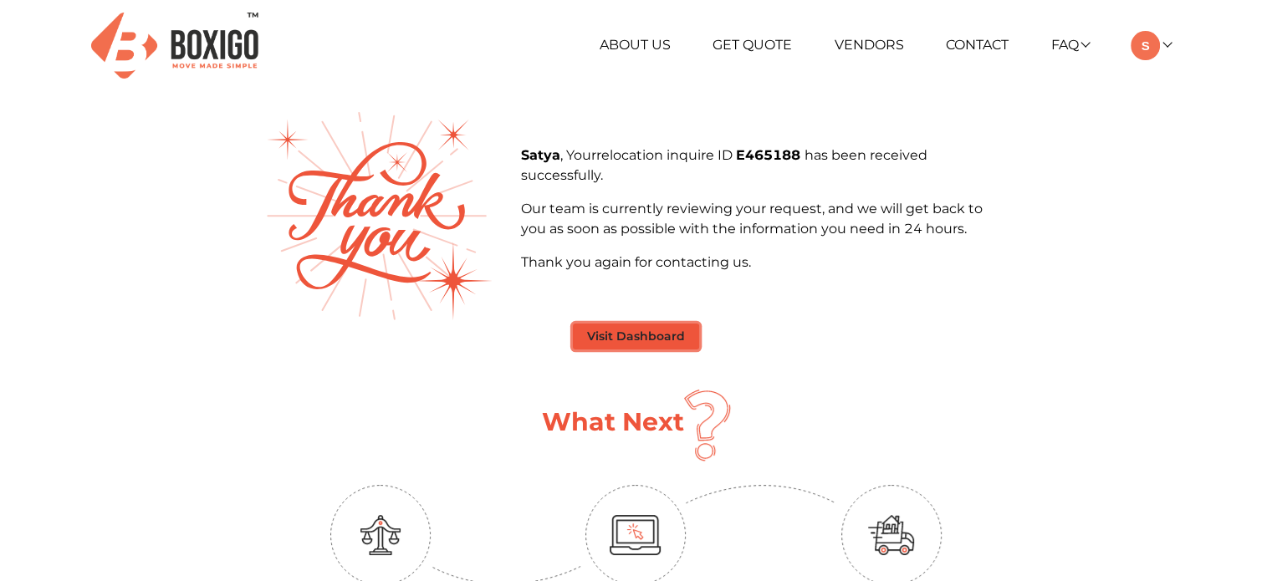
click at [671, 337] on button "Visit Dashboard" at bounding box center [636, 337] width 126 height 26
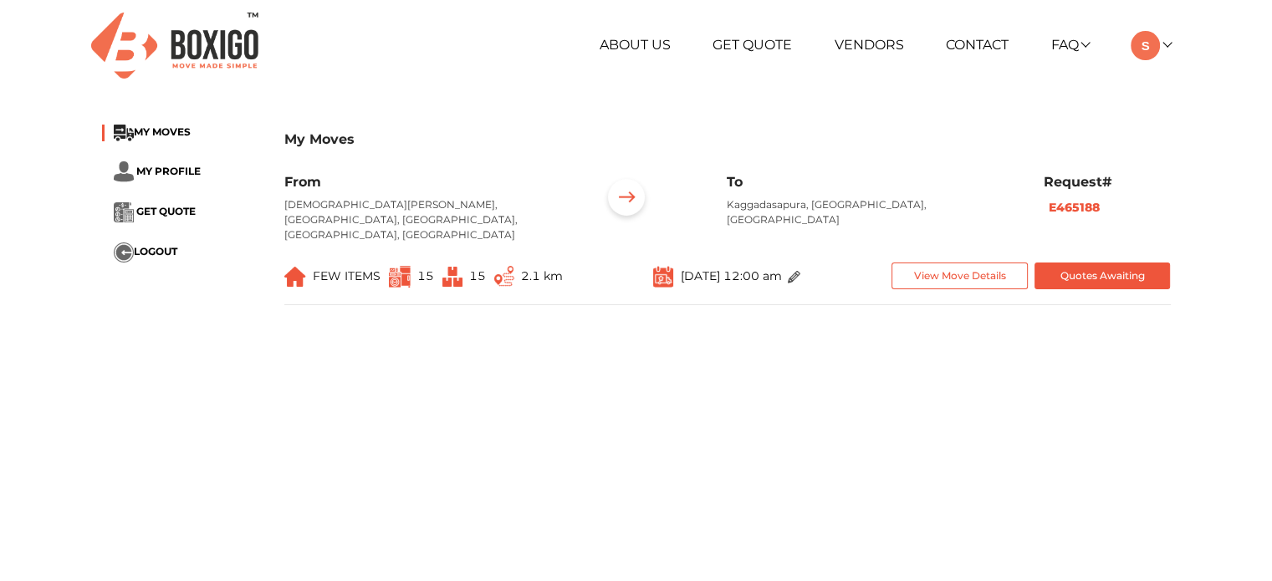
click at [548, 283] on span "2.1 km" at bounding box center [528, 277] width 69 height 28
click at [800, 274] on img at bounding box center [794, 277] width 13 height 13
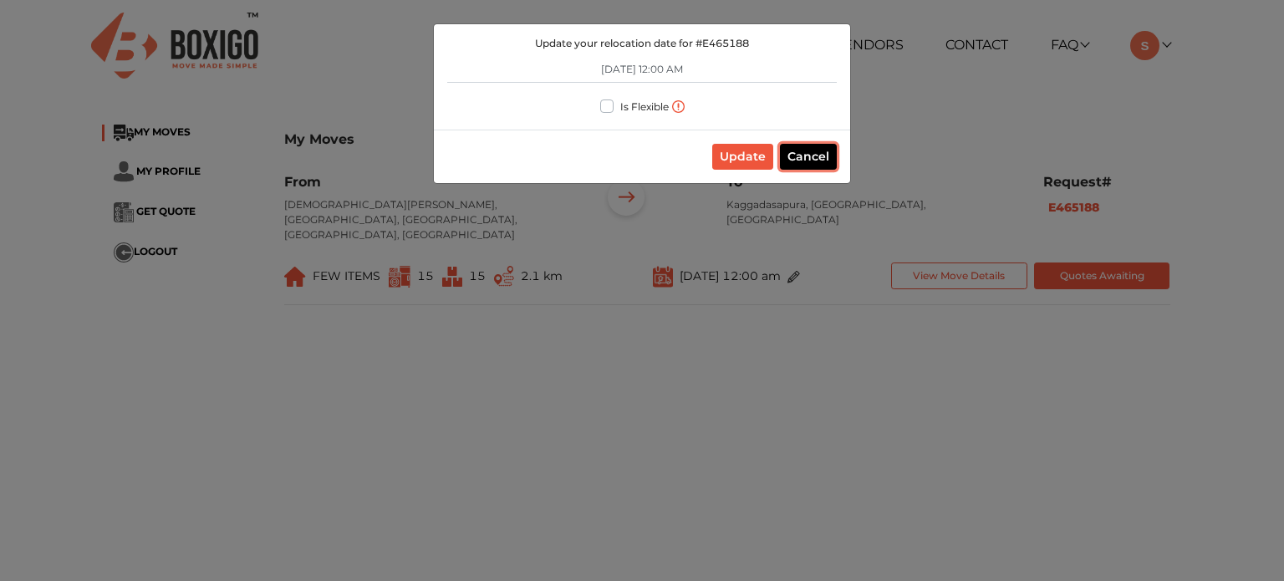
click at [795, 153] on button "Cancel" at bounding box center [808, 157] width 57 height 26
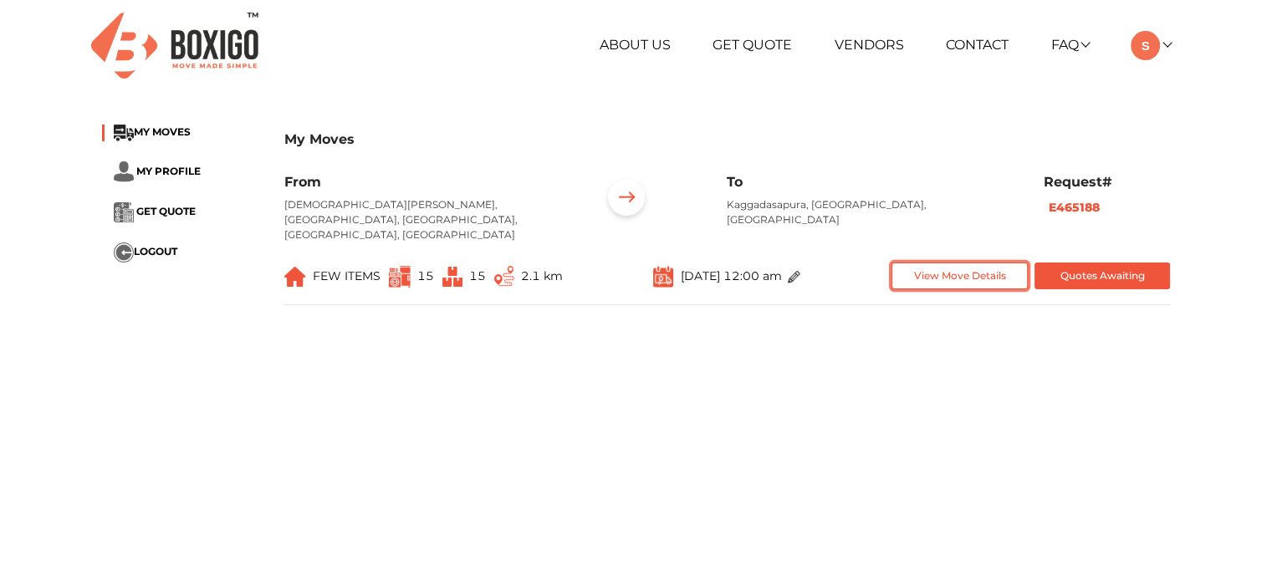
click at [983, 274] on button "View Move Details" at bounding box center [959, 277] width 136 height 28
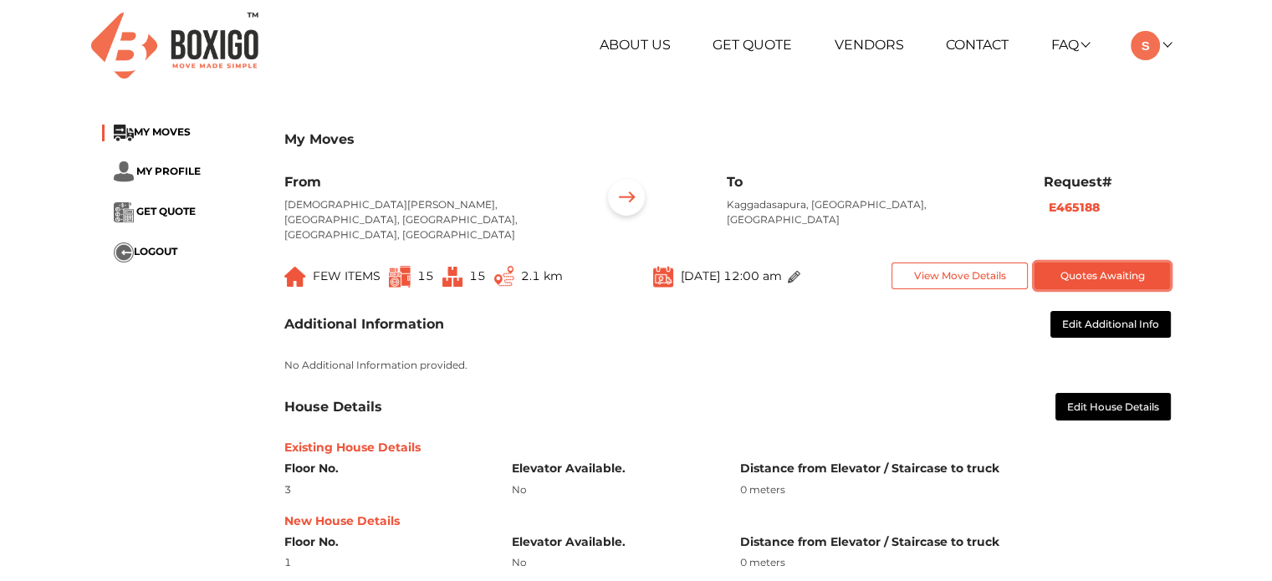
click at [1100, 274] on button "Quotes Awaiting" at bounding box center [1102, 277] width 136 height 28
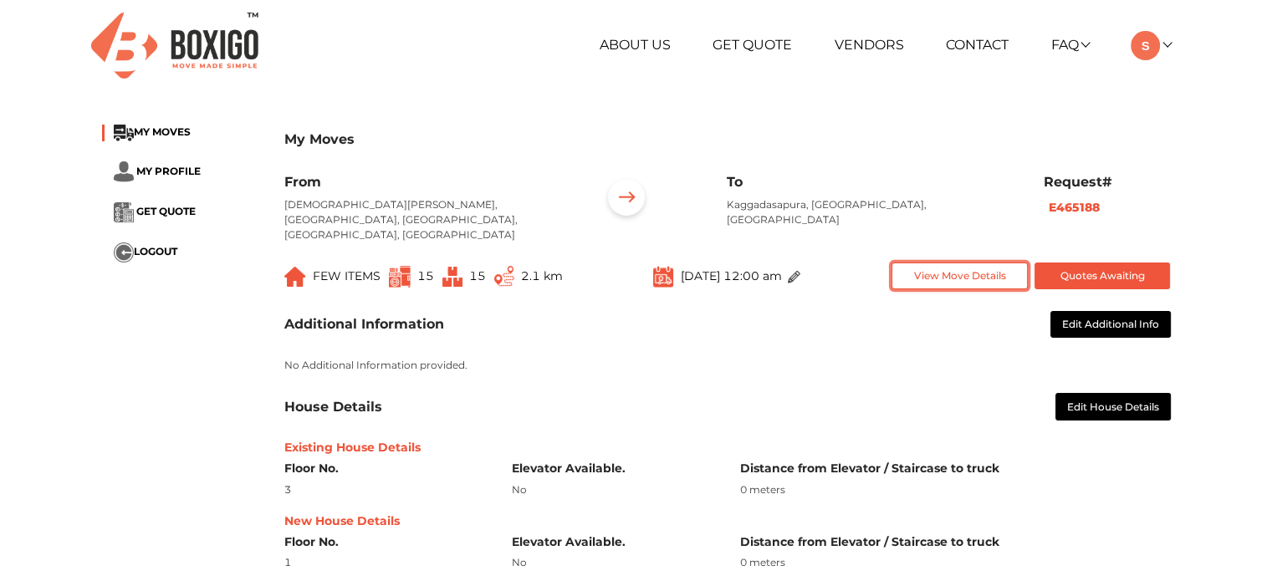
click at [977, 270] on button "View Move Details" at bounding box center [959, 277] width 136 height 28
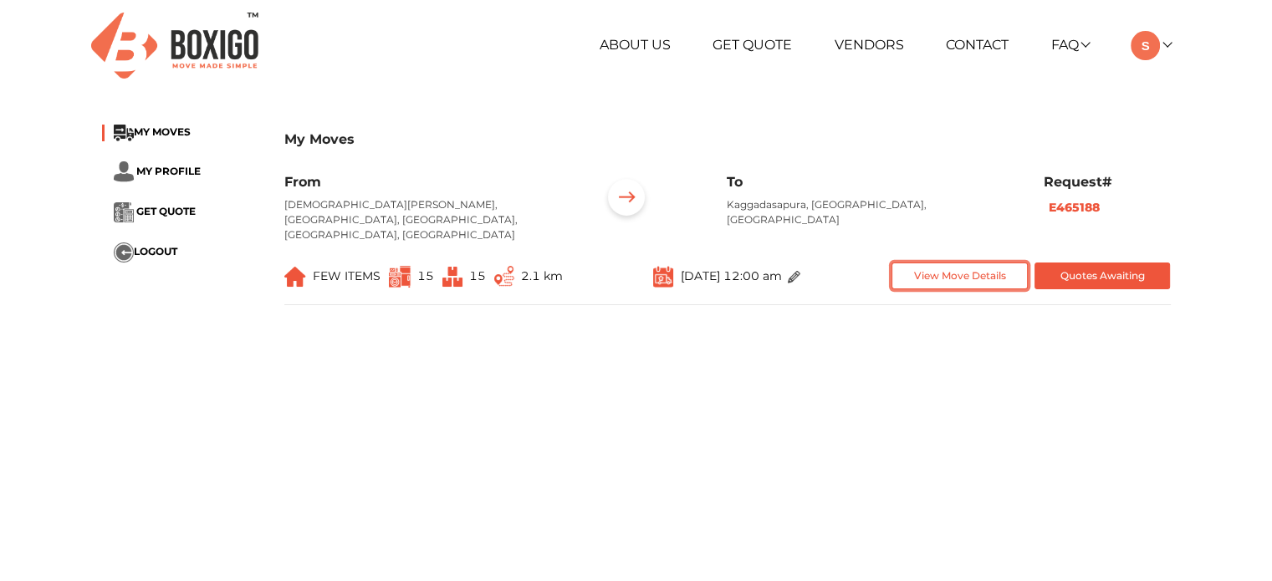
click at [944, 274] on button "View Move Details" at bounding box center [959, 277] width 136 height 28
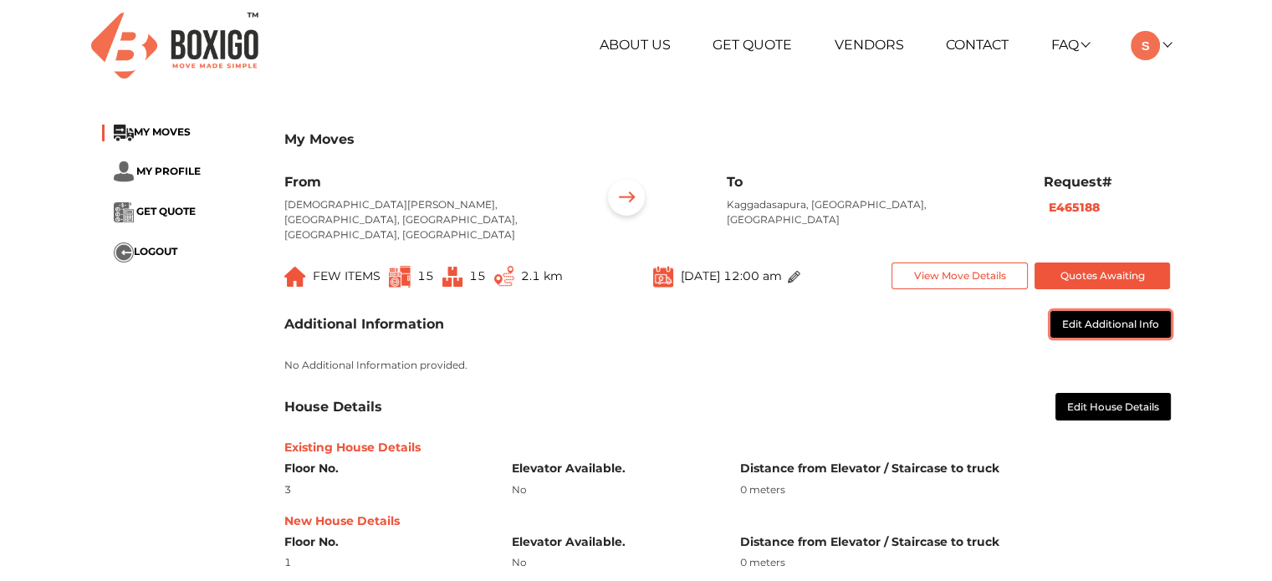
click at [1100, 324] on button "Edit Additional Info" at bounding box center [1110, 325] width 120 height 28
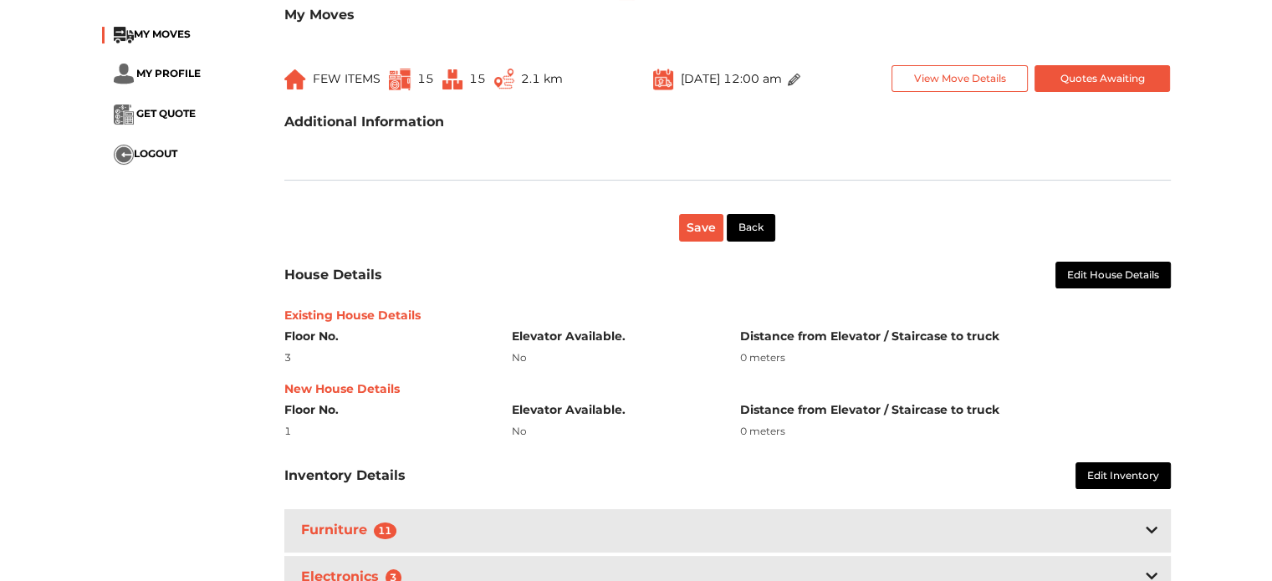
scroll to position [202, 0]
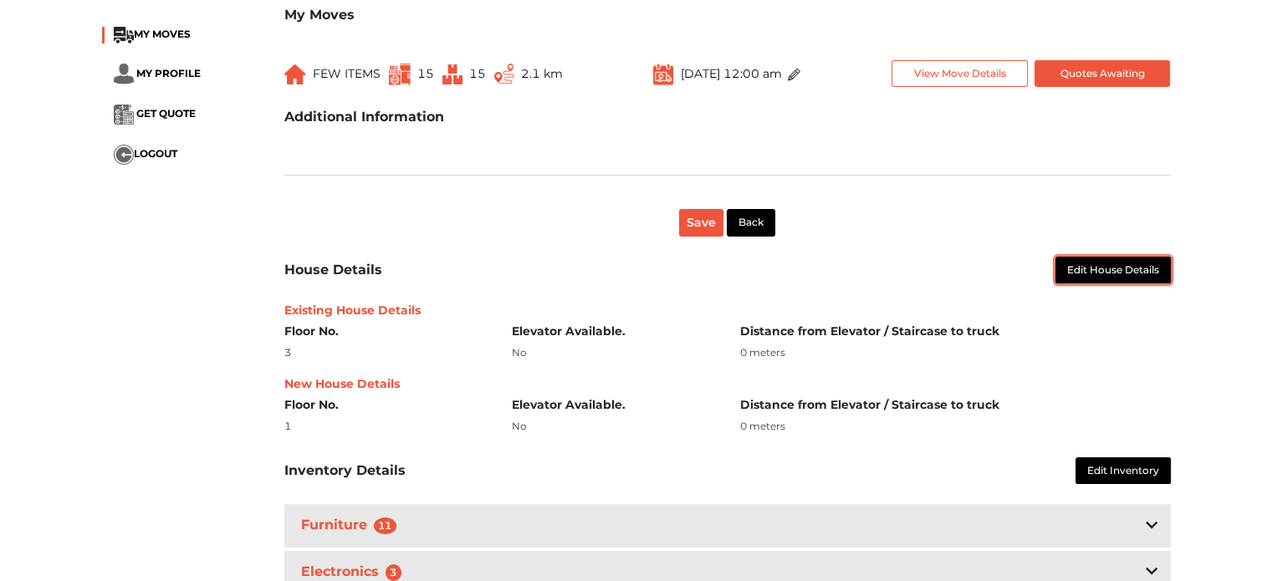
click at [1067, 262] on button "Edit House Details" at bounding box center [1112, 271] width 115 height 28
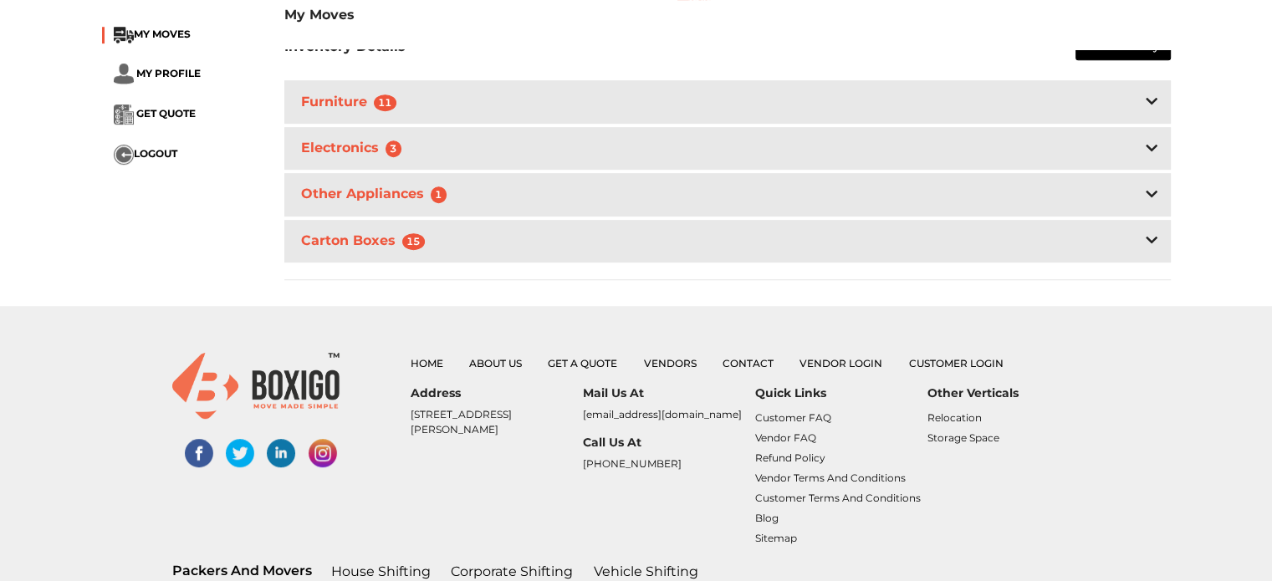
scroll to position [737, 0]
click at [834, 149] on div "Electronics 3" at bounding box center [727, 150] width 886 height 43
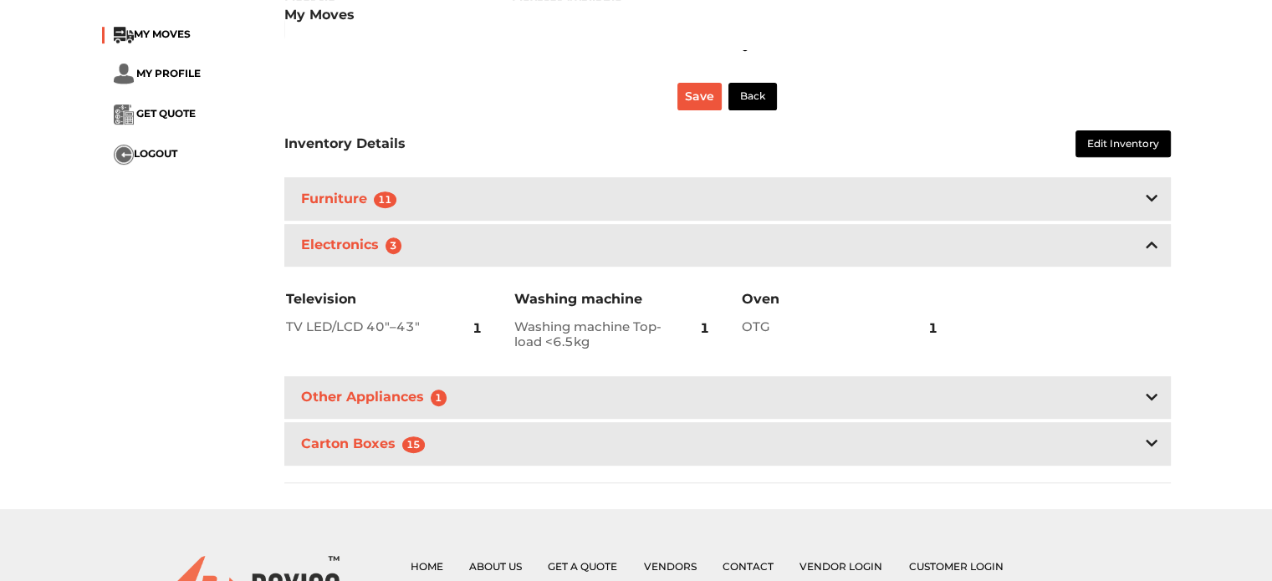
scroll to position [637, 0]
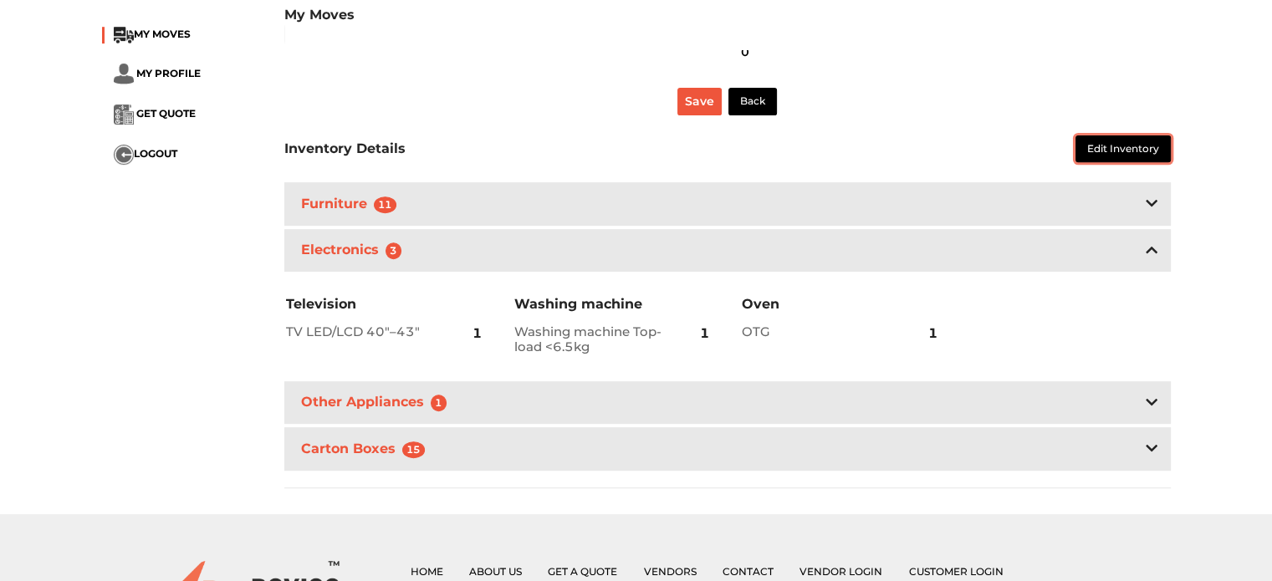
click at [1121, 149] on button "Edit Inventory" at bounding box center [1122, 149] width 95 height 28
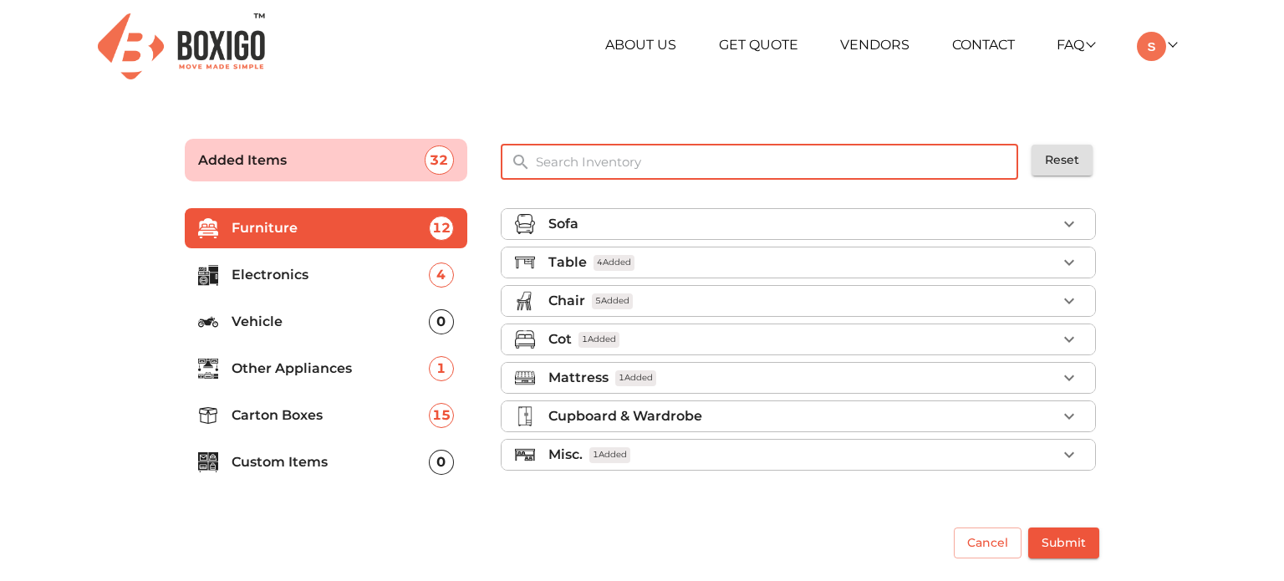
click at [650, 173] on input "text" at bounding box center [778, 162] width 504 height 36
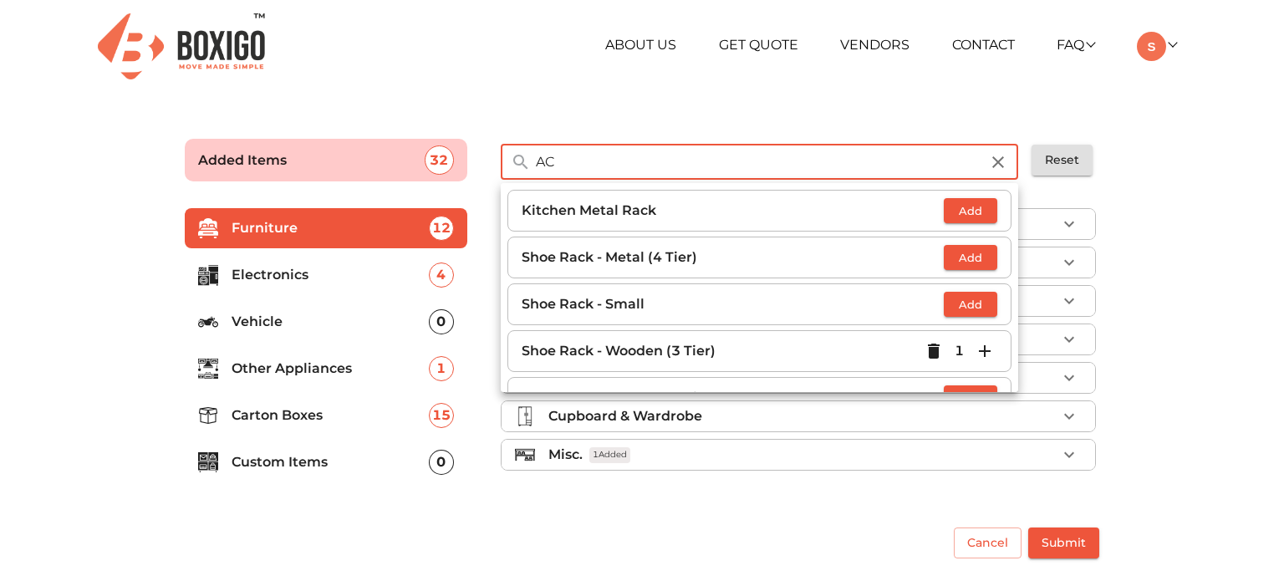
type input "A"
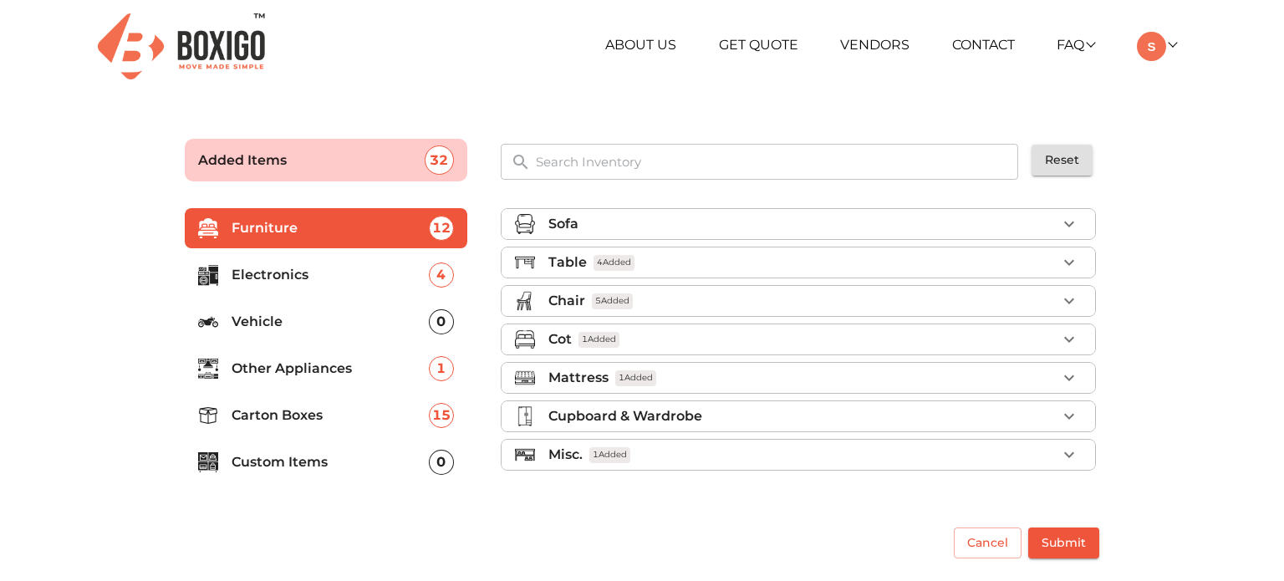
click at [354, 273] on p "Electronics" at bounding box center [330, 275] width 197 height 20
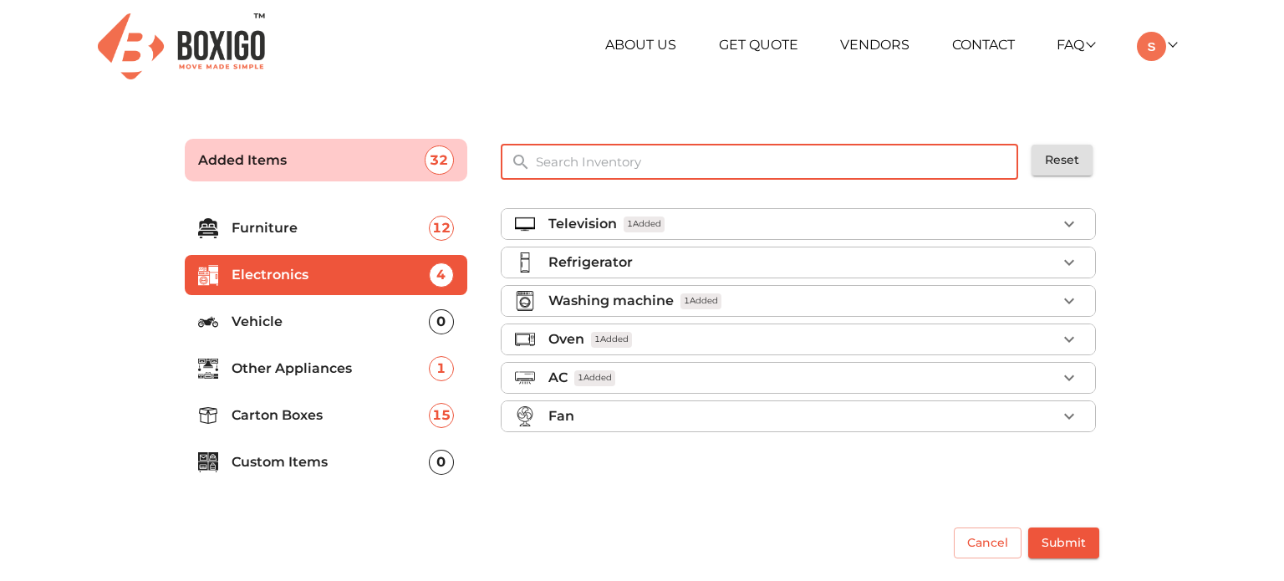
click at [548, 162] on input "text" at bounding box center [778, 162] width 504 height 36
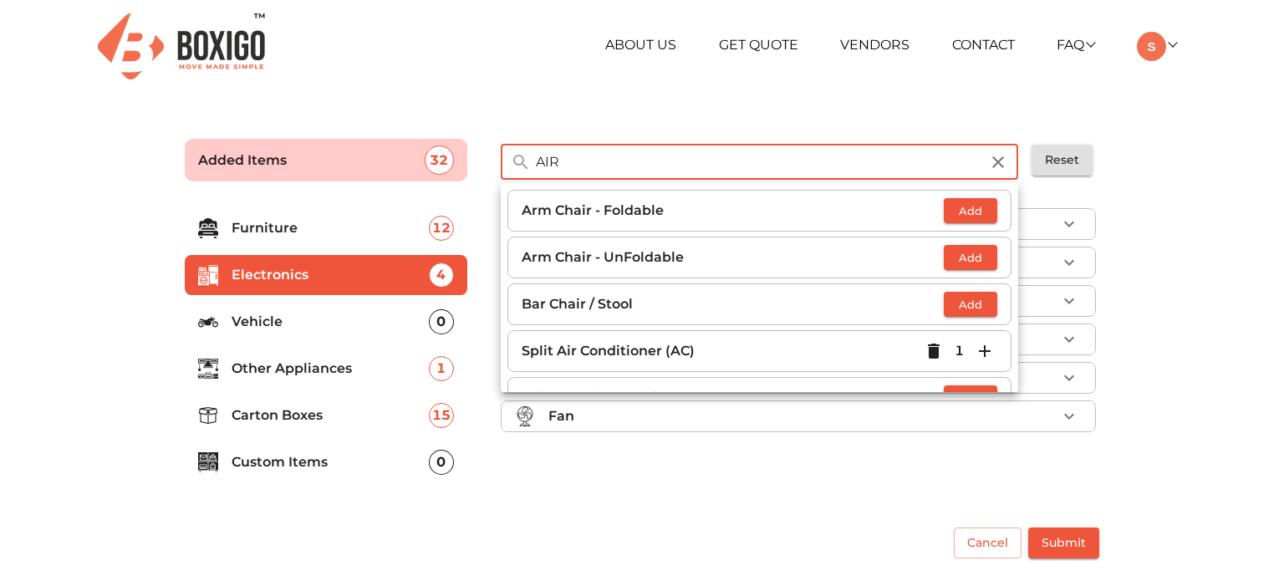
type input "AIR"
click at [692, 353] on p "Split Air Conditioner (AC)" at bounding box center [722, 351] width 400 height 20
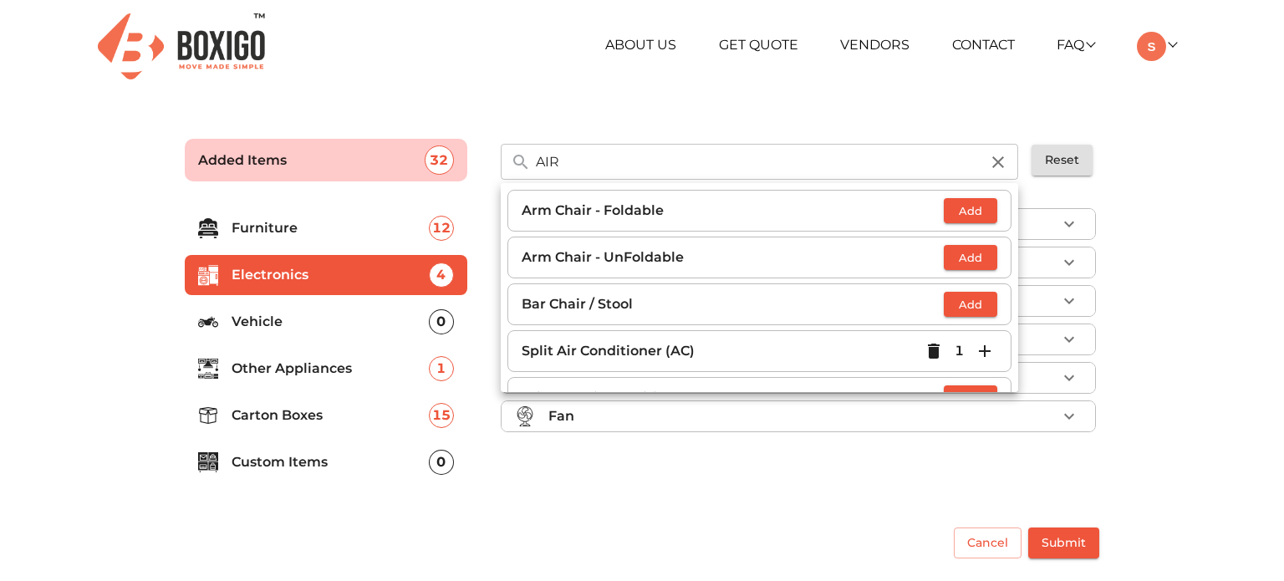
click at [776, 109] on div "+91 88844 48117 RELOCATION STORAGE SPACE About Us Get Quote Vendors Contact FAQ…" at bounding box center [642, 287] width 1284 height 575
click at [474, 56] on ul "About Us Get Quote Vendors Contact FAQ Customer FAQ Vendor FAQ My Moves My Prof…" at bounding box center [824, 46] width 704 height 29
click at [1202, 58] on header "+91 88844 48117 RELOCATION STORAGE SPACE About Us Get Quote Vendors Contact FAQ…" at bounding box center [642, 46] width 1284 height 92
click at [1174, 53] on div "About Us Get Quote Vendors Contact FAQ Customer FAQ Vendor FAQ My Moves My Prof…" at bounding box center [824, 46] width 729 height 29
click at [1168, 43] on link at bounding box center [1156, 45] width 39 height 16
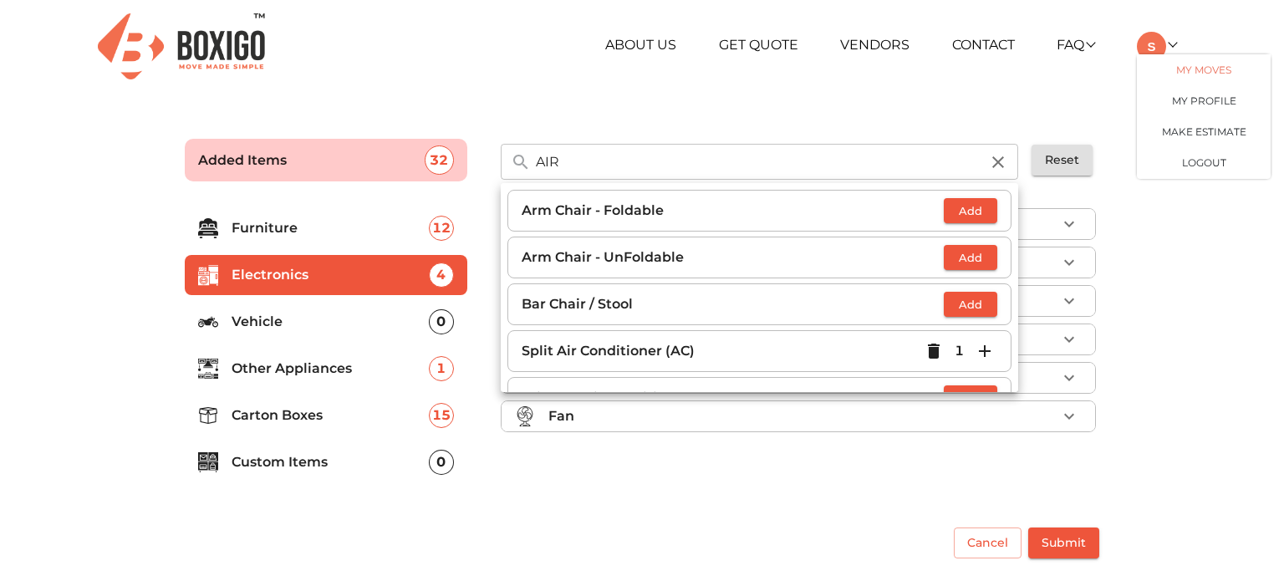
click at [1205, 72] on link "My Moves" at bounding box center [1204, 69] width 134 height 31
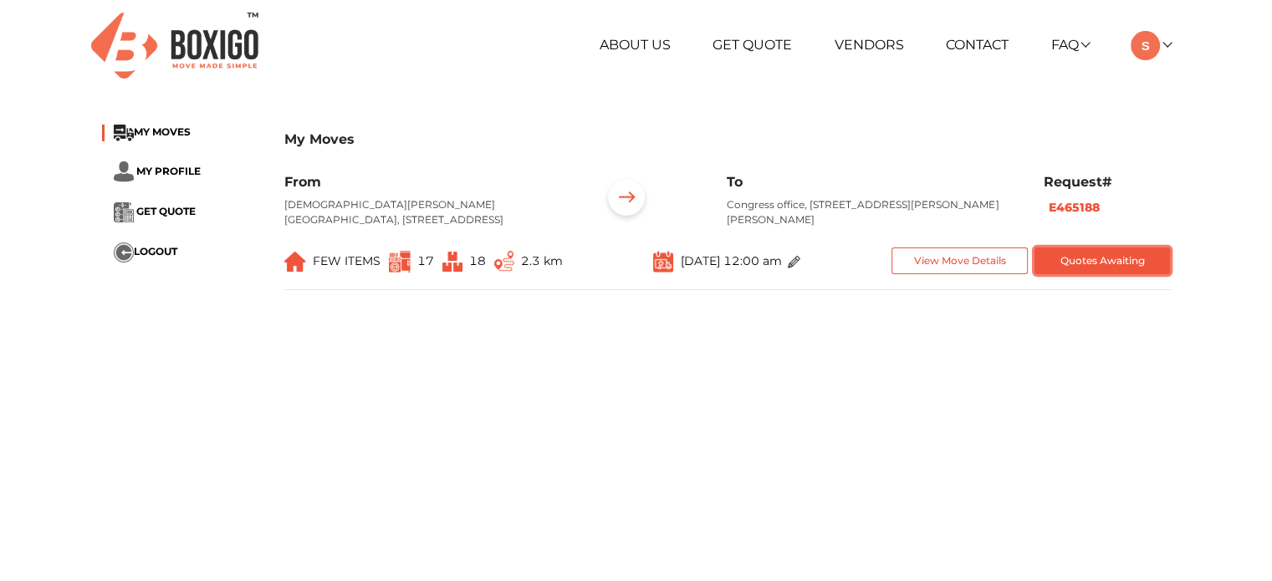
click at [1097, 274] on button "Quotes Awaiting" at bounding box center [1102, 261] width 136 height 28
click at [161, 125] on span "MY MOVES" at bounding box center [162, 131] width 57 height 13
click at [1095, 275] on button "Quotes Awaiting" at bounding box center [1102, 261] width 136 height 28
click at [209, 42] on img at bounding box center [174, 46] width 167 height 66
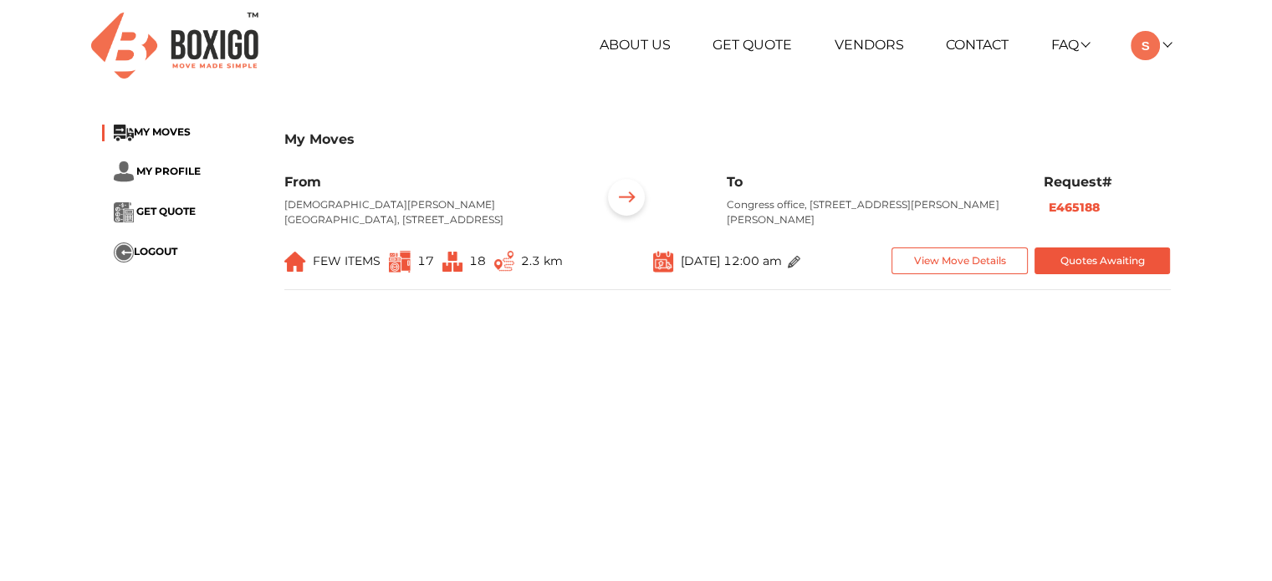
click at [209, 42] on img at bounding box center [174, 46] width 167 height 66
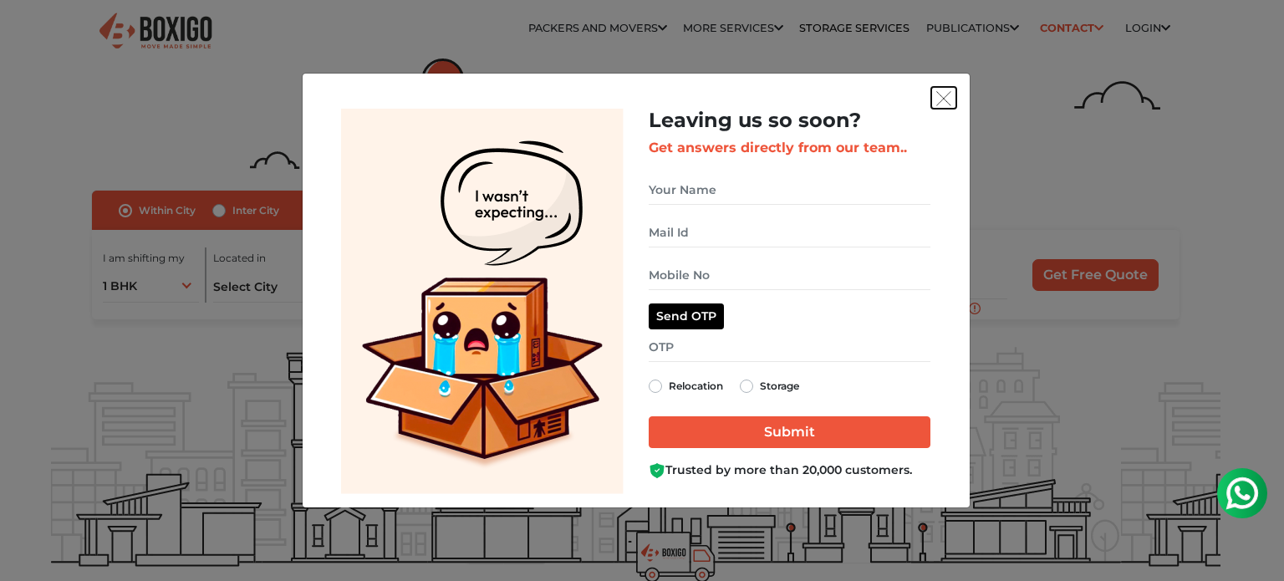
click at [948, 99] on img "get free quote dialog" at bounding box center [943, 98] width 15 height 15
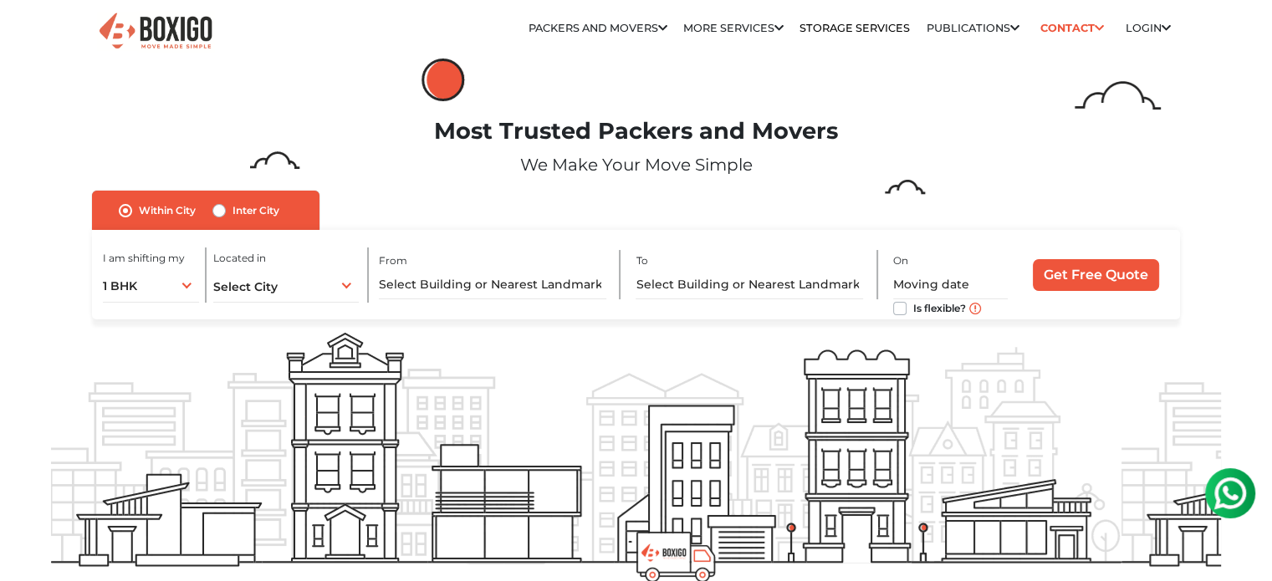
click at [162, 37] on img at bounding box center [155, 31] width 117 height 41
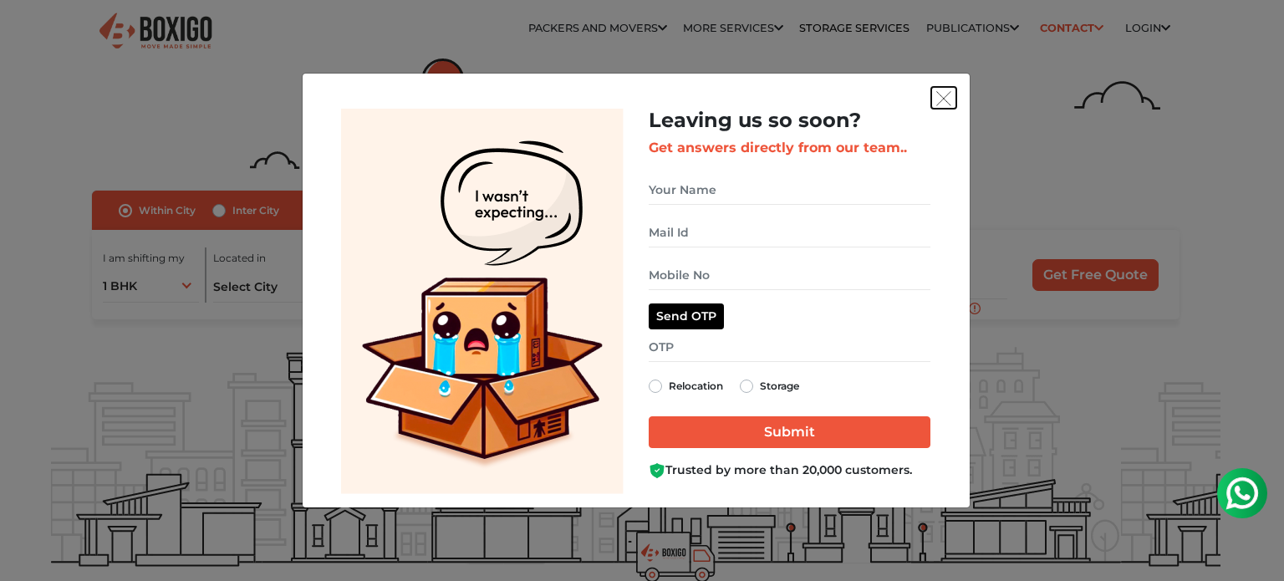
click at [949, 99] on img "get free quote dialog" at bounding box center [943, 98] width 15 height 15
